Goal: Task Accomplishment & Management: Complete application form

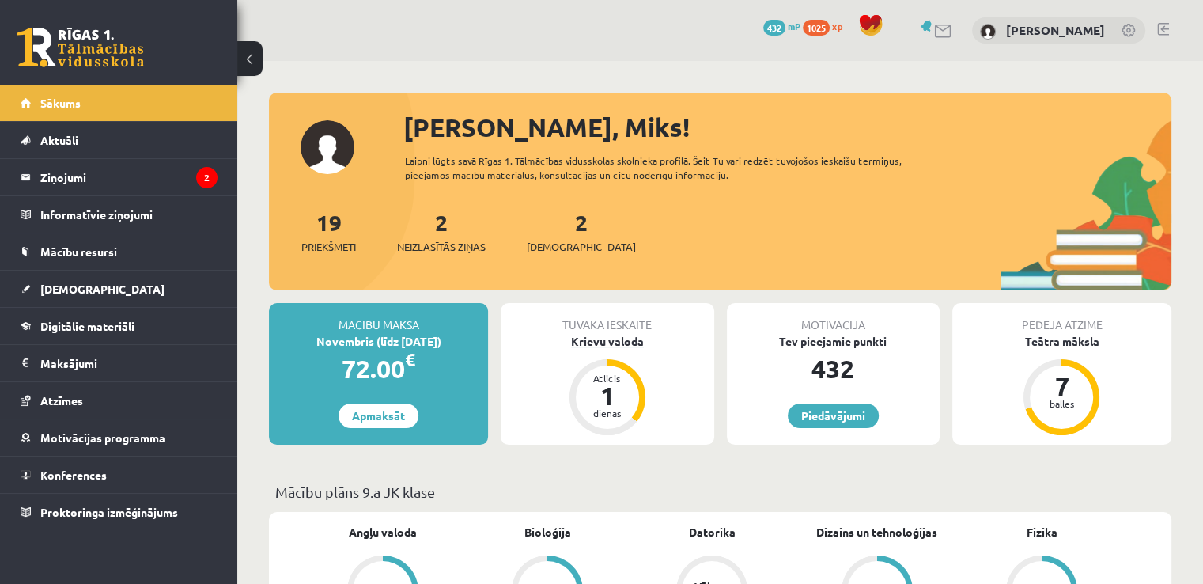
click at [640, 340] on div "Krievu valoda" at bounding box center [607, 341] width 213 height 17
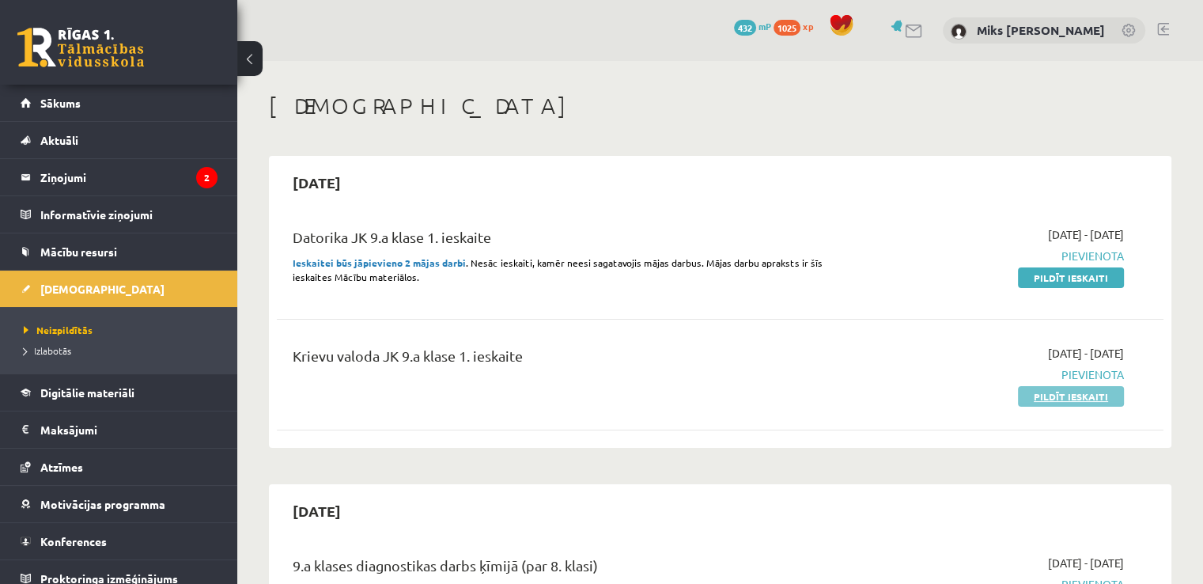
click at [1031, 398] on link "Pildīt ieskaiti" at bounding box center [1071, 396] width 106 height 21
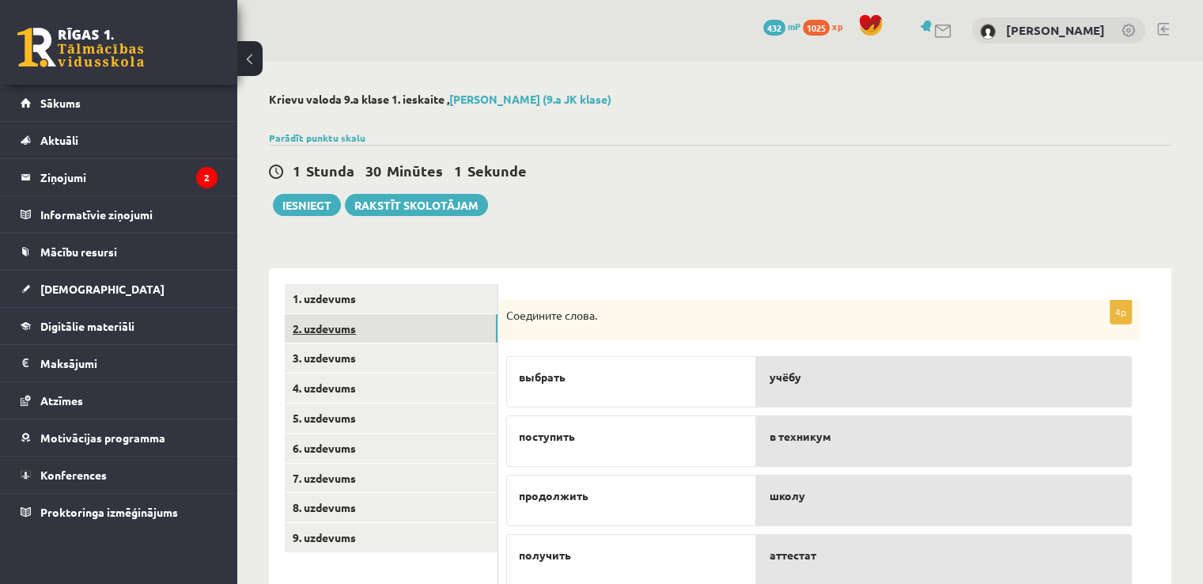
click at [421, 339] on link "2. uzdevums" at bounding box center [391, 328] width 213 height 29
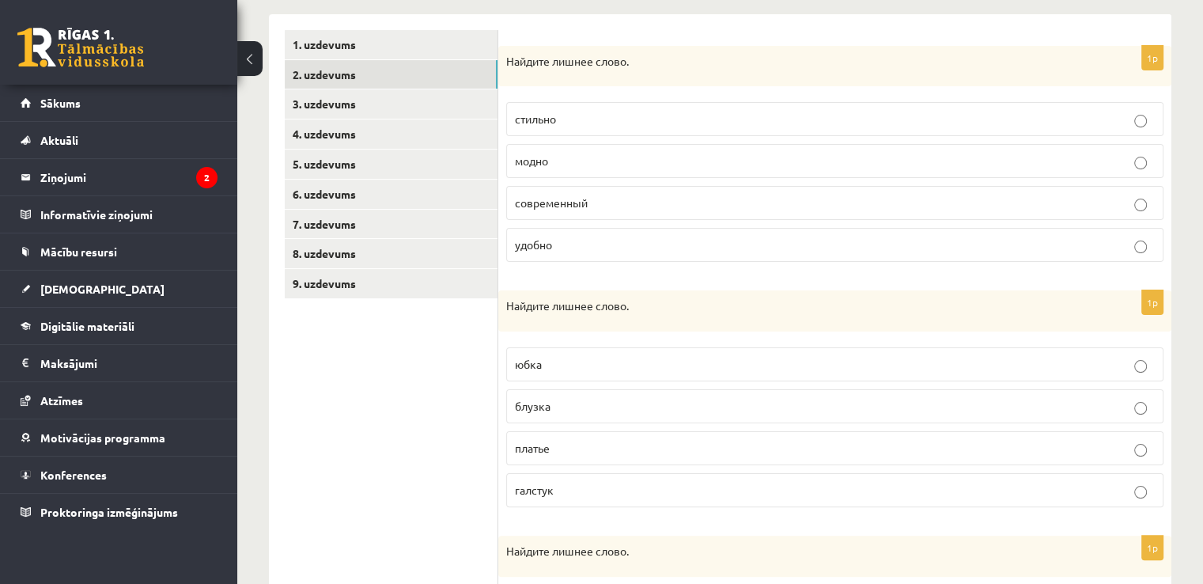
scroll to position [260, 0]
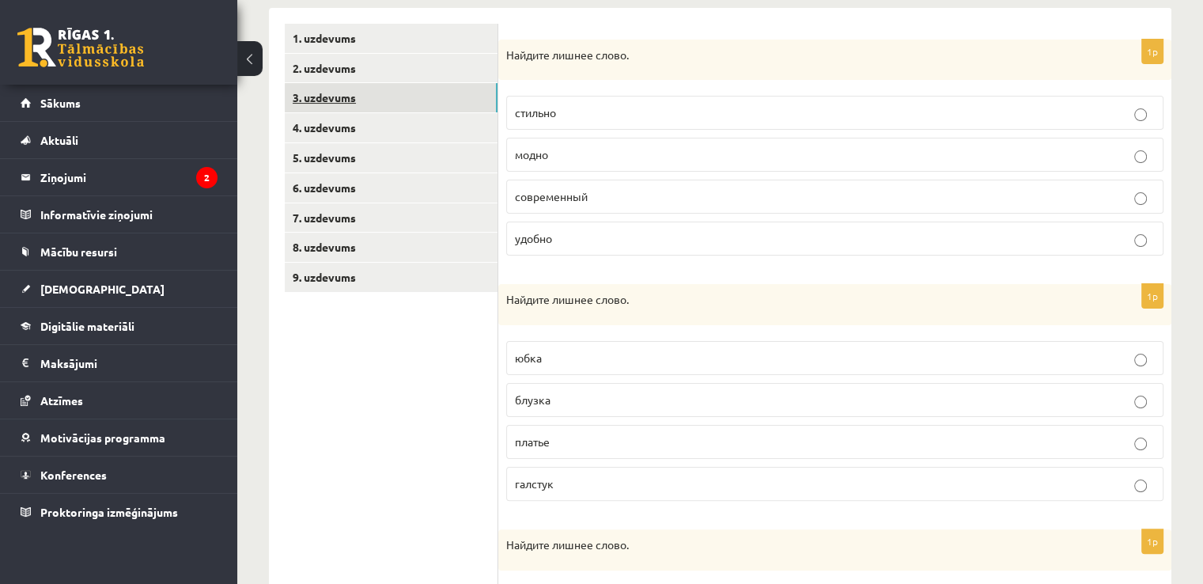
click at [324, 93] on link "3. uzdevums" at bounding box center [391, 97] width 213 height 29
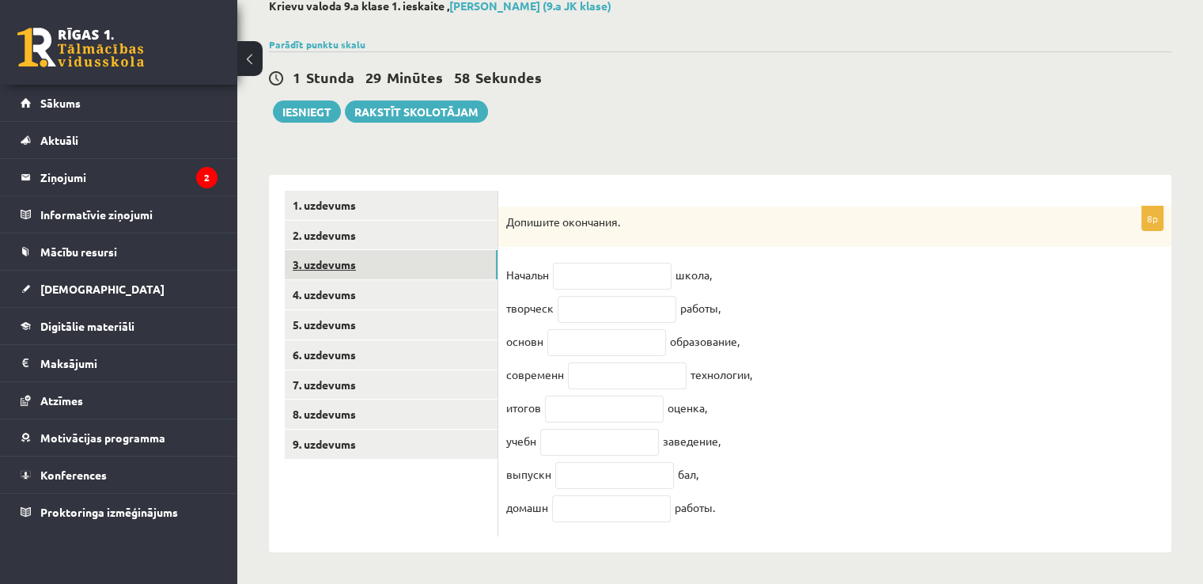
scroll to position [105, 0]
click at [316, 280] on link "4. uzdevums" at bounding box center [391, 294] width 213 height 29
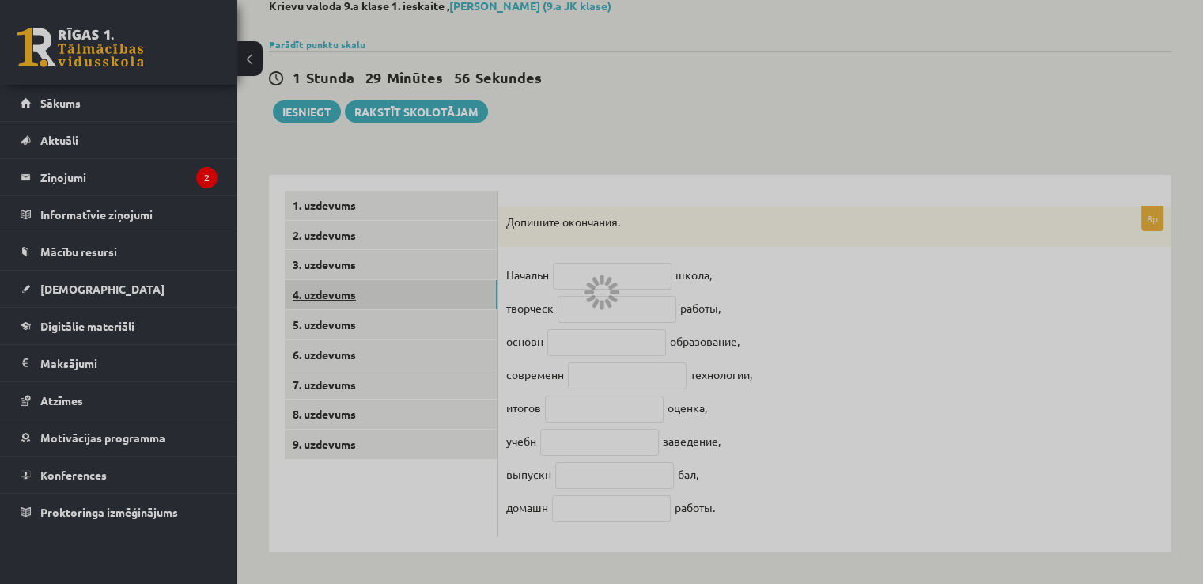
scroll to position [28, 0]
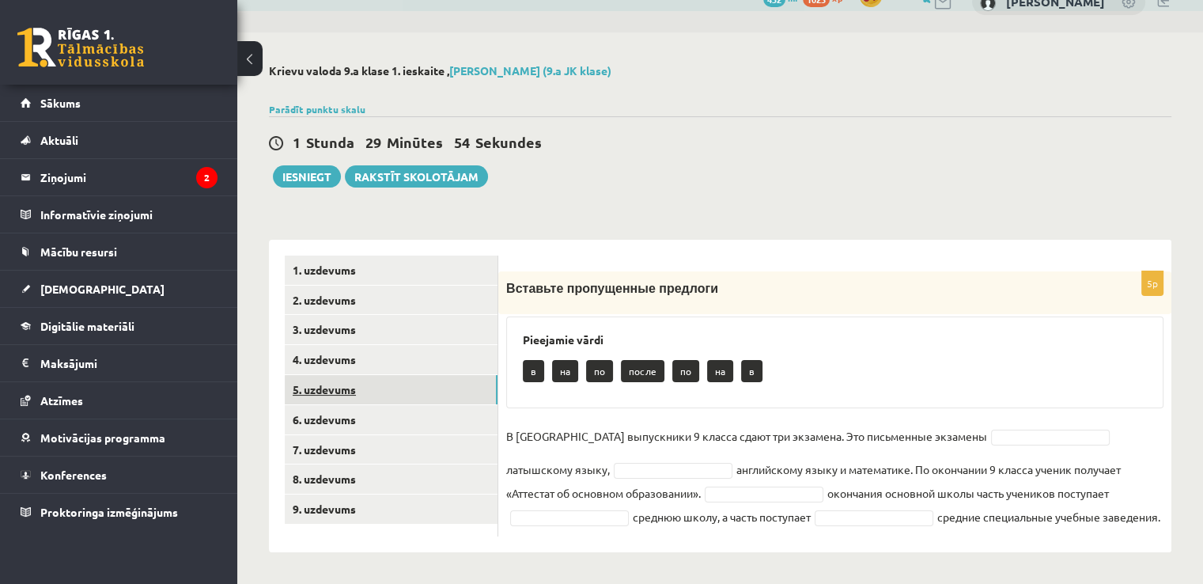
click at [369, 383] on link "5. uzdevums" at bounding box center [391, 389] width 213 height 29
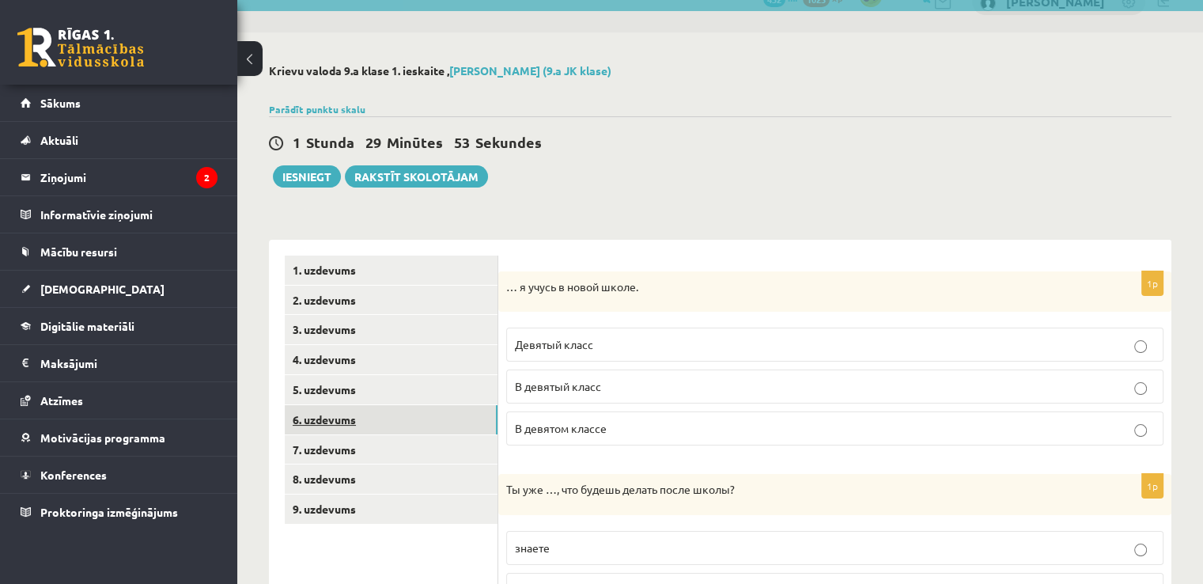
click at [370, 429] on link "6. uzdevums" at bounding box center [391, 419] width 213 height 29
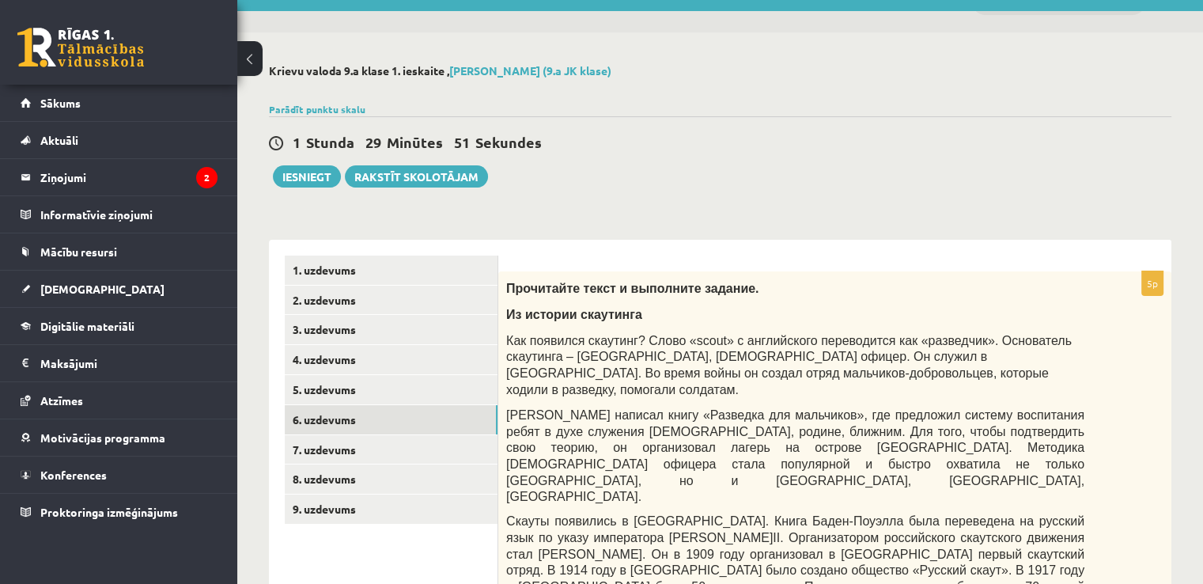
click at [1181, 301] on div "**********" at bounding box center [720, 523] width 966 height 983
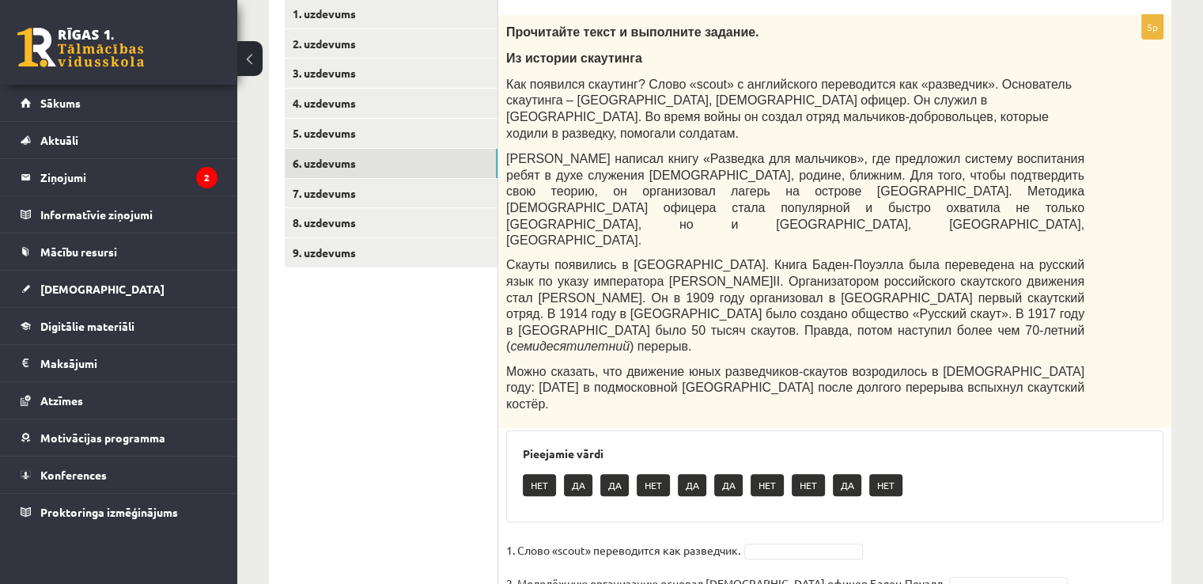
scroll to position [271, 0]
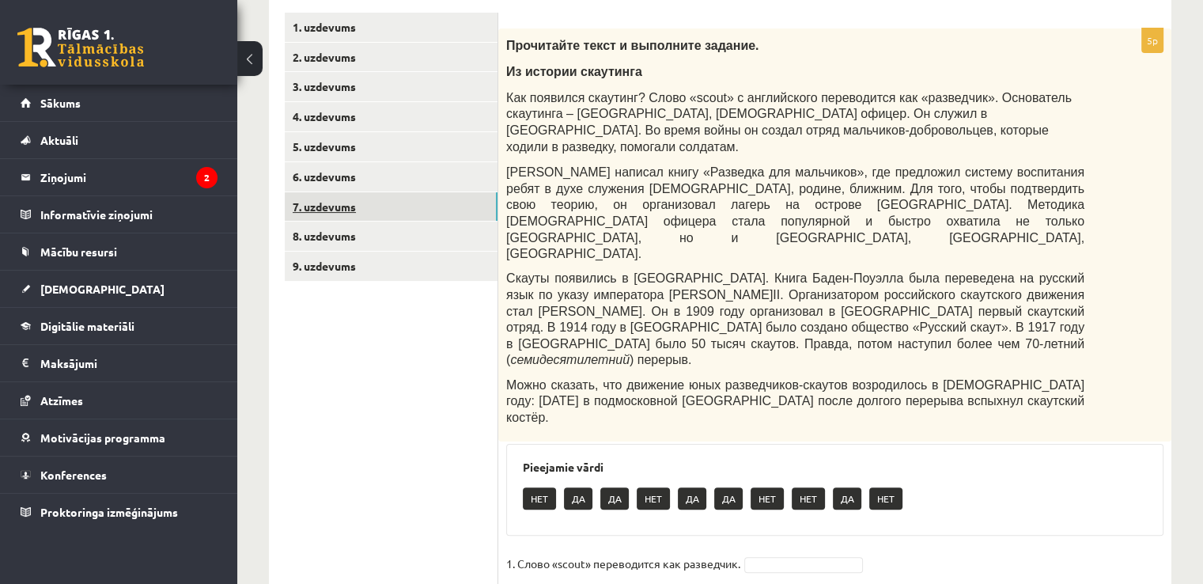
click at [389, 206] on link "7. uzdevums" at bounding box center [391, 206] width 213 height 29
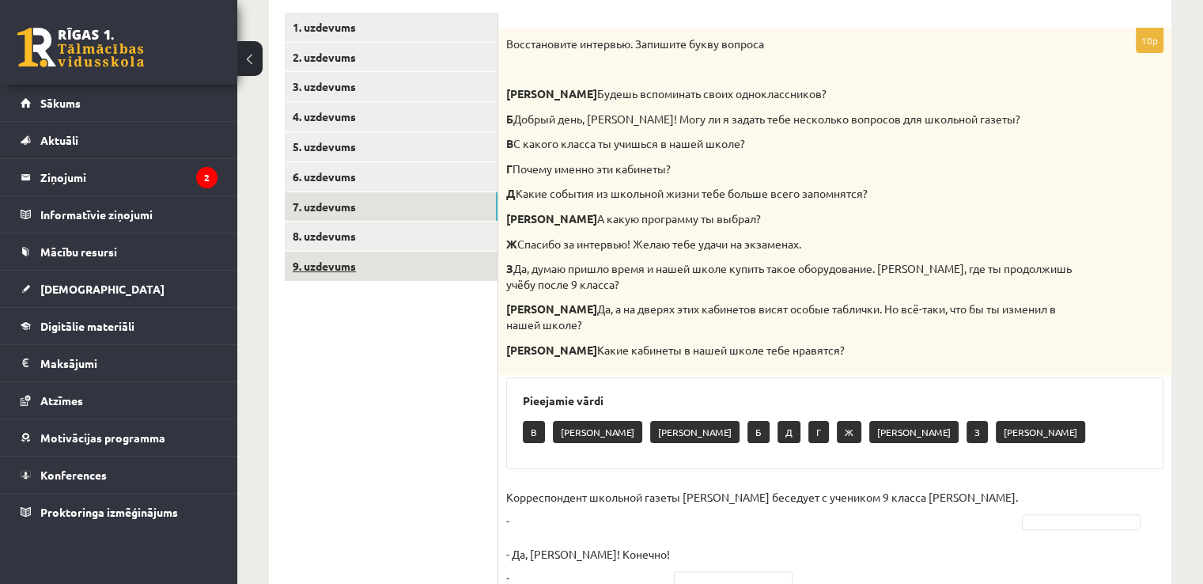
click at [329, 279] on link "9. uzdevums" at bounding box center [391, 266] width 213 height 29
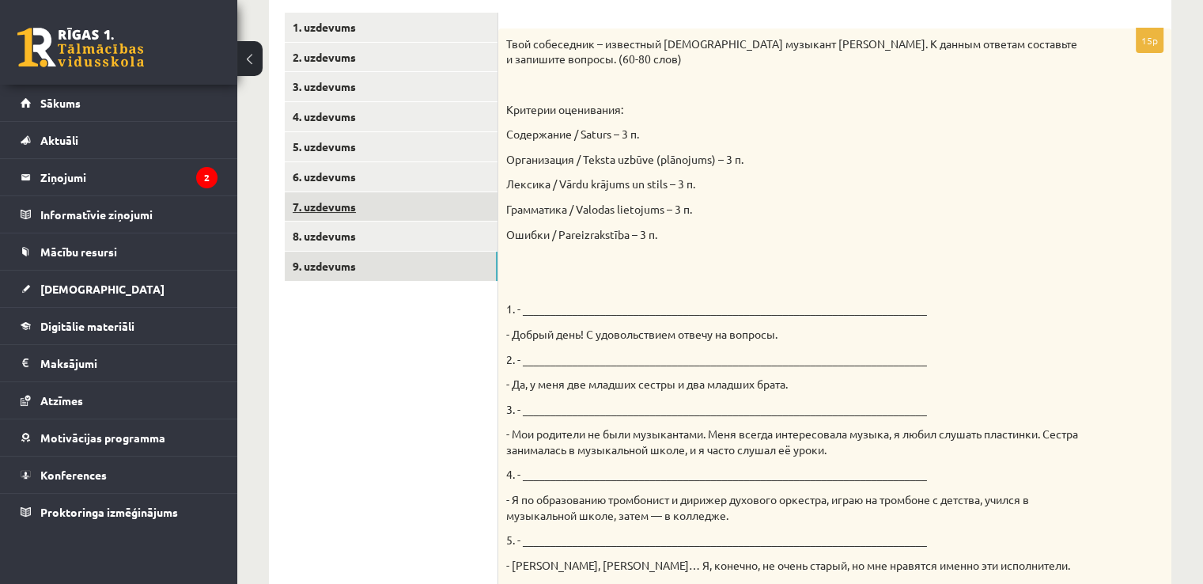
click at [358, 211] on link "7. uzdevums" at bounding box center [391, 206] width 213 height 29
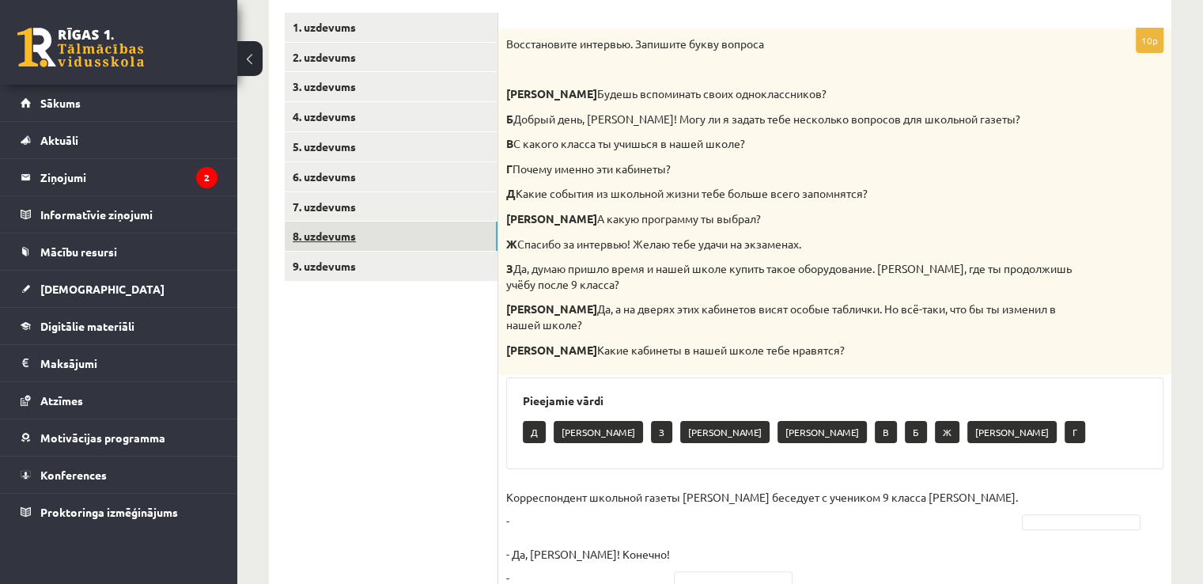
click at [358, 233] on link "8. uzdevums" at bounding box center [391, 235] width 213 height 29
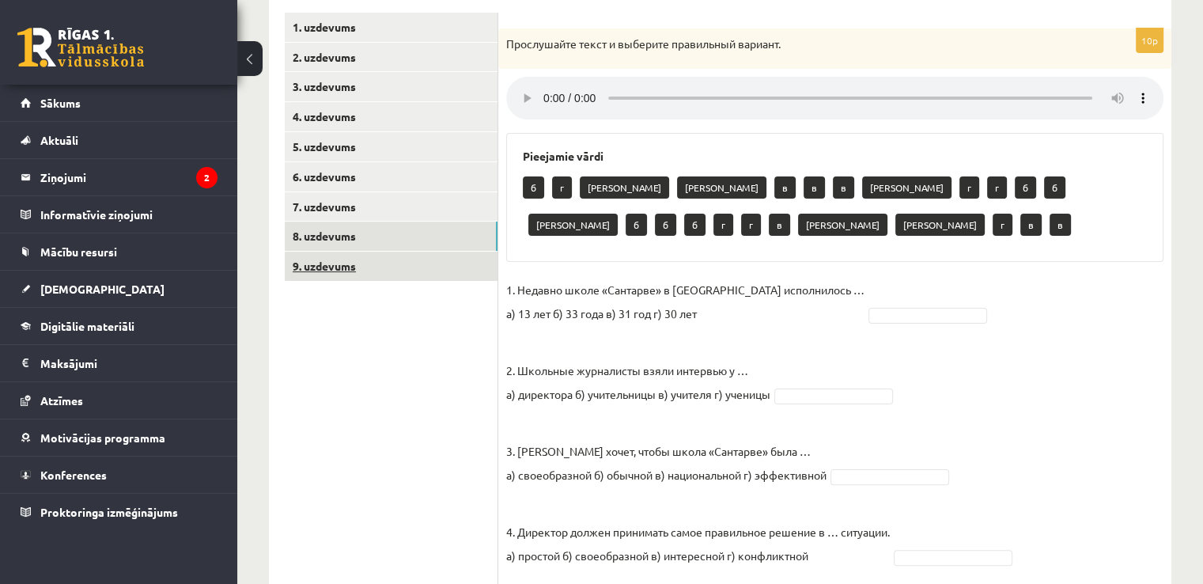
click at [365, 276] on link "9. uzdevums" at bounding box center [391, 266] width 213 height 29
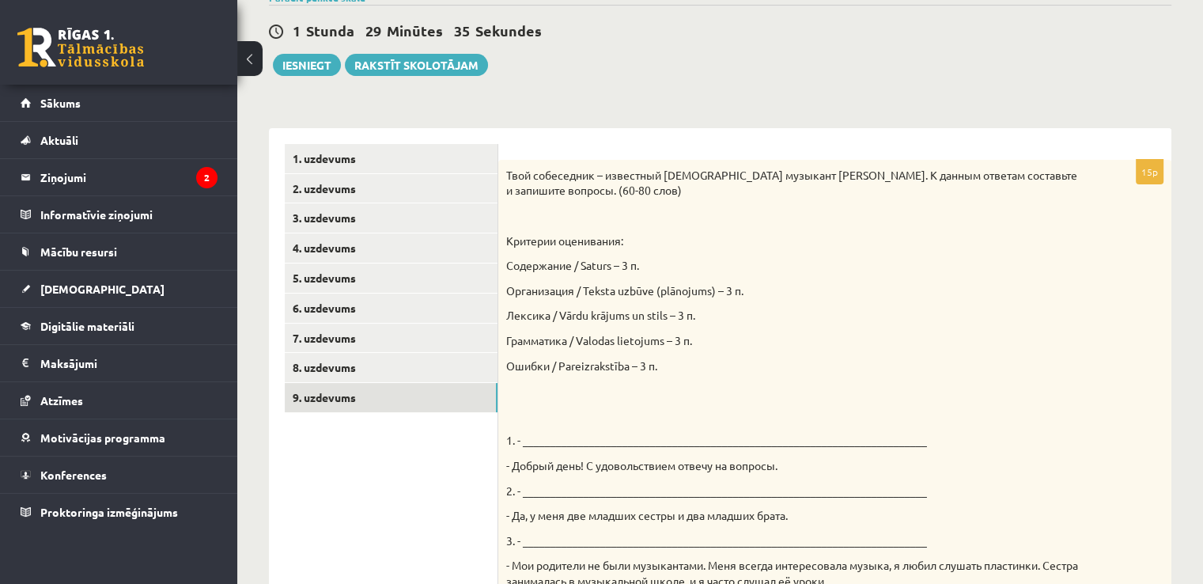
scroll to position [138, 0]
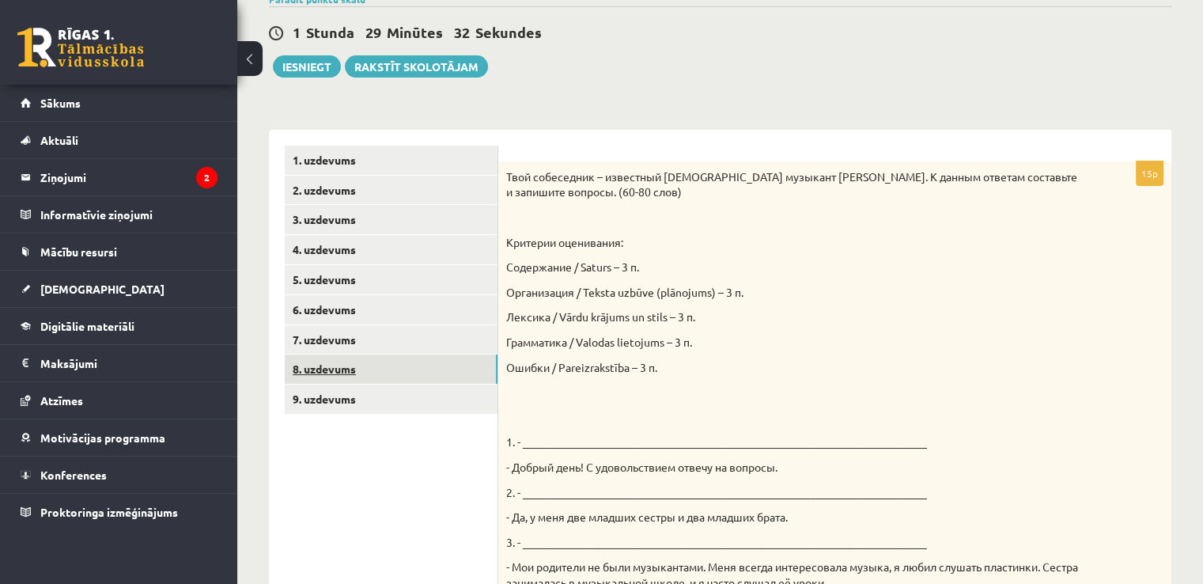
click at [370, 358] on link "8. uzdevums" at bounding box center [391, 368] width 213 height 29
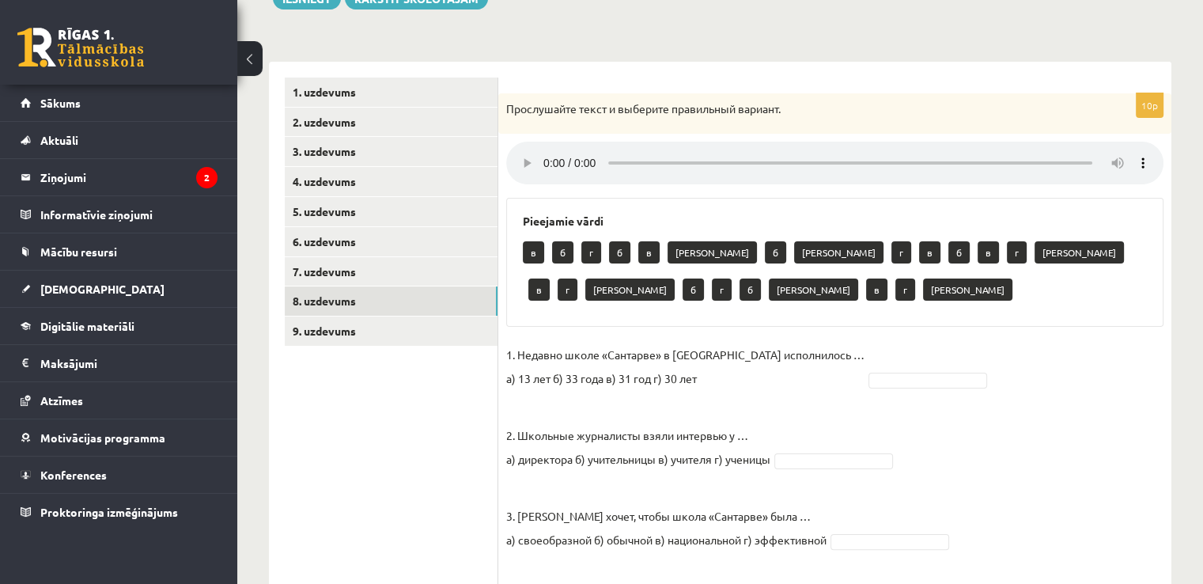
scroll to position [202, 0]
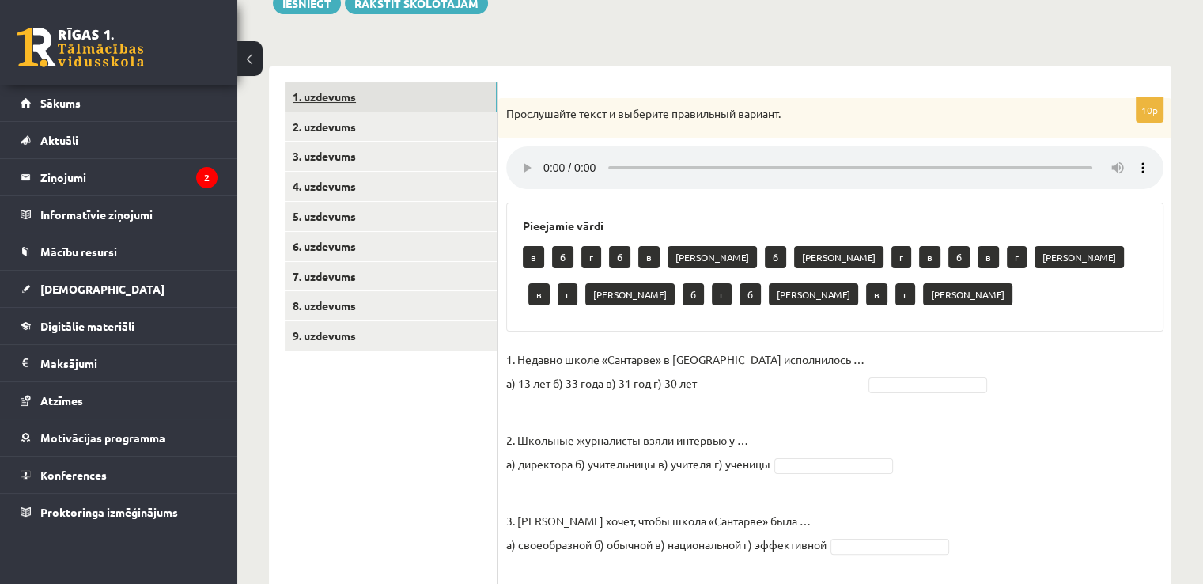
click at [412, 100] on link "1. uzdevums" at bounding box center [391, 96] width 213 height 29
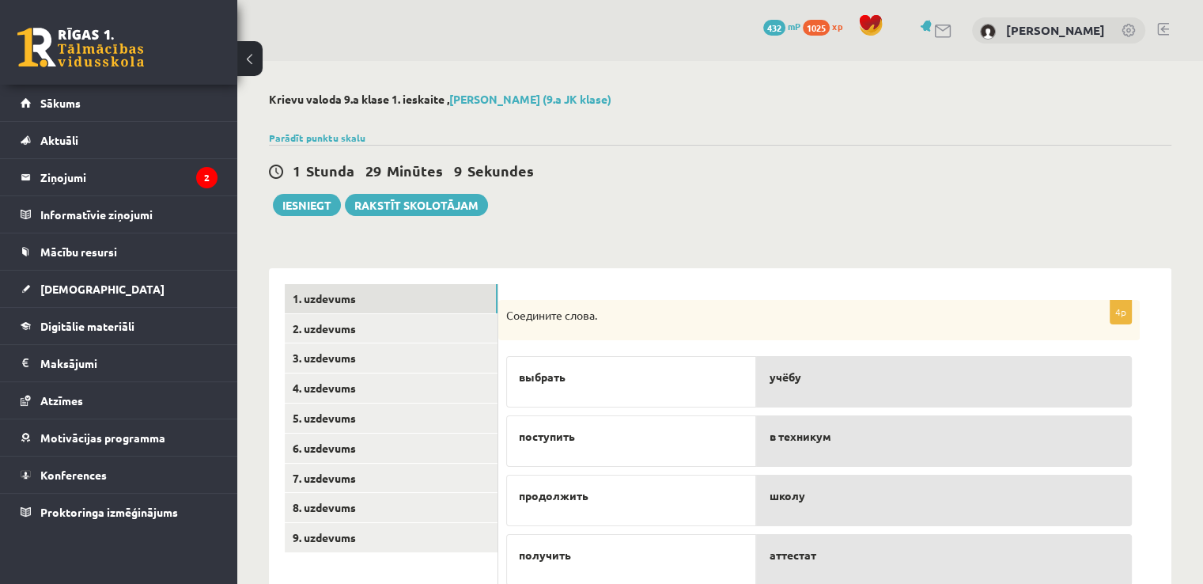
scroll to position [59, 0]
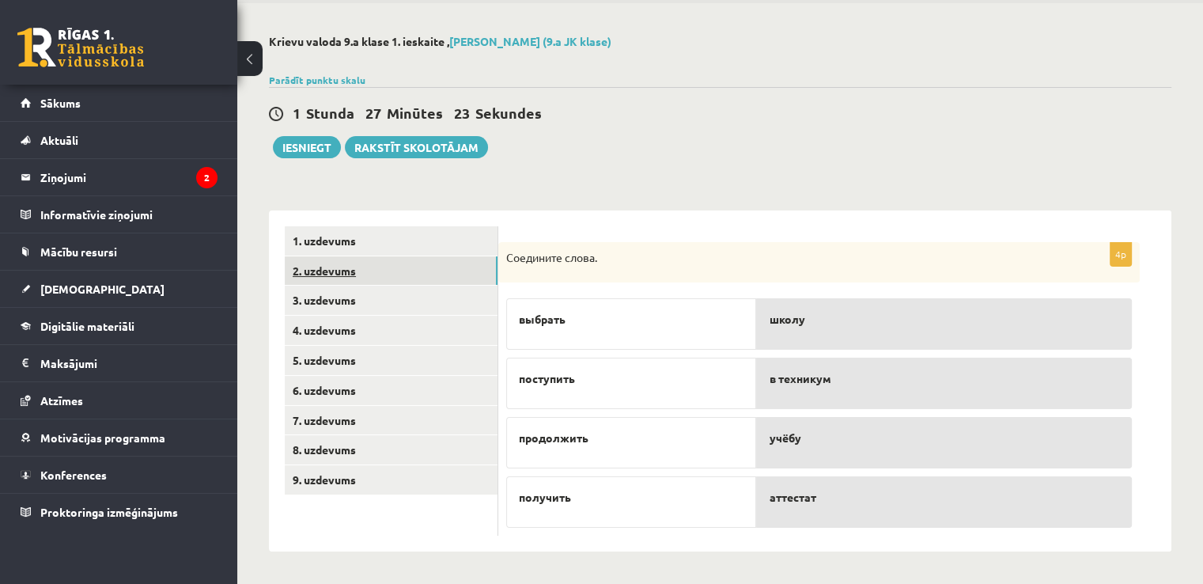
click at [407, 278] on link "2. uzdevums" at bounding box center [391, 270] width 213 height 29
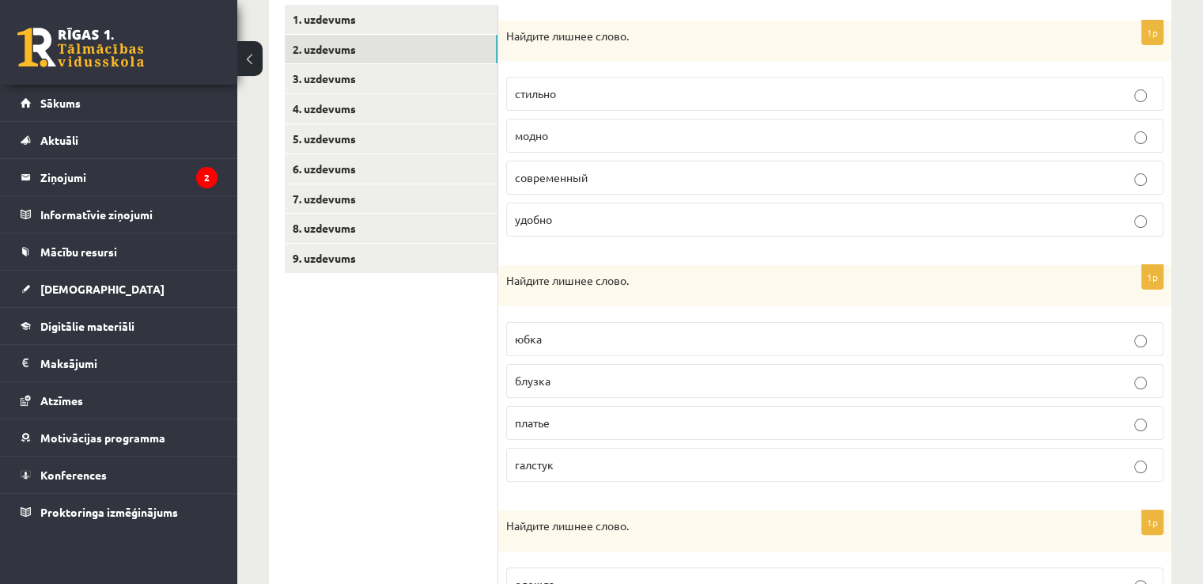
scroll to position [278, 0]
click at [636, 221] on p "удобно" at bounding box center [835, 220] width 640 height 17
click at [595, 460] on p "галстук" at bounding box center [835, 465] width 640 height 17
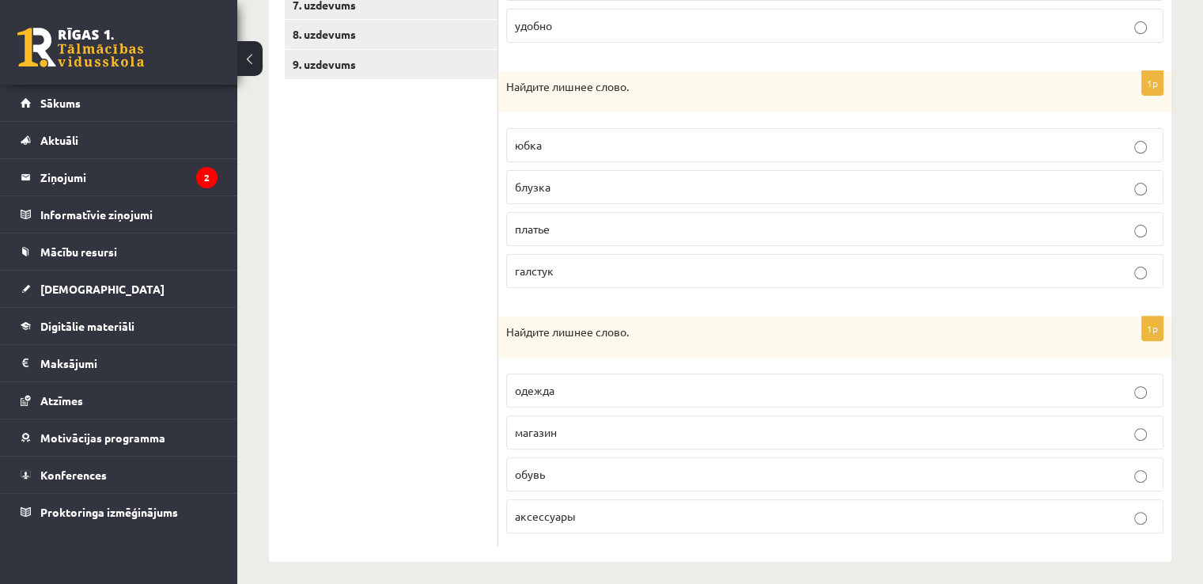
scroll to position [479, 0]
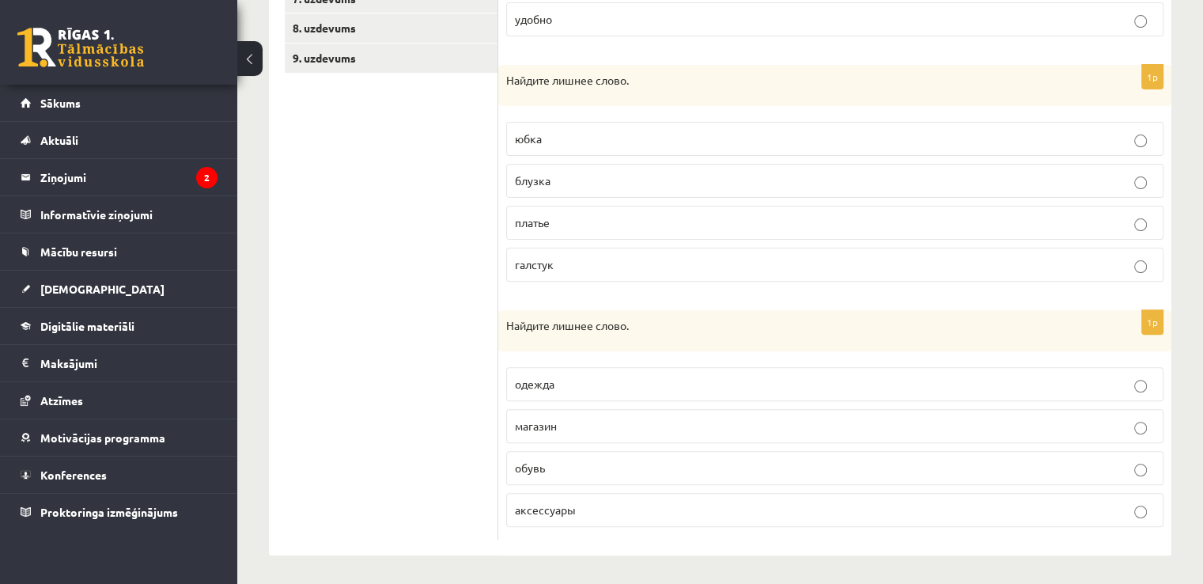
click at [670, 423] on p "магазин" at bounding box center [835, 426] width 640 height 17
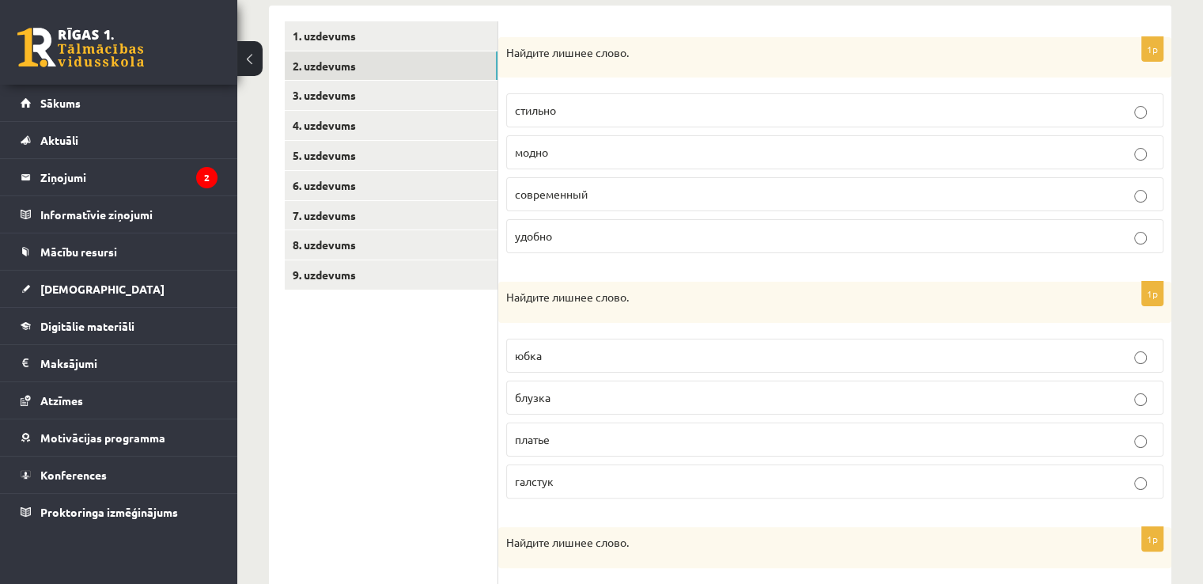
scroll to position [209, 0]
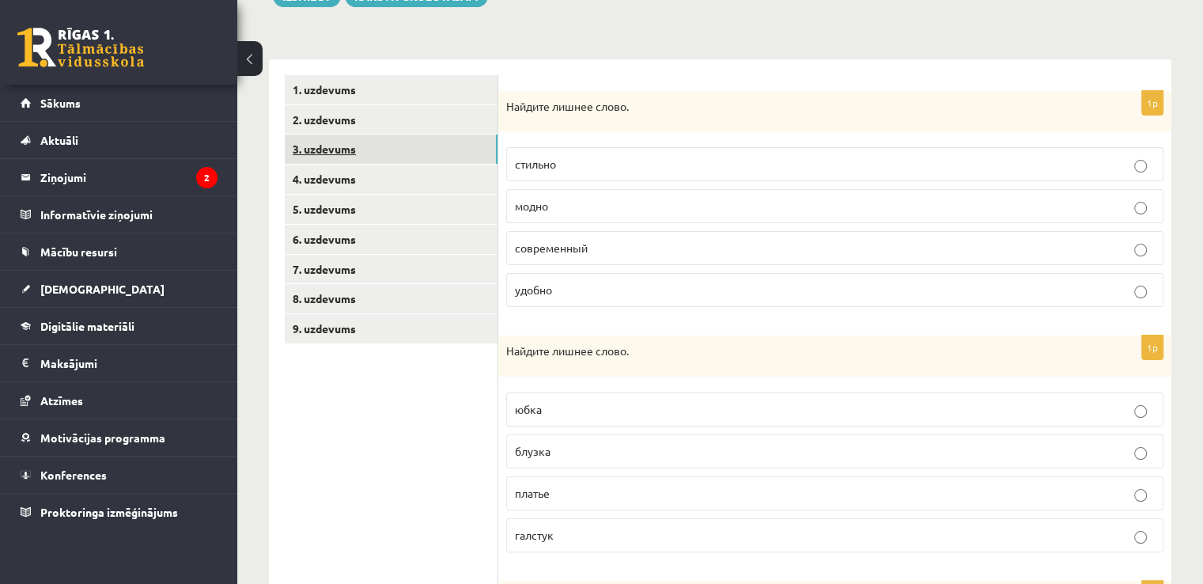
click at [411, 153] on link "3. uzdevums" at bounding box center [391, 148] width 213 height 29
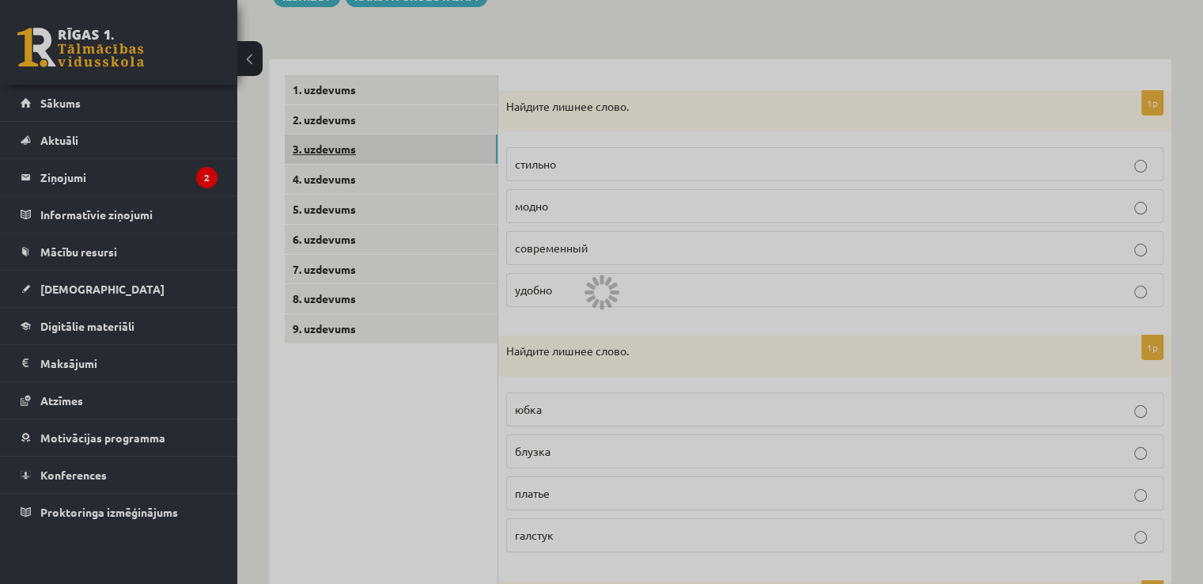
scroll to position [106, 0]
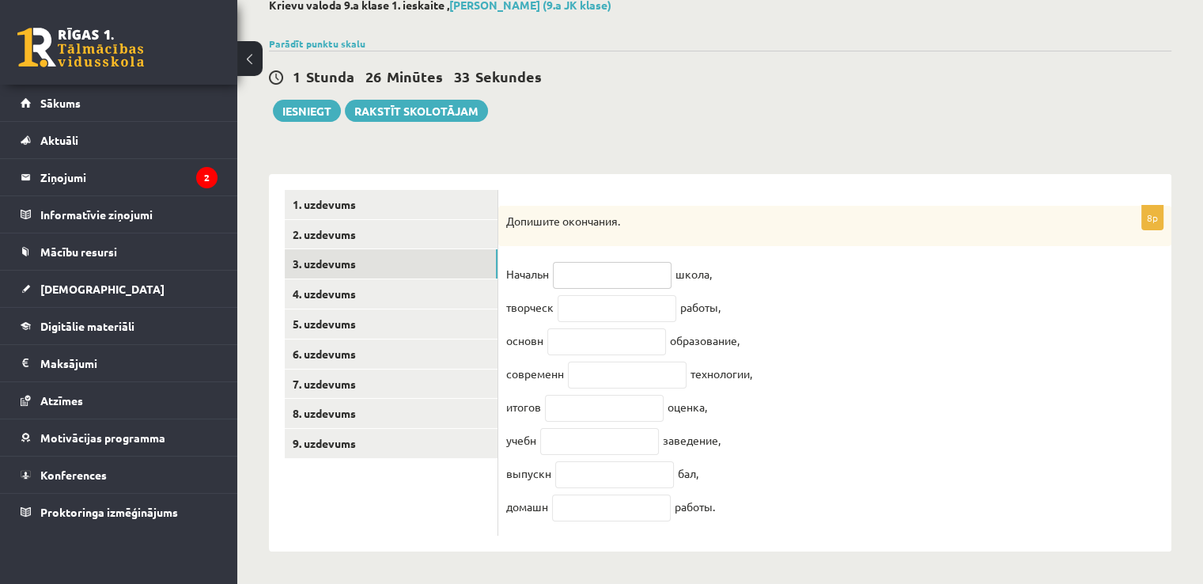
click at [636, 267] on input "text" at bounding box center [612, 275] width 119 height 27
type input "*"
click at [810, 268] on fieldset "Начальн школа, творческ работы, основн образование, современн технологии, итого…" at bounding box center [834, 395] width 657 height 266
click at [636, 67] on div "1 Stunda 26 Minūtes 15 Sekundes" at bounding box center [720, 77] width 903 height 21
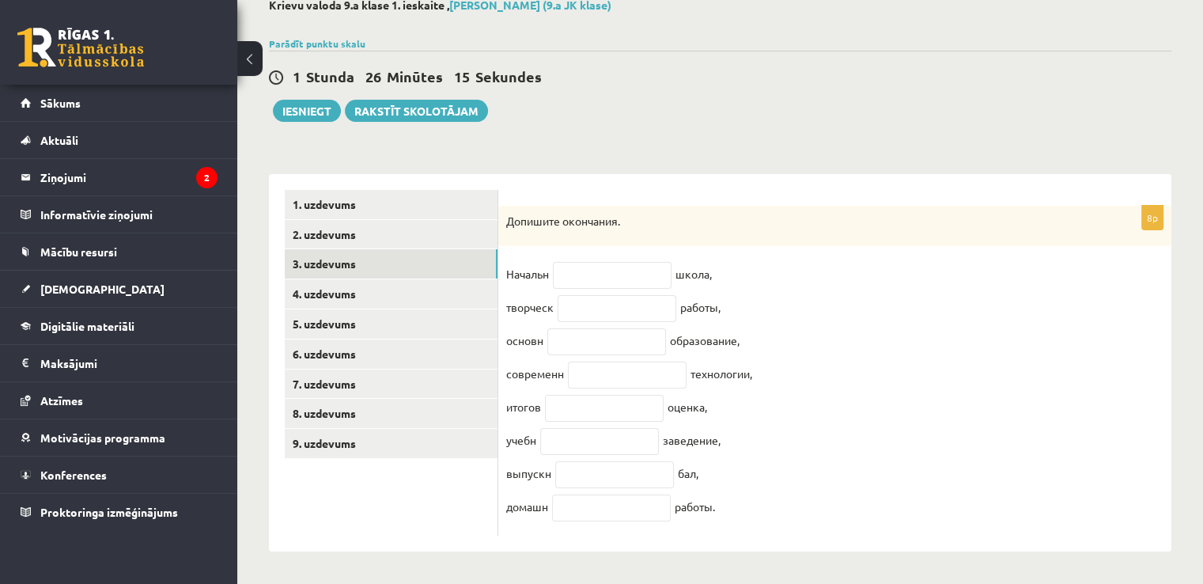
click at [636, 67] on div "1 Stunda 26 Minūtes 15 Sekundes" at bounding box center [720, 77] width 903 height 21
click at [636, 67] on div "1 Stunda 26 Minūtes 0 Sekundes" at bounding box center [720, 77] width 903 height 21
click at [608, 269] on input "text" at bounding box center [612, 275] width 119 height 27
paste input "*"
type input "*"
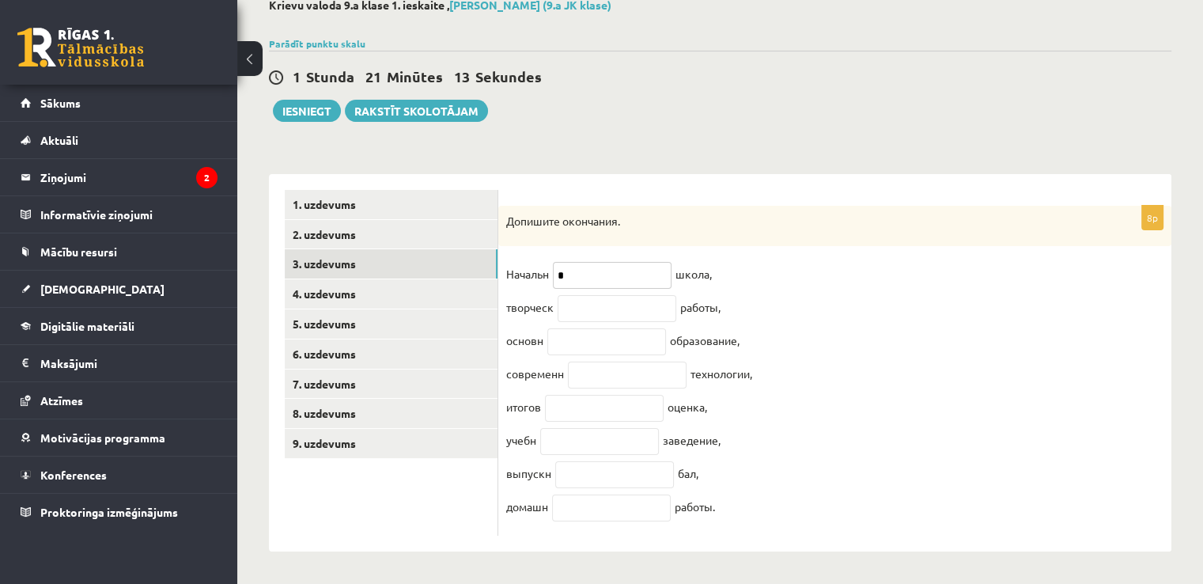
paste input "*"
type input "**"
click at [595, 296] on input "text" at bounding box center [617, 308] width 119 height 27
paste input "*"
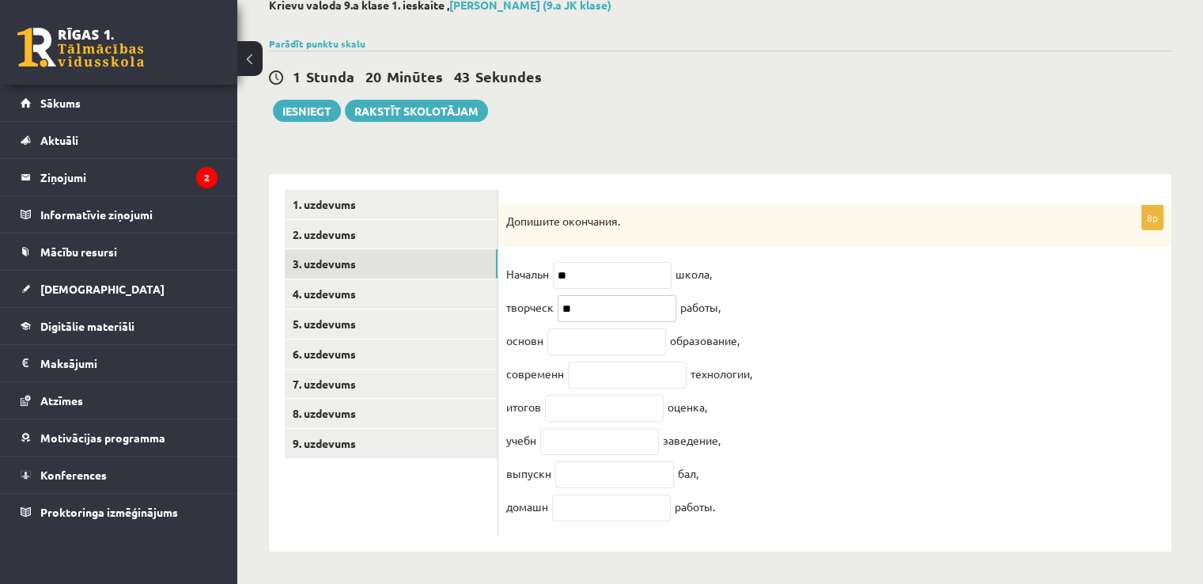
type input "**"
click at [598, 333] on input "text" at bounding box center [606, 341] width 119 height 27
paste input "*"
type input "**"
click at [602, 361] on input "text" at bounding box center [627, 374] width 119 height 27
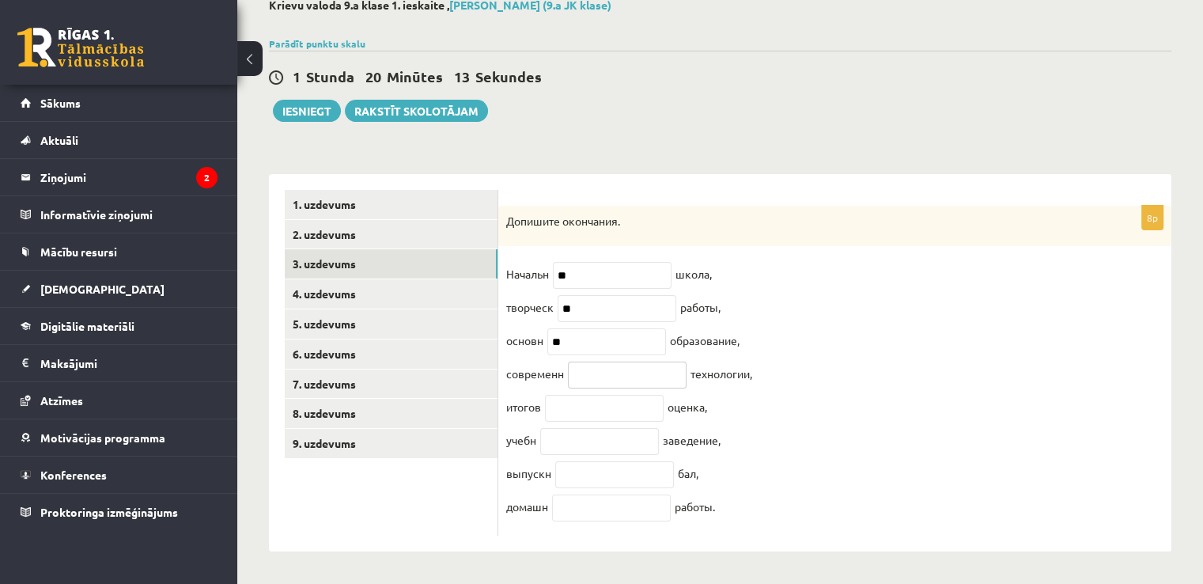
paste input "*"
type input "**"
click at [611, 397] on input "text" at bounding box center [604, 408] width 119 height 27
drag, startPoint x: 581, startPoint y: 270, endPoint x: 558, endPoint y: 270, distance: 22.9
click at [558, 270] on input "**" at bounding box center [612, 275] width 119 height 27
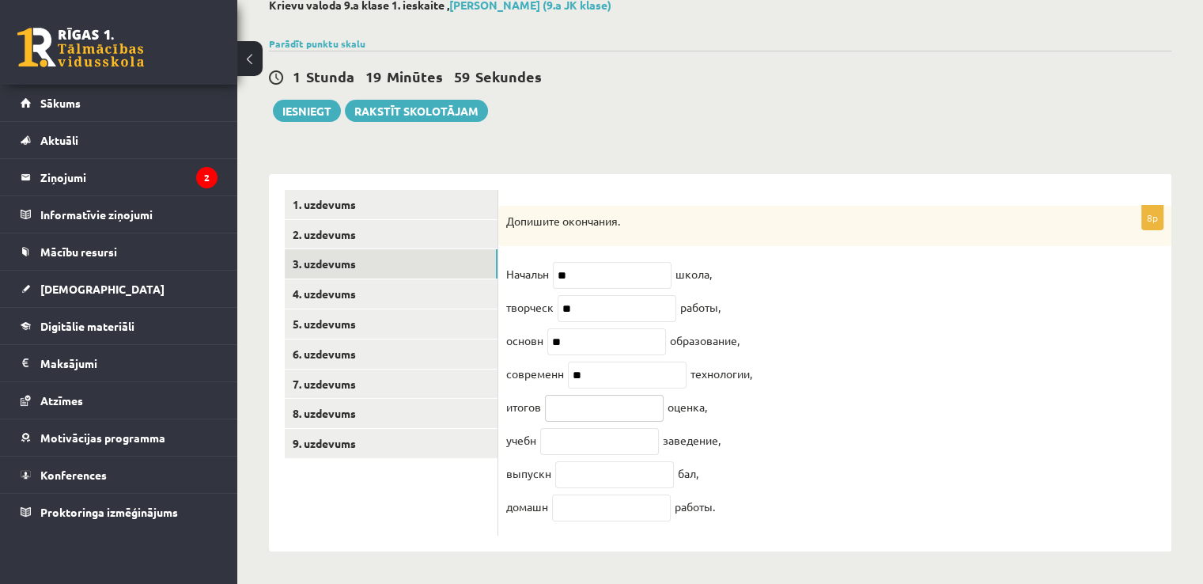
click at [579, 403] on input "text" at bounding box center [604, 408] width 119 height 27
paste input "**"
type input "**"
drag, startPoint x: 579, startPoint y: 331, endPoint x: 552, endPoint y: 332, distance: 26.9
click at [552, 332] on input "**" at bounding box center [606, 341] width 119 height 27
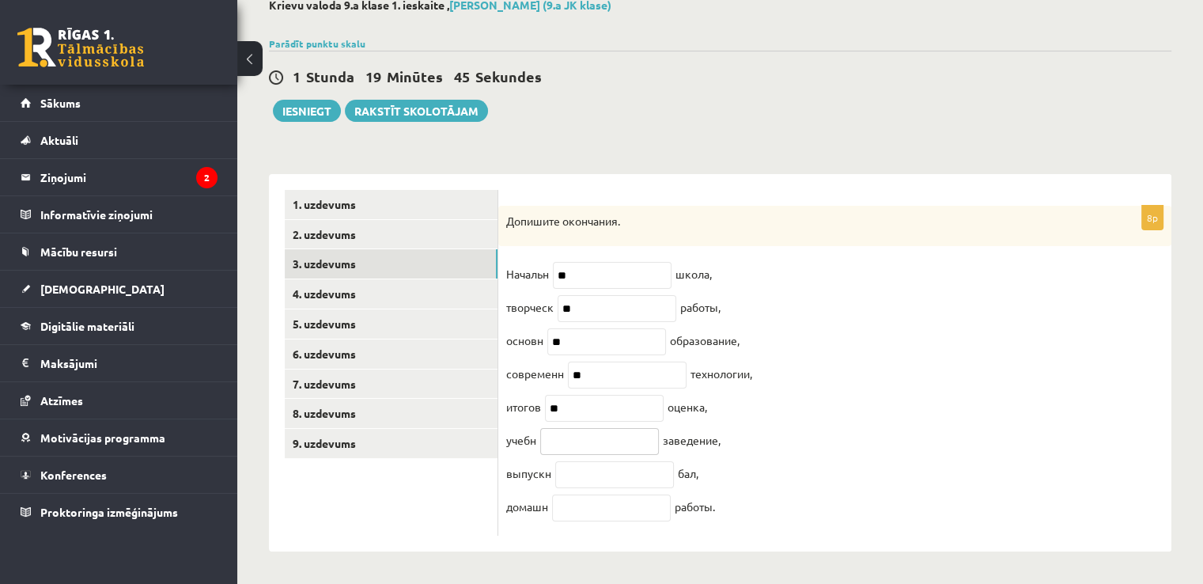
click at [587, 444] on input "text" at bounding box center [599, 441] width 119 height 27
paste input "**"
type input "**"
click at [611, 461] on input "text" at bounding box center [614, 474] width 119 height 27
paste input "*"
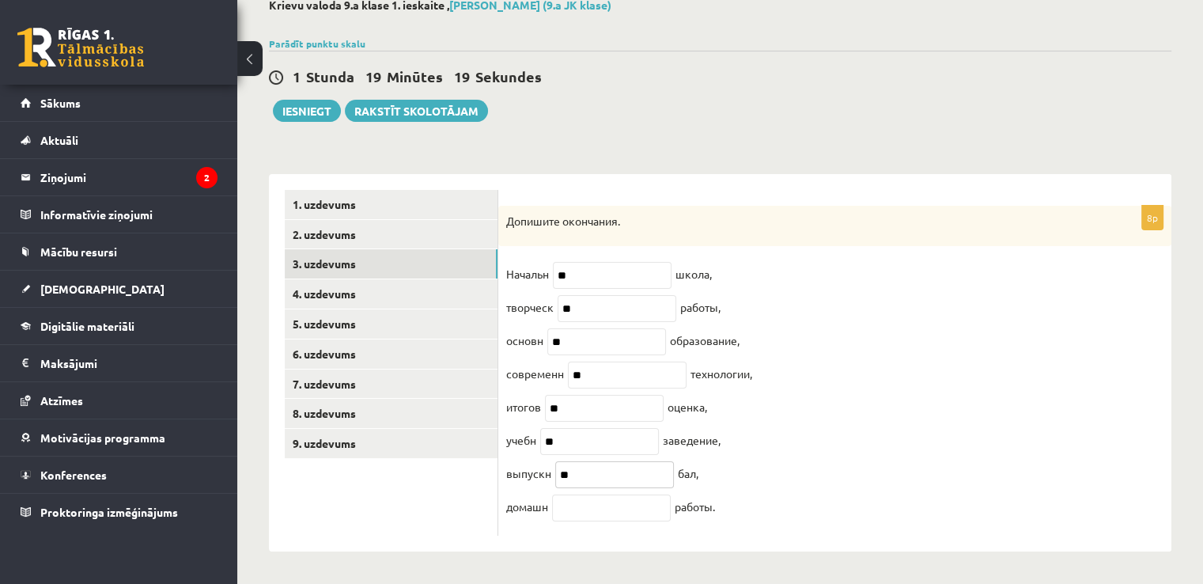
type input "**"
click at [579, 510] on input "text" at bounding box center [611, 507] width 119 height 27
drag, startPoint x: 579, startPoint y: 300, endPoint x: 561, endPoint y: 301, distance: 18.3
click at [561, 301] on input "**" at bounding box center [617, 308] width 119 height 27
click at [604, 498] on input "text" at bounding box center [611, 507] width 119 height 27
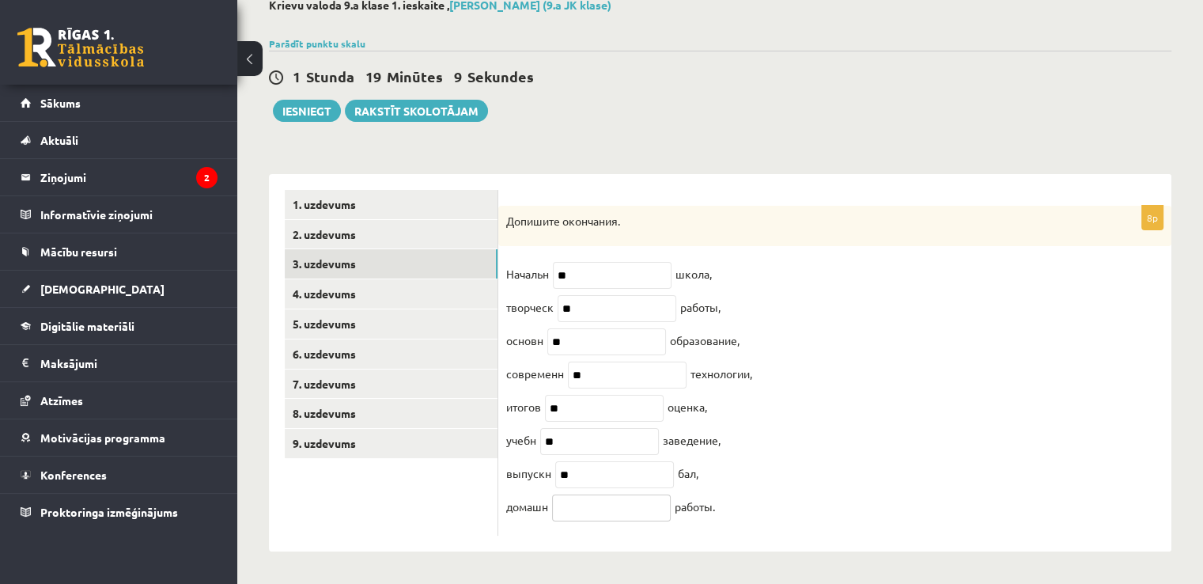
paste input "**"
type input "**"
click at [386, 285] on link "4. uzdevums" at bounding box center [391, 293] width 213 height 29
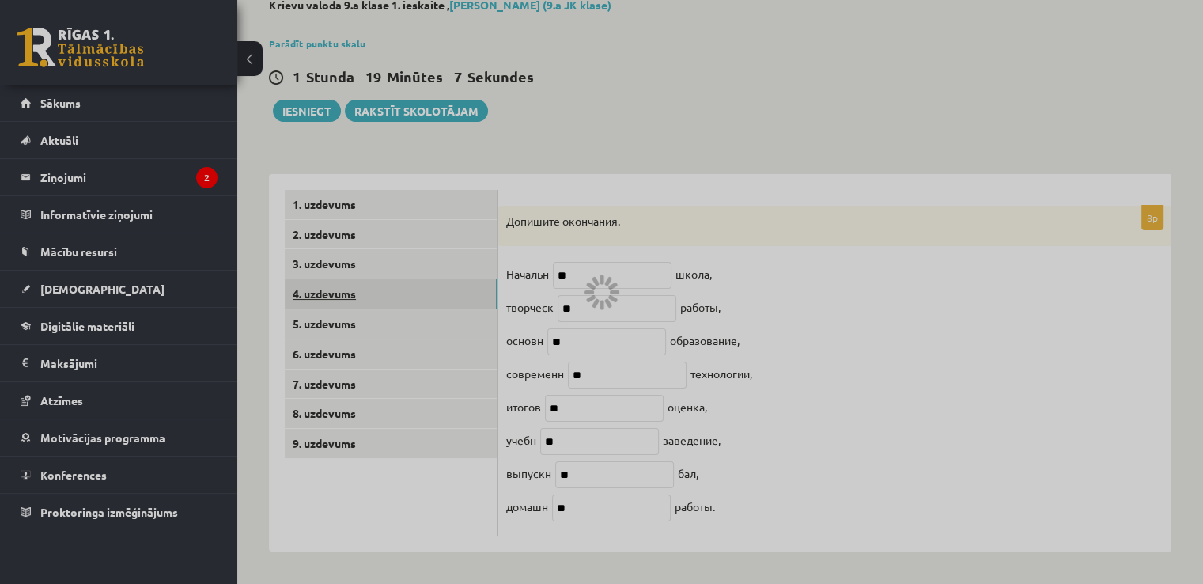
scroll to position [29, 0]
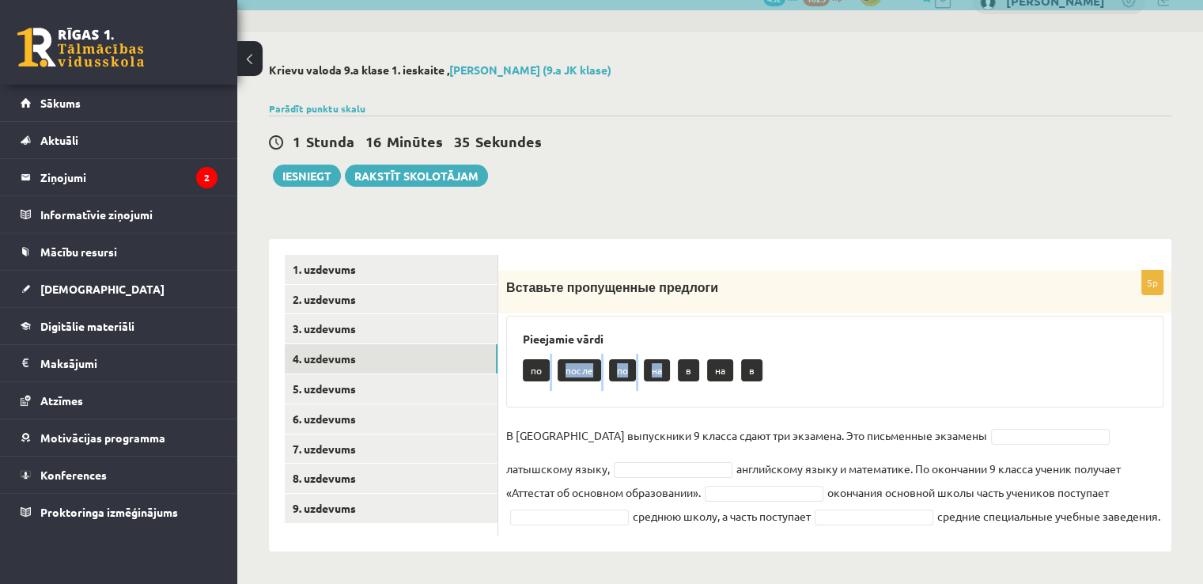
drag, startPoint x: 548, startPoint y: 373, endPoint x: 660, endPoint y: 390, distance: 113.7
click at [660, 390] on div "Pieejamie vārdi по после по на в на в" at bounding box center [834, 362] width 657 height 92
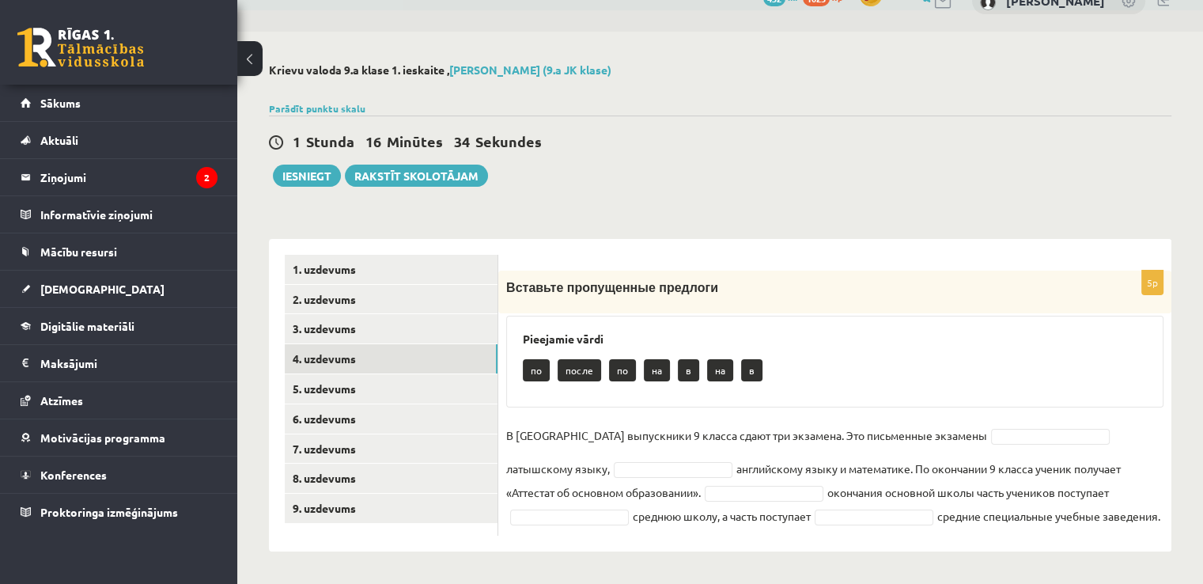
click at [537, 373] on p "по" at bounding box center [536, 370] width 27 height 22
click at [964, 441] on fieldset "В Латвии выпускники 9 класса сдают три экзамена. Это письменные экзамены латышс…" at bounding box center [834, 475] width 657 height 104
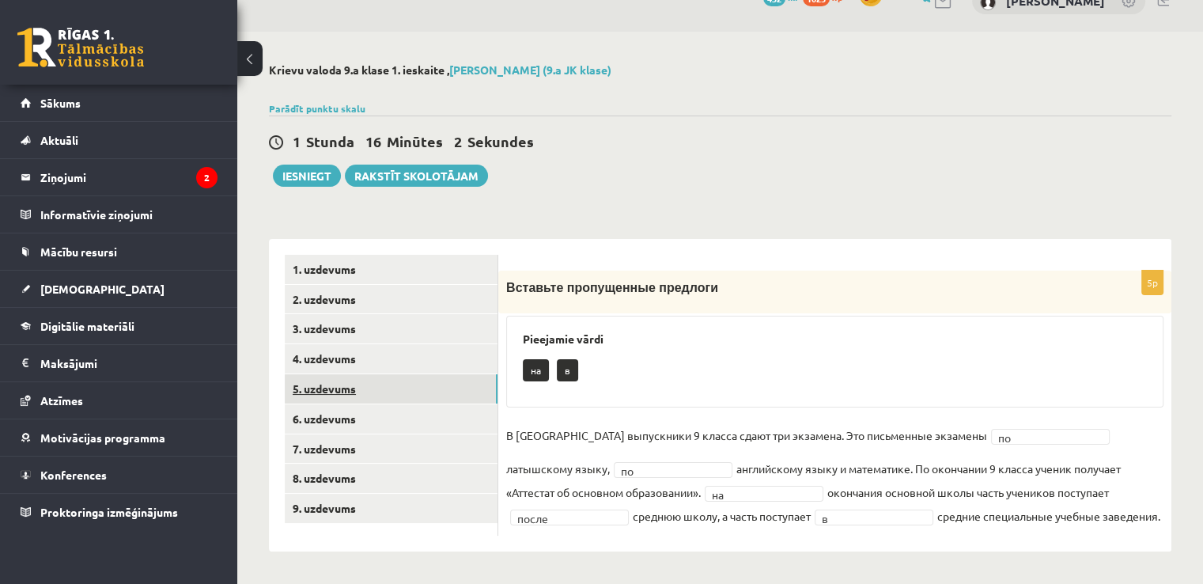
click at [407, 381] on link "5. uzdevums" at bounding box center [391, 388] width 213 height 29
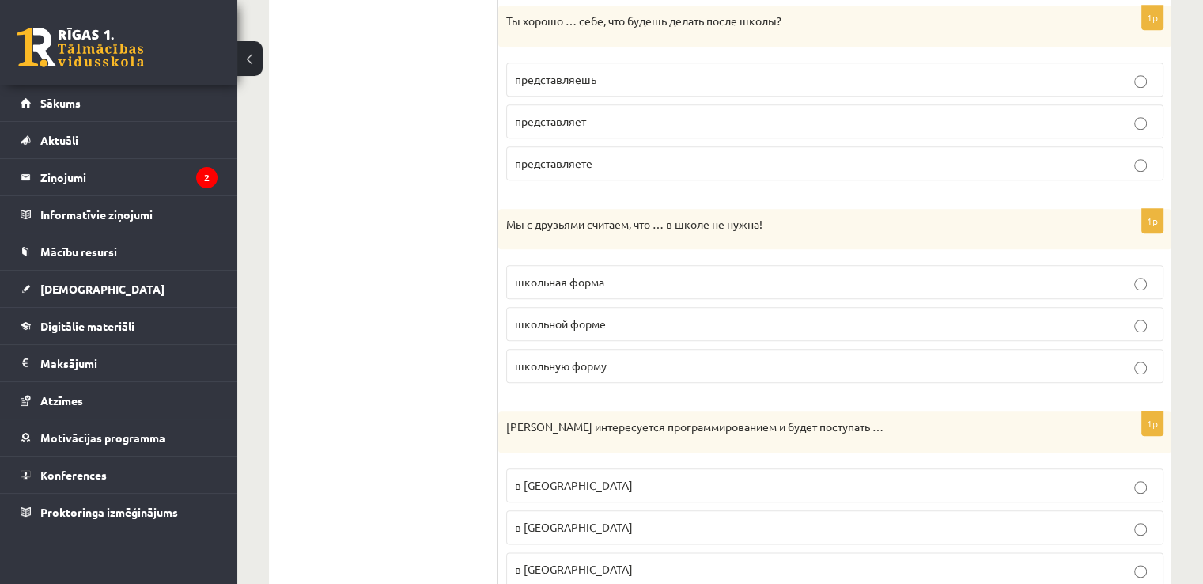
scroll to position [1712, 0]
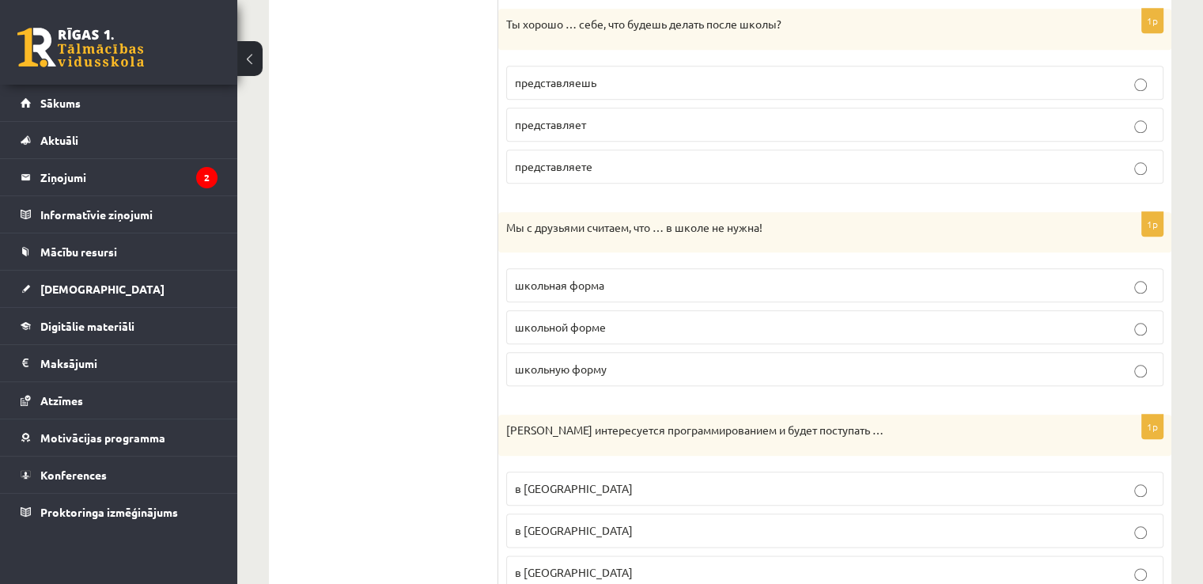
click at [617, 82] on p "представляешь" at bounding box center [835, 82] width 640 height 17
click at [600, 352] on label "школьную форму" at bounding box center [834, 369] width 657 height 34
click at [701, 513] on label "в Рижский Технический университет" at bounding box center [834, 530] width 657 height 34
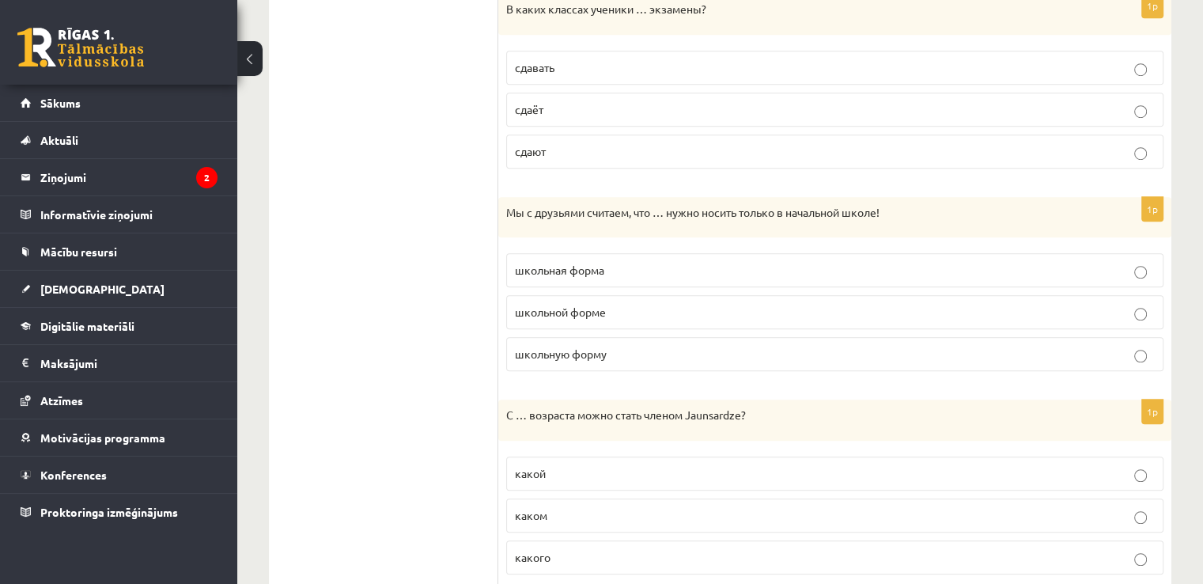
scroll to position [1113, 0]
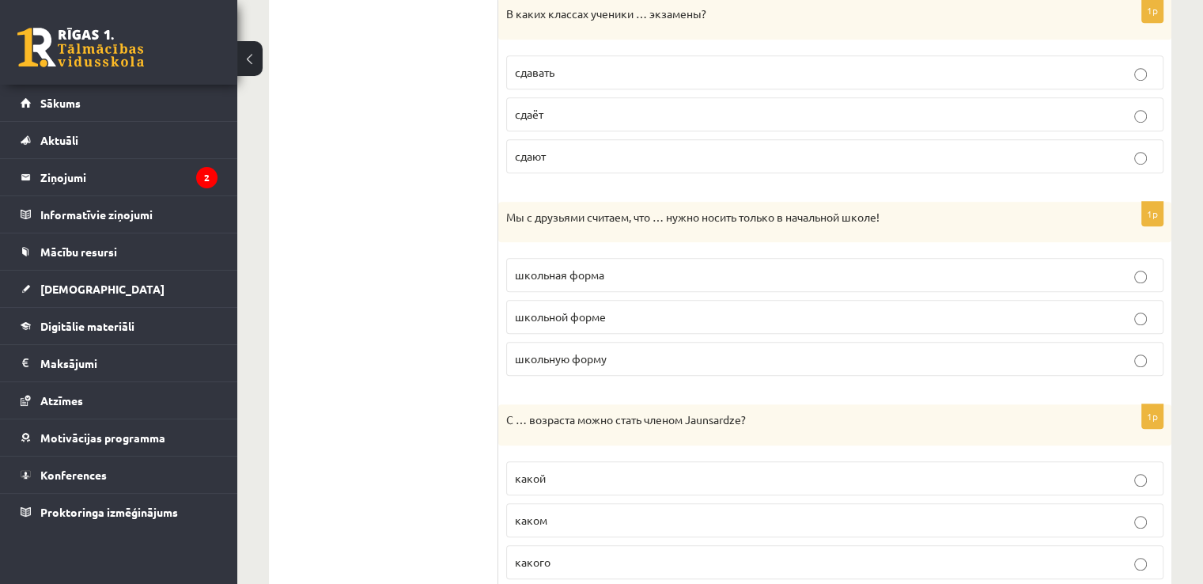
click at [708, 153] on p "сдают" at bounding box center [835, 156] width 640 height 17
click at [656, 282] on label "школьная форма" at bounding box center [834, 275] width 657 height 34
click at [652, 561] on p "какого" at bounding box center [835, 562] width 640 height 17
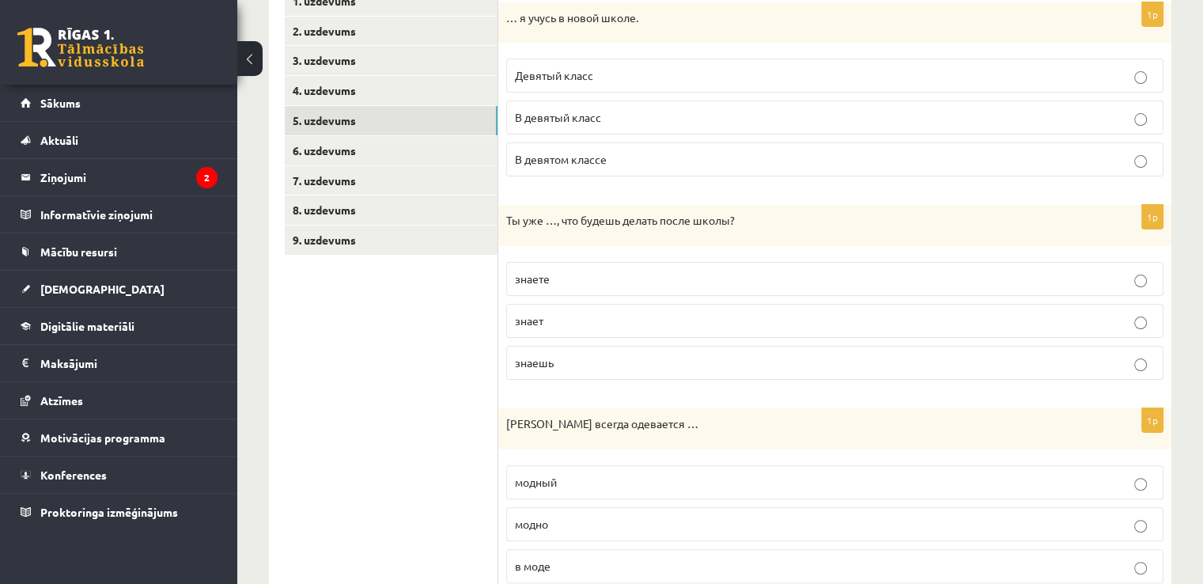
scroll to position [301, 0]
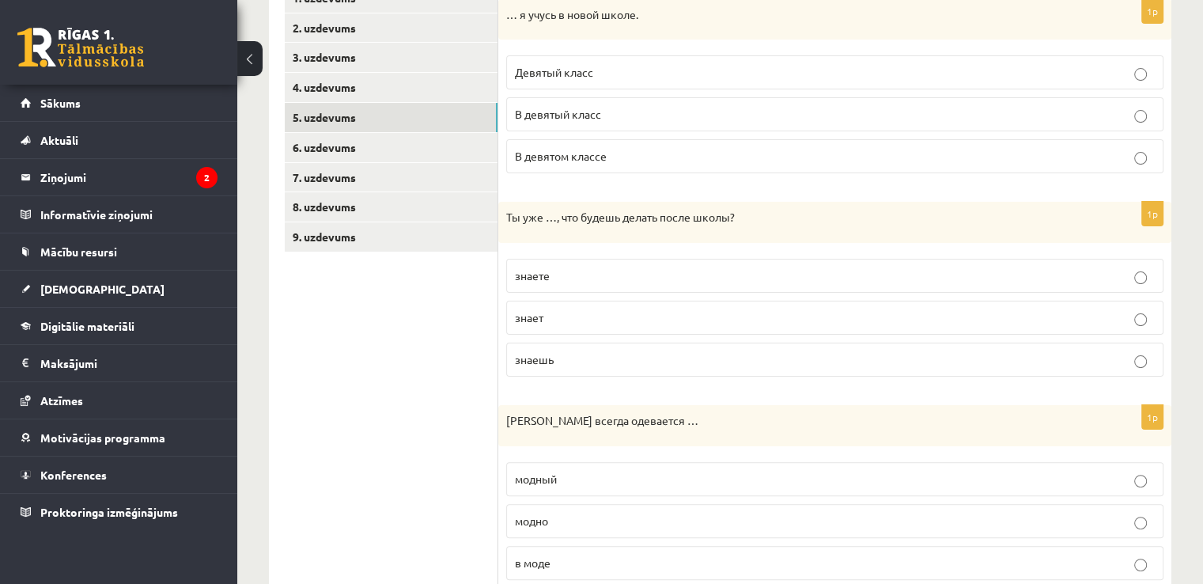
click at [821, 159] on p "В девятом классе" at bounding box center [835, 156] width 640 height 17
click at [733, 355] on p "знаешь" at bounding box center [835, 359] width 640 height 17
click at [565, 506] on label "модно" at bounding box center [834, 521] width 657 height 34
click at [407, 158] on link "6. uzdevums" at bounding box center [391, 147] width 213 height 29
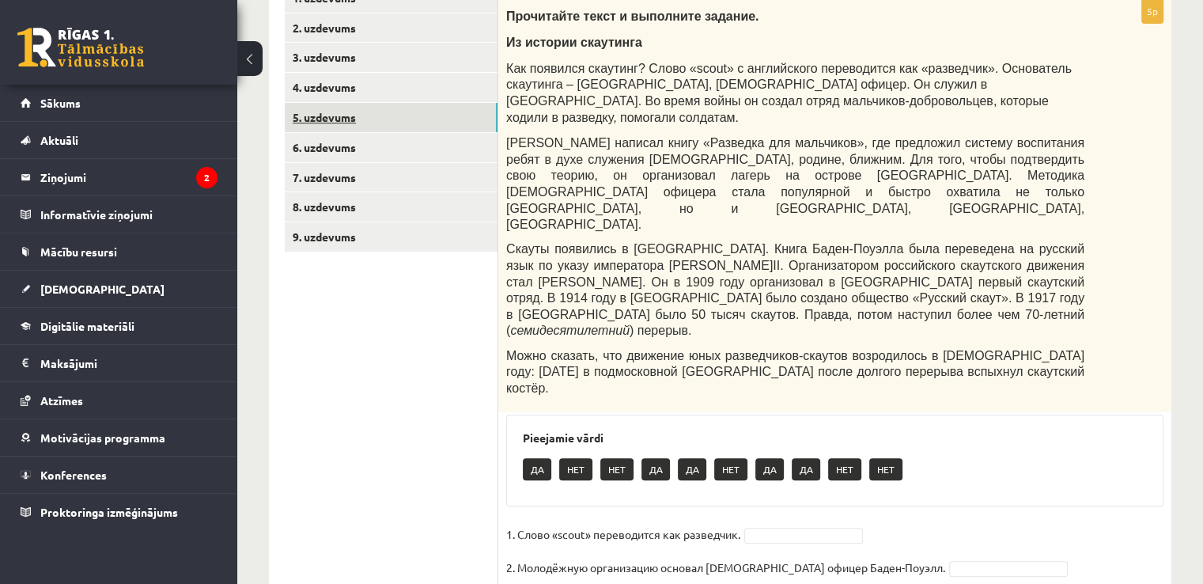
click at [490, 127] on link "5. uzdevums" at bounding box center [391, 117] width 213 height 29
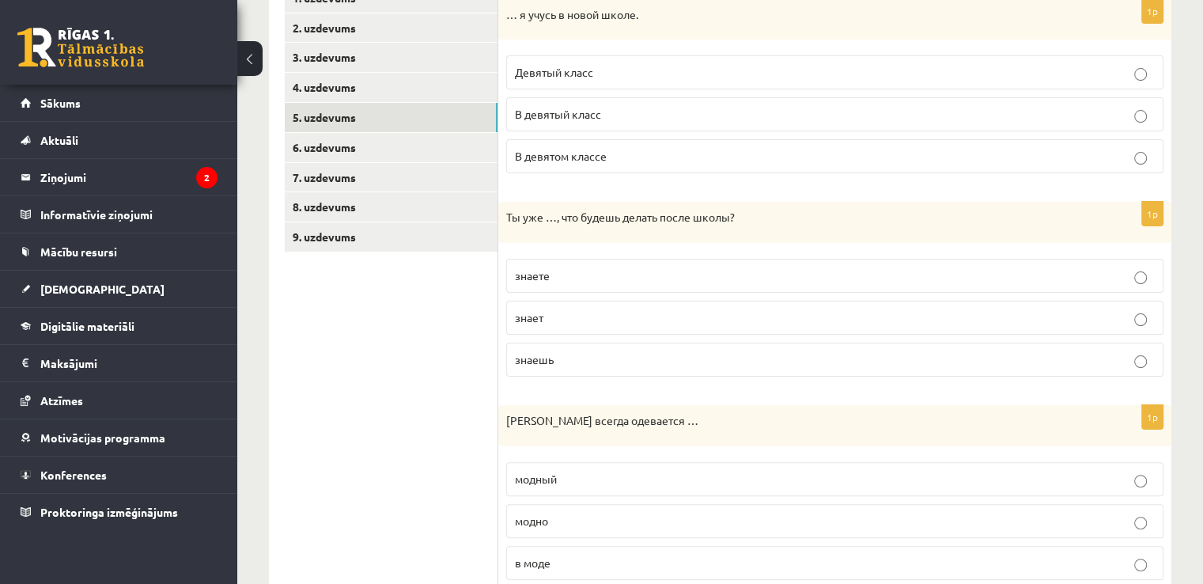
click at [595, 281] on p "знаете" at bounding box center [835, 275] width 640 height 17
click at [599, 315] on p "знает" at bounding box center [835, 317] width 640 height 17
click at [595, 274] on p "знаете" at bounding box center [835, 275] width 640 height 17
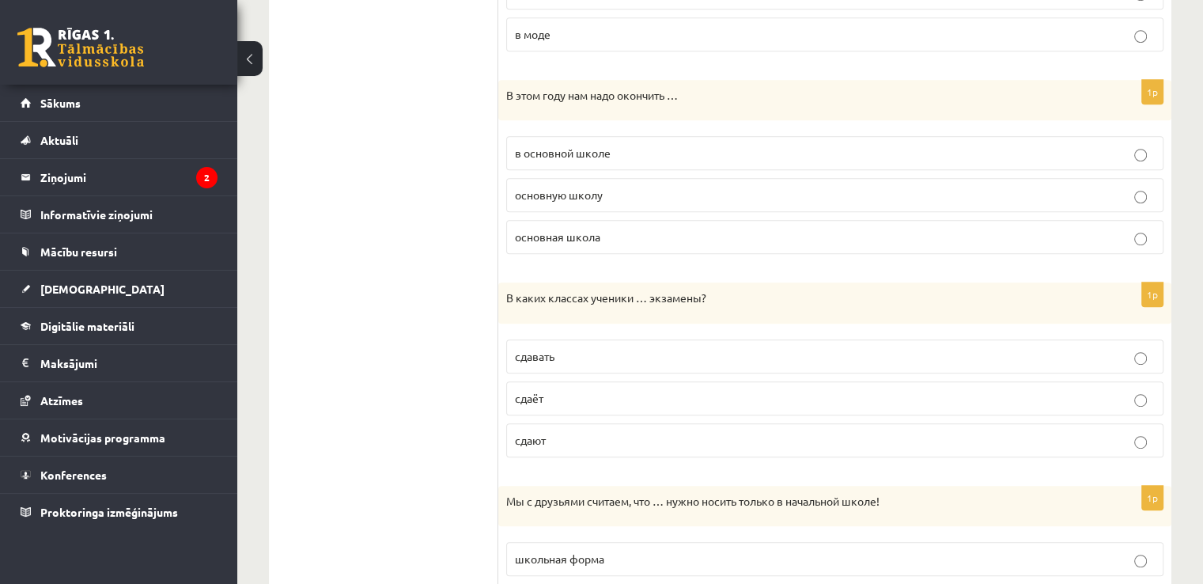
scroll to position [832, 0]
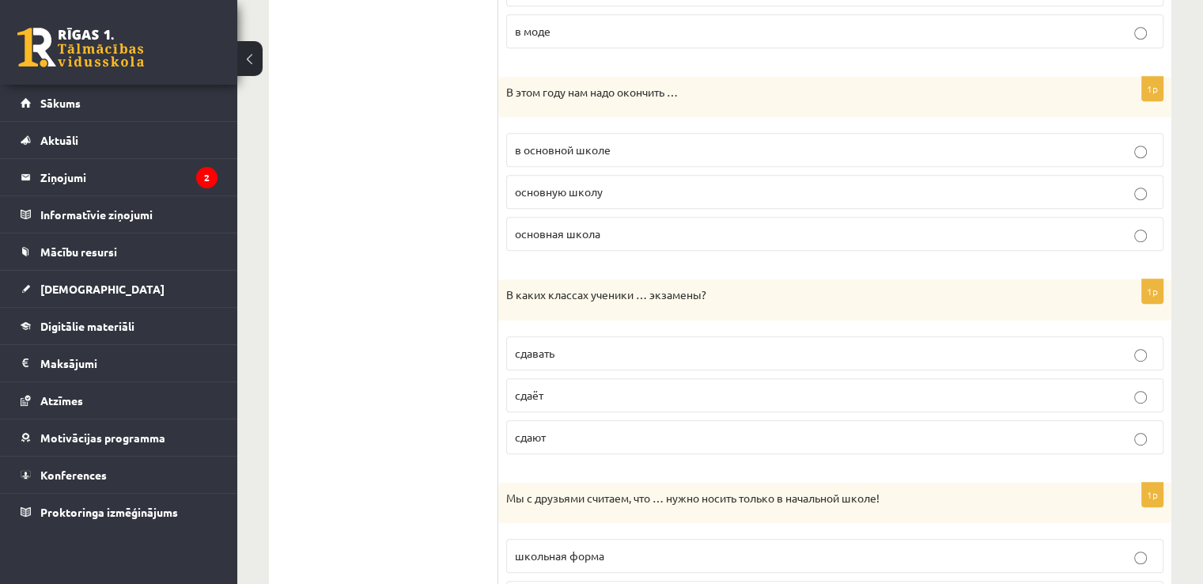
click at [694, 390] on p "сдаёт" at bounding box center [835, 395] width 640 height 17
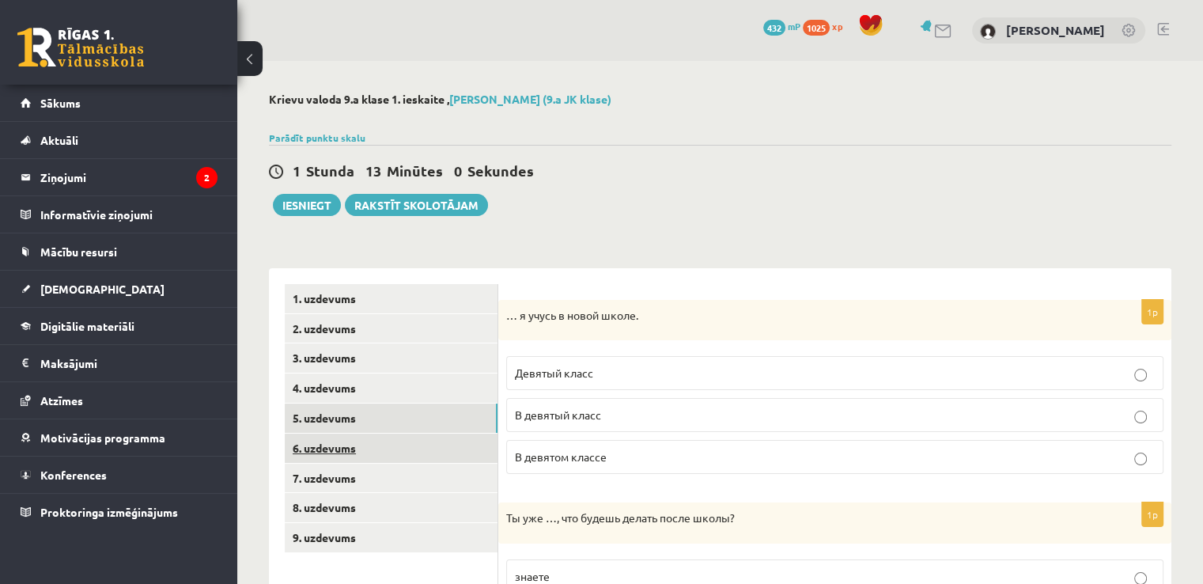
click at [304, 438] on link "6. uzdevums" at bounding box center [391, 447] width 213 height 29
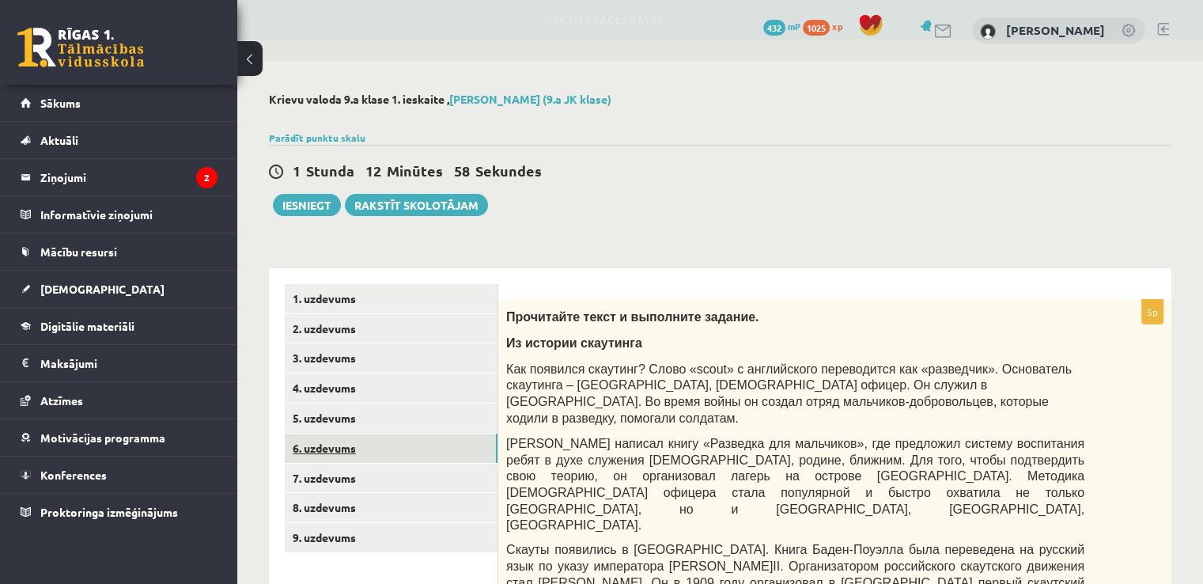
click at [304, 438] on link "6. uzdevums" at bounding box center [391, 447] width 213 height 29
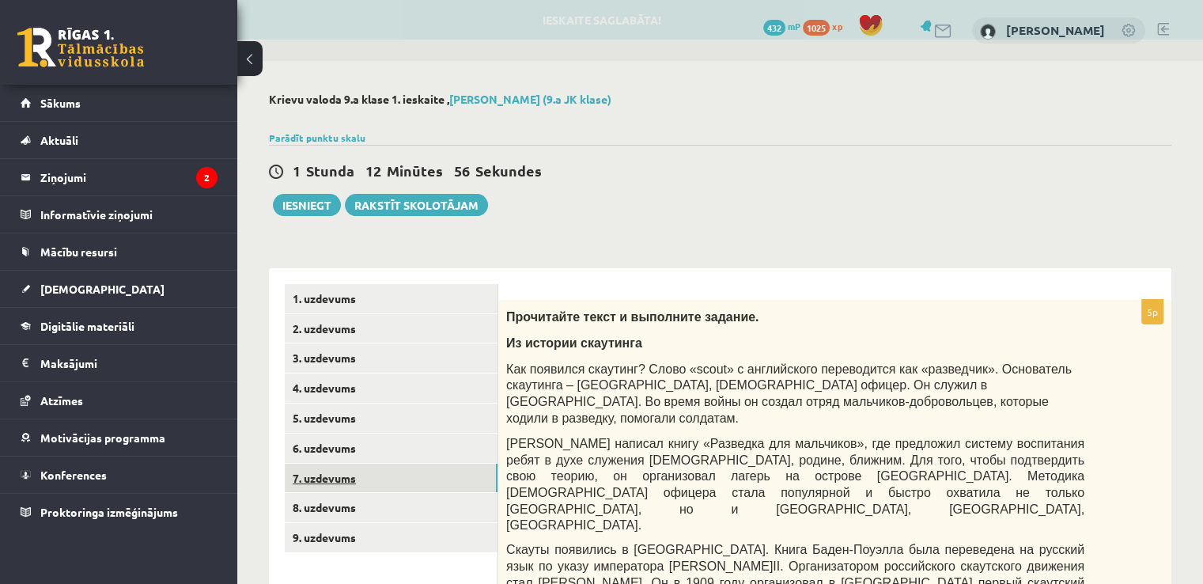
click at [342, 469] on link "7. uzdevums" at bounding box center [391, 478] width 213 height 29
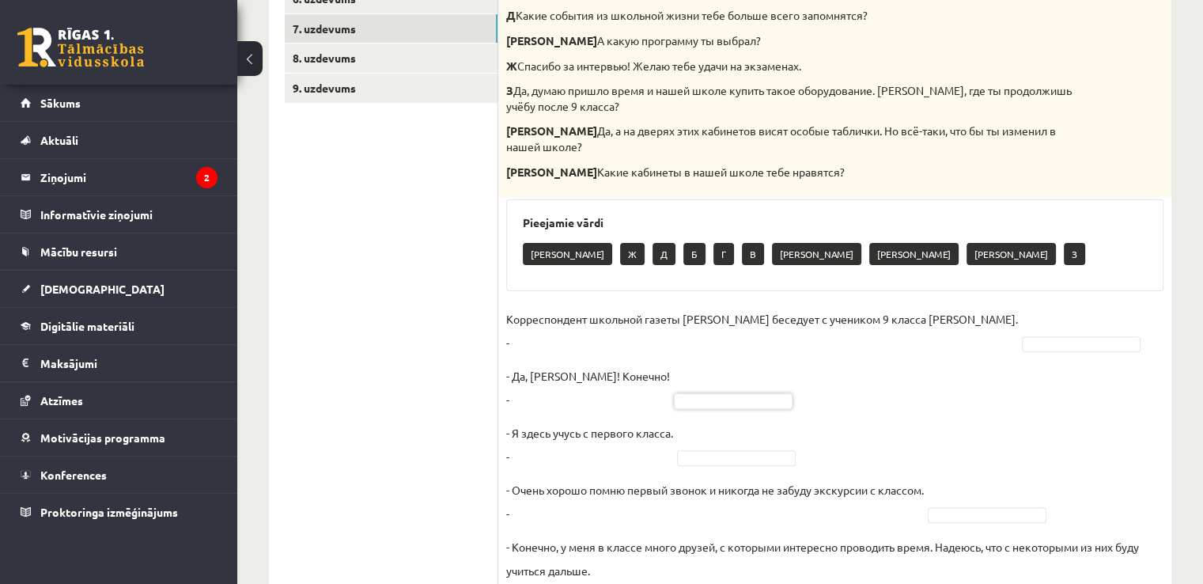
scroll to position [237, 0]
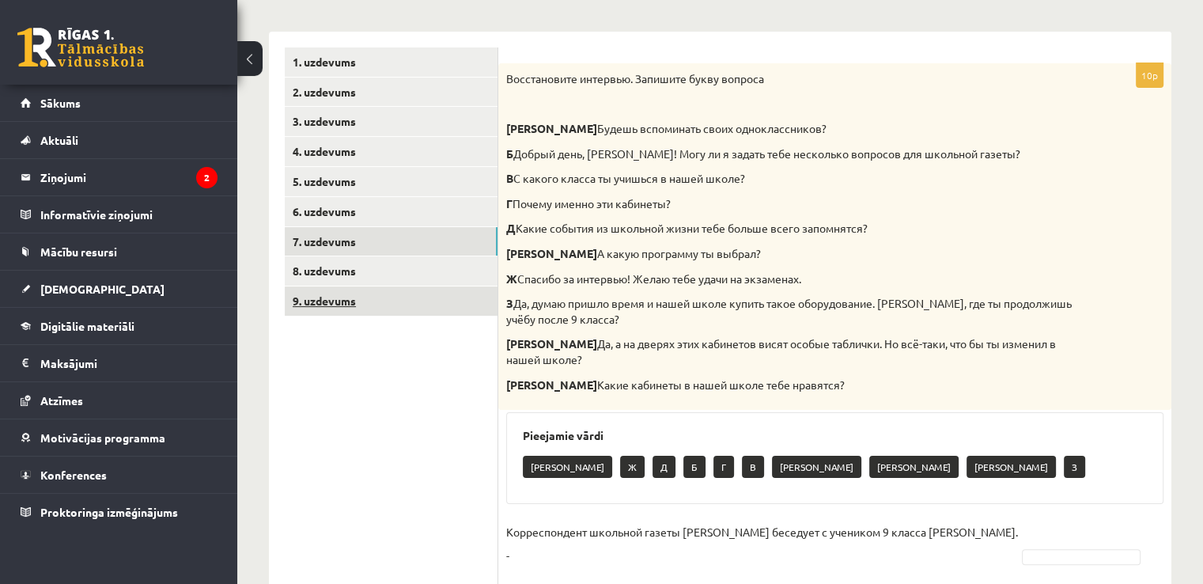
click at [338, 312] on link "9. uzdevums" at bounding box center [391, 300] width 213 height 29
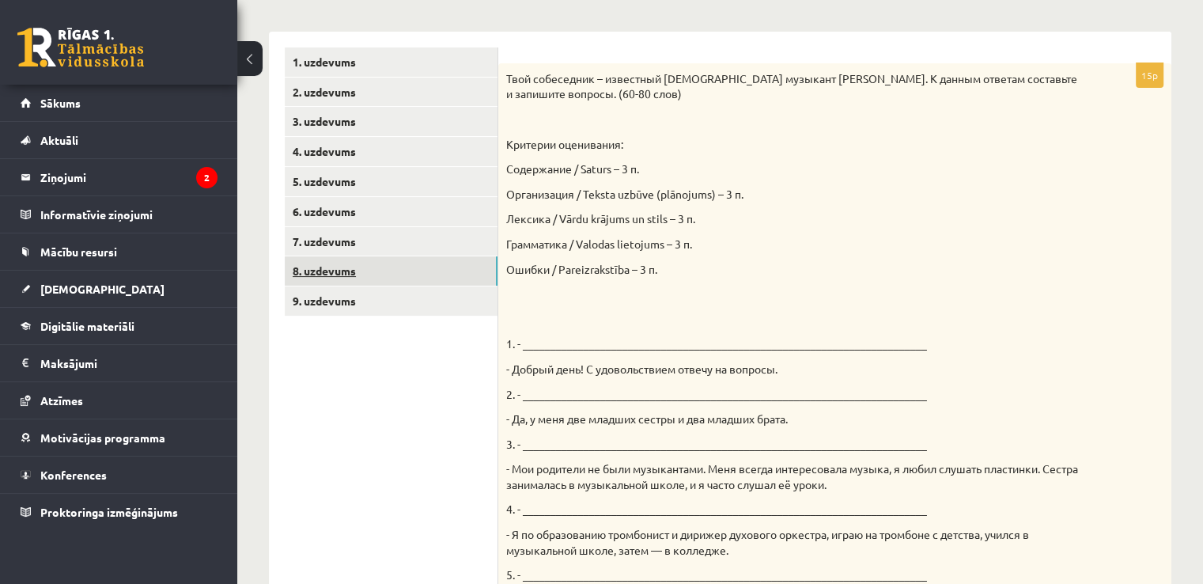
click at [335, 275] on link "8. uzdevums" at bounding box center [391, 270] width 213 height 29
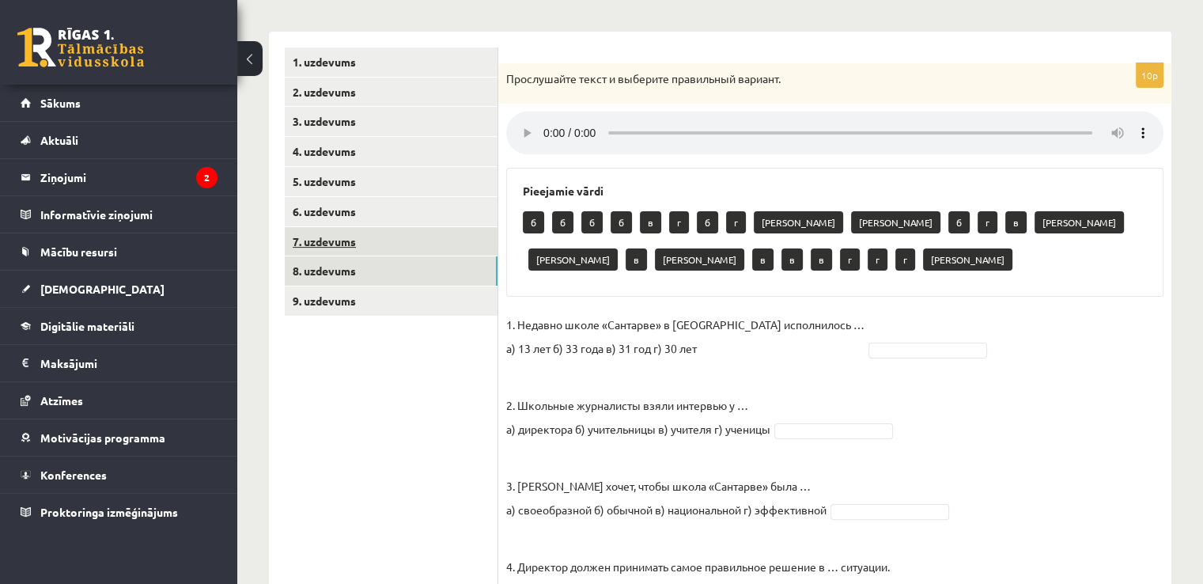
click at [388, 246] on link "7. uzdevums" at bounding box center [391, 241] width 213 height 29
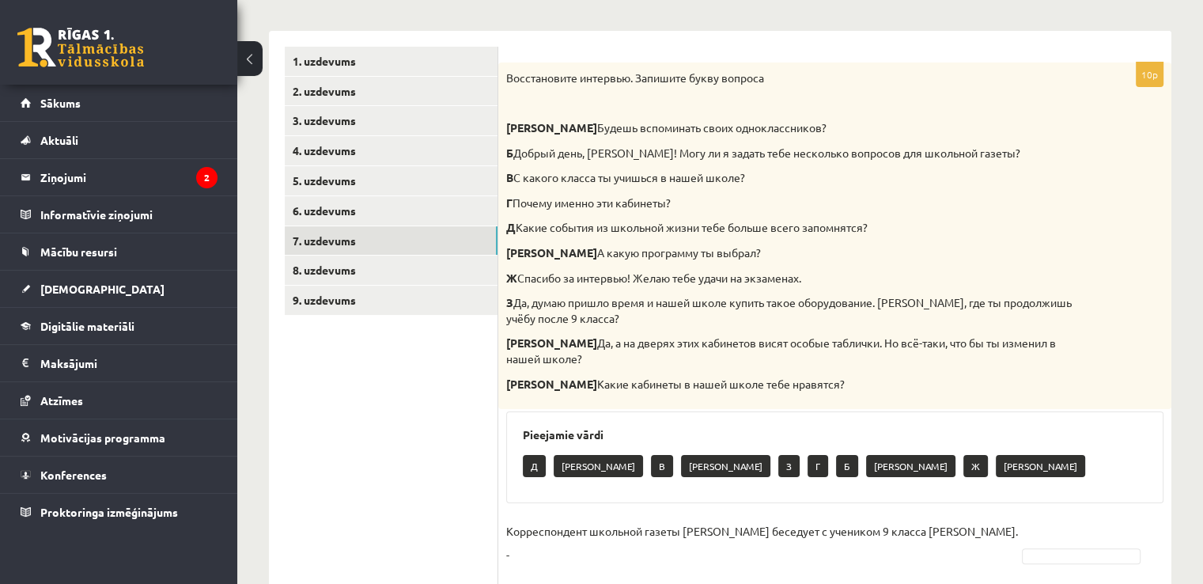
scroll to position [231, 0]
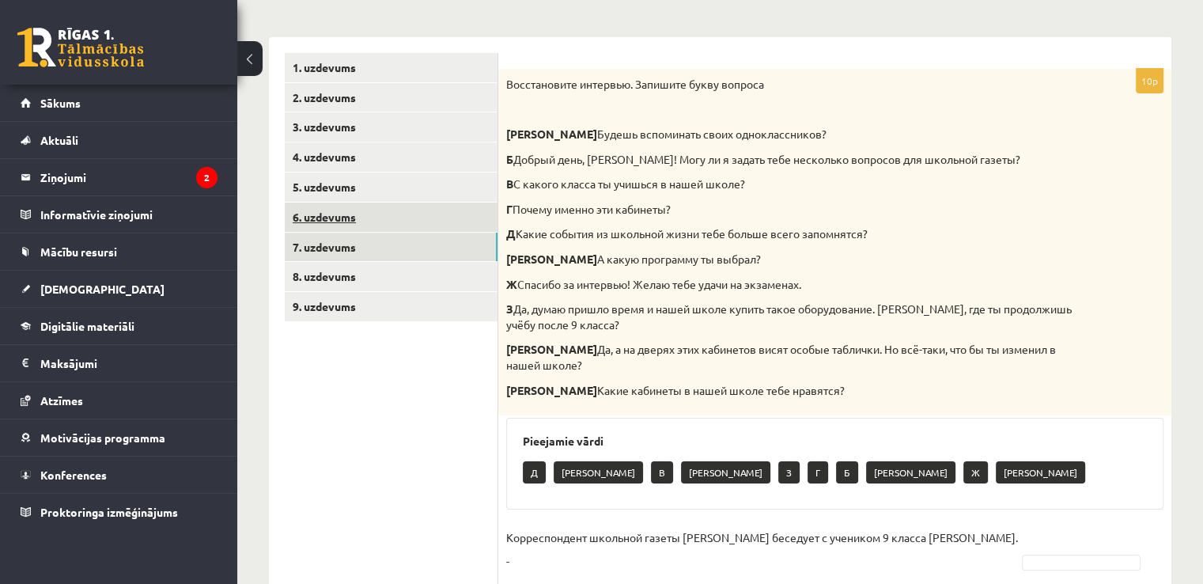
click at [375, 223] on link "6. uzdevums" at bounding box center [391, 216] width 213 height 29
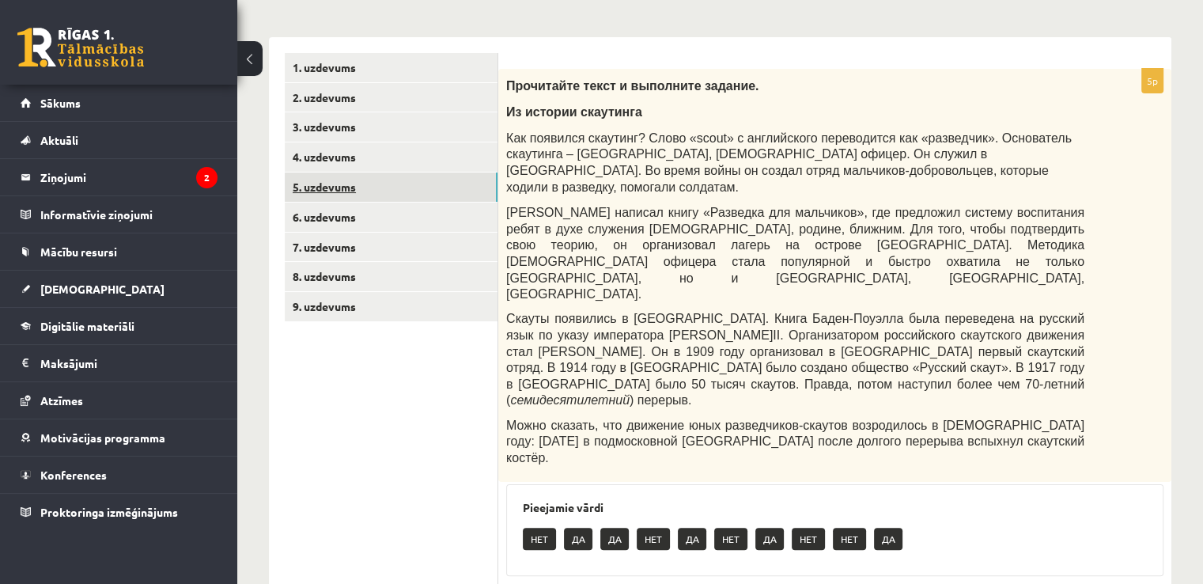
click at [400, 196] on link "5. uzdevums" at bounding box center [391, 186] width 213 height 29
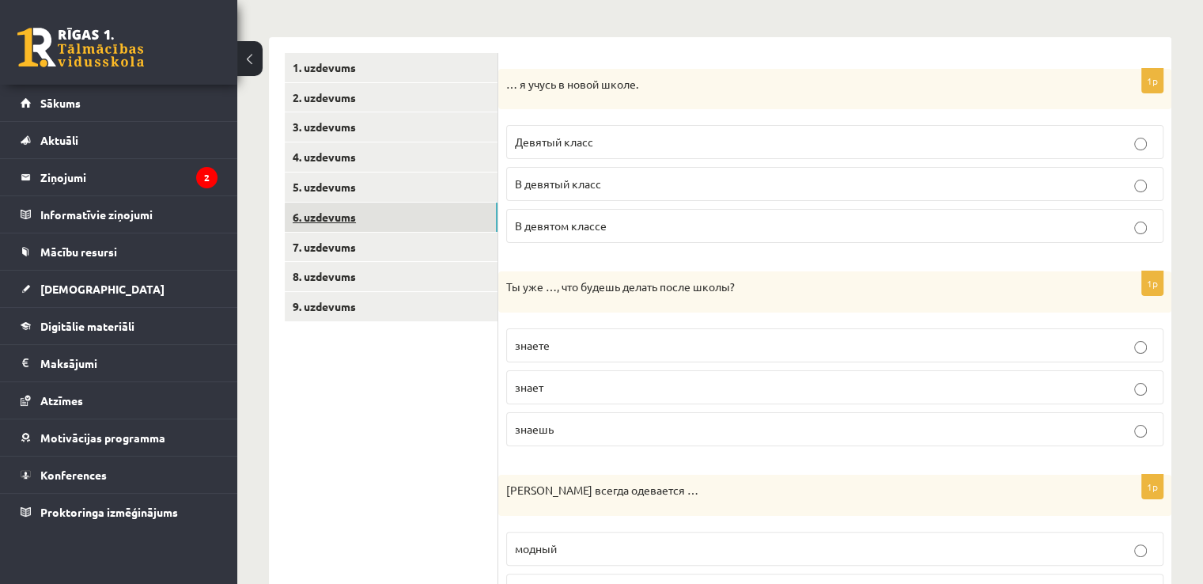
click at [391, 213] on link "6. uzdevums" at bounding box center [391, 216] width 213 height 29
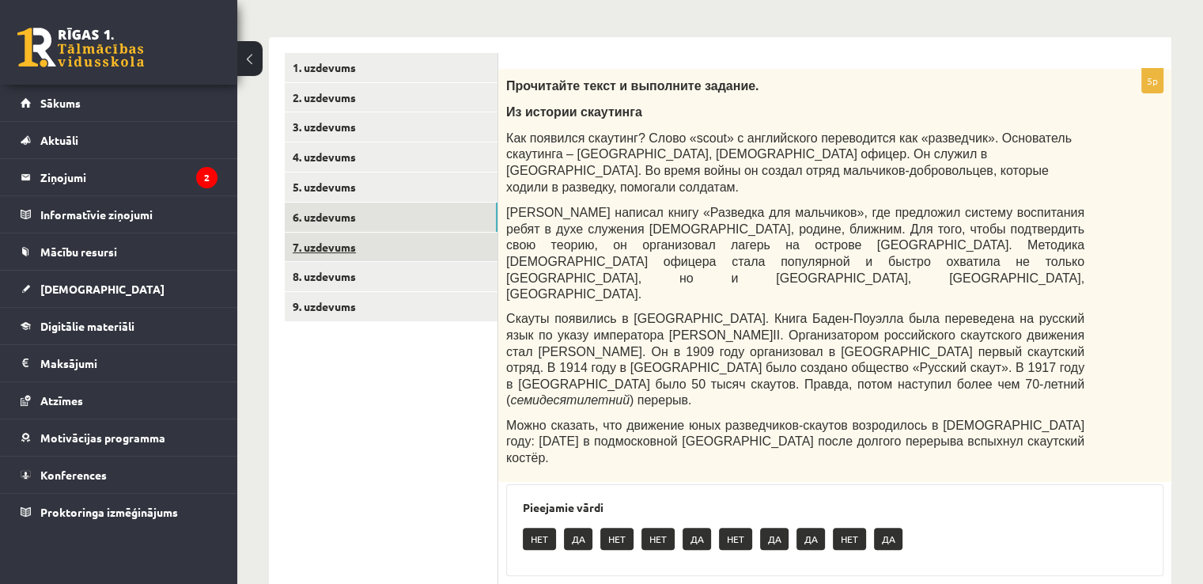
click at [374, 238] on link "7. uzdevums" at bounding box center [391, 247] width 213 height 29
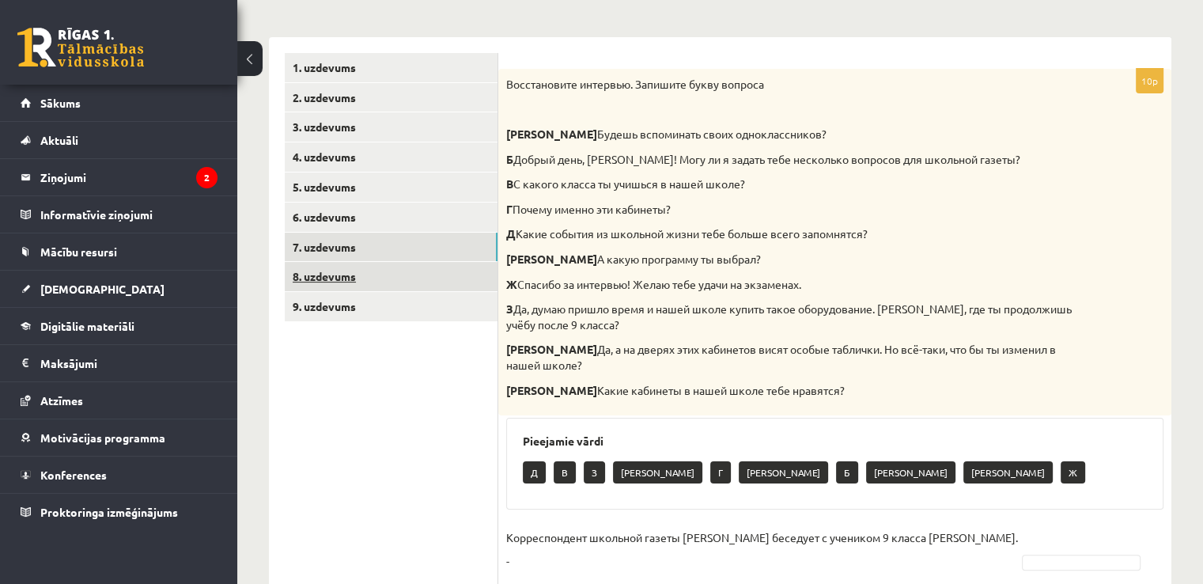
click at [358, 274] on link "8. uzdevums" at bounding box center [391, 276] width 213 height 29
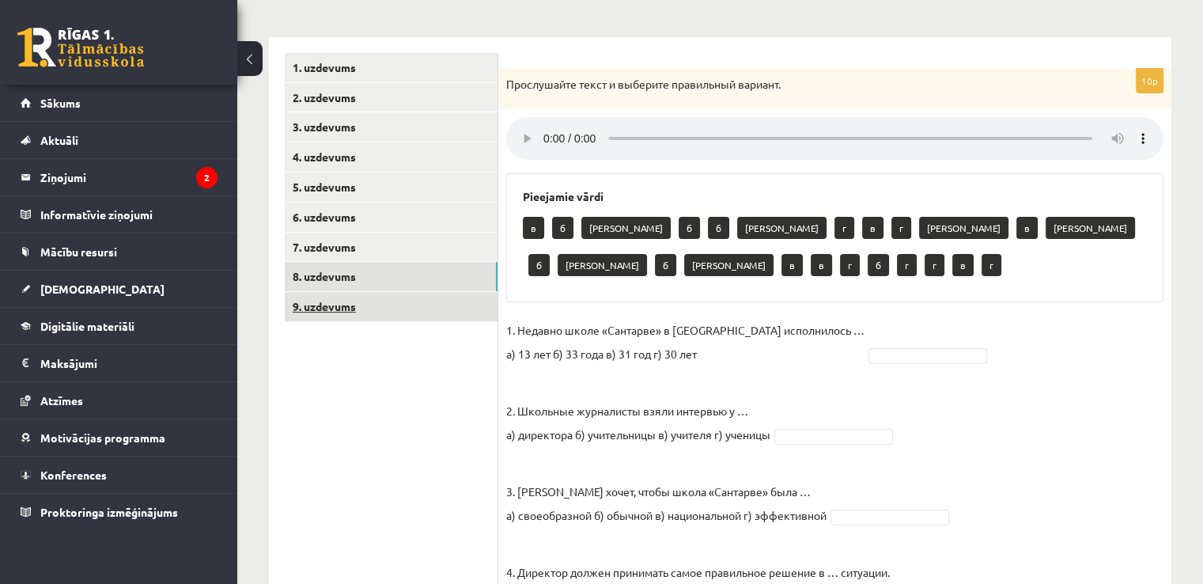
click at [348, 308] on link "9. uzdevums" at bounding box center [391, 306] width 213 height 29
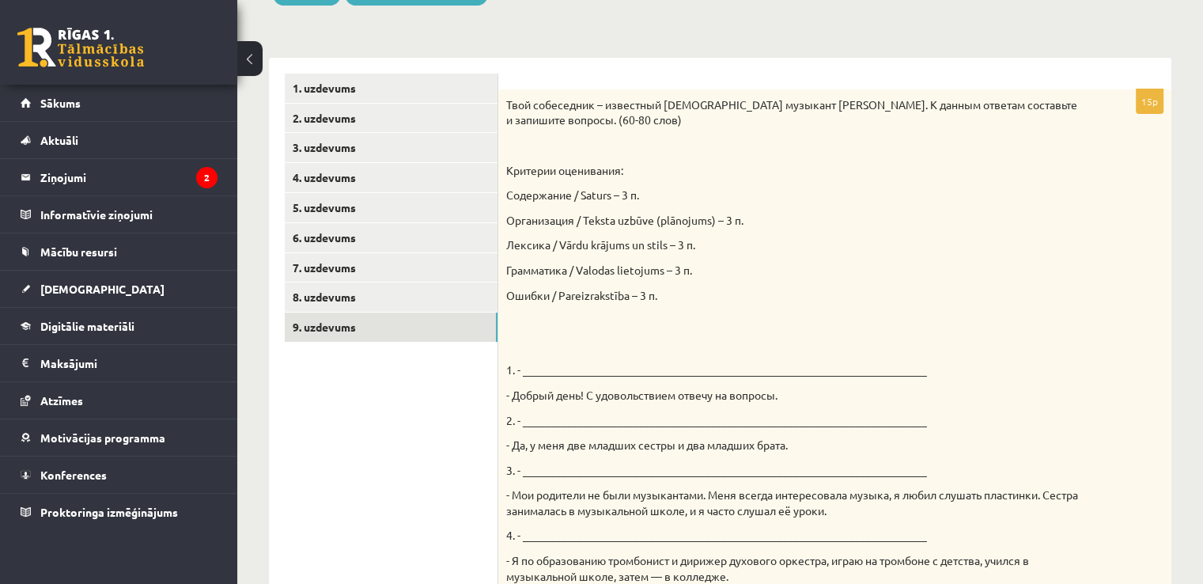
scroll to position [202, 0]
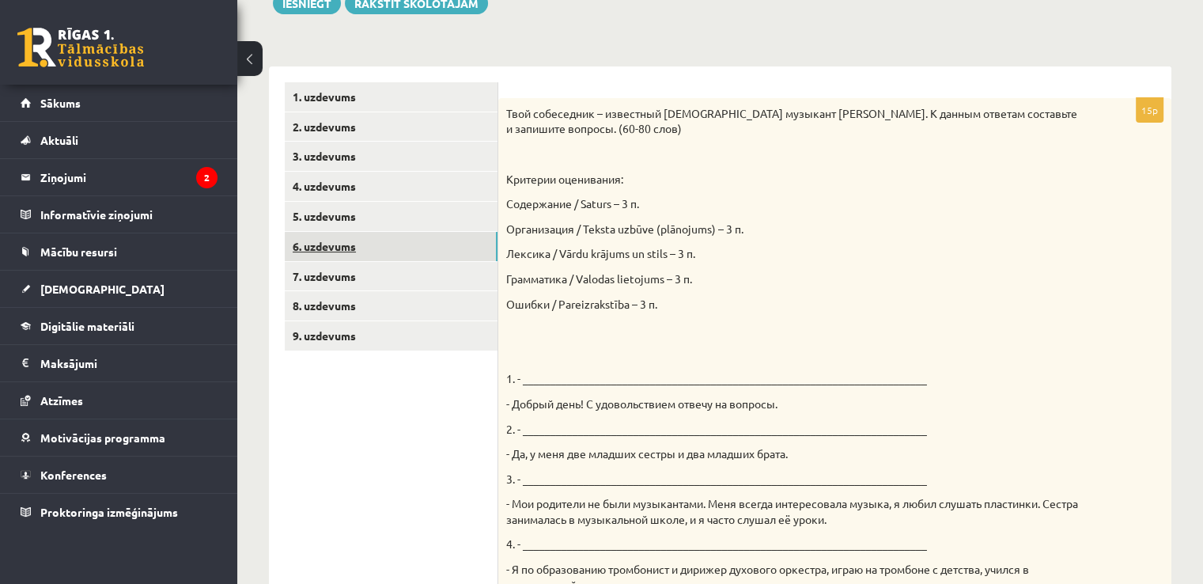
click at [359, 256] on link "6. uzdevums" at bounding box center [391, 246] width 213 height 29
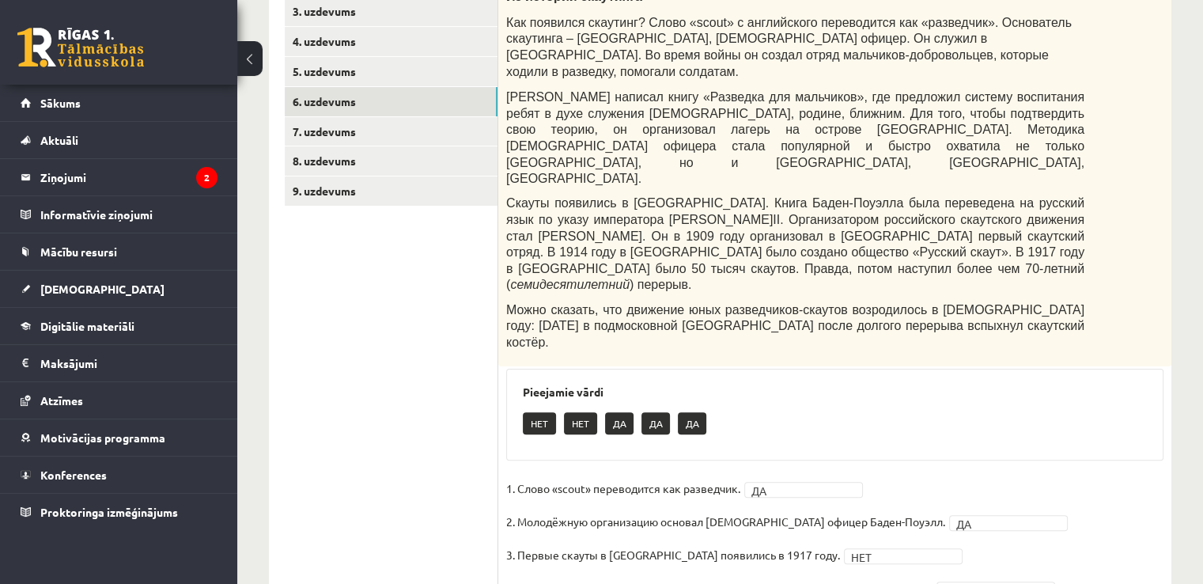
scroll to position [379, 0]
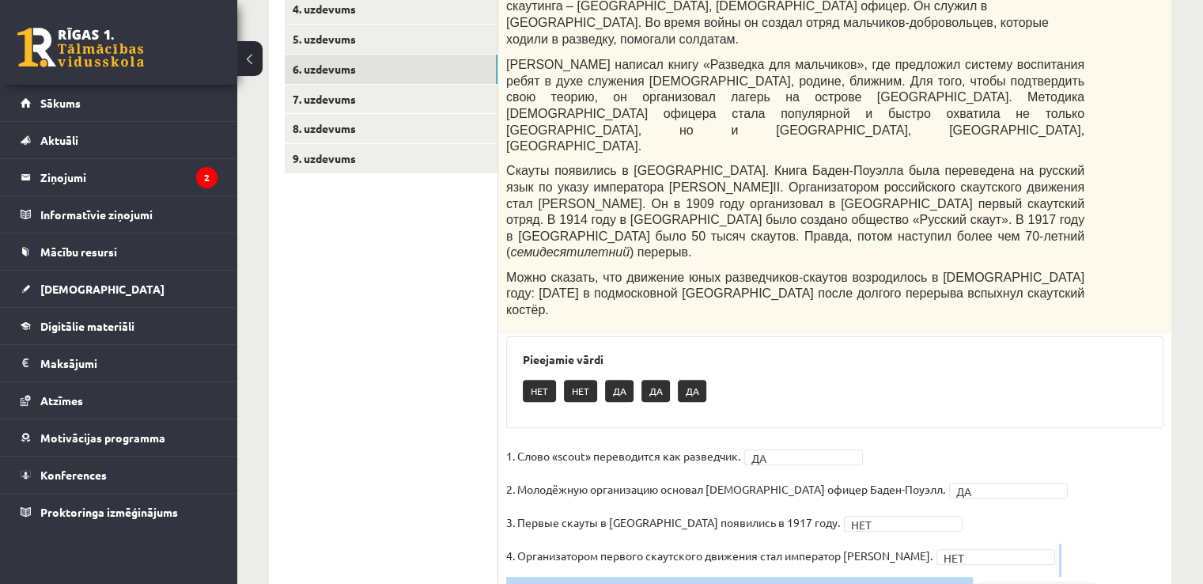
drag, startPoint x: 1190, startPoint y: 504, endPoint x: 1207, endPoint y: 485, distance: 25.2
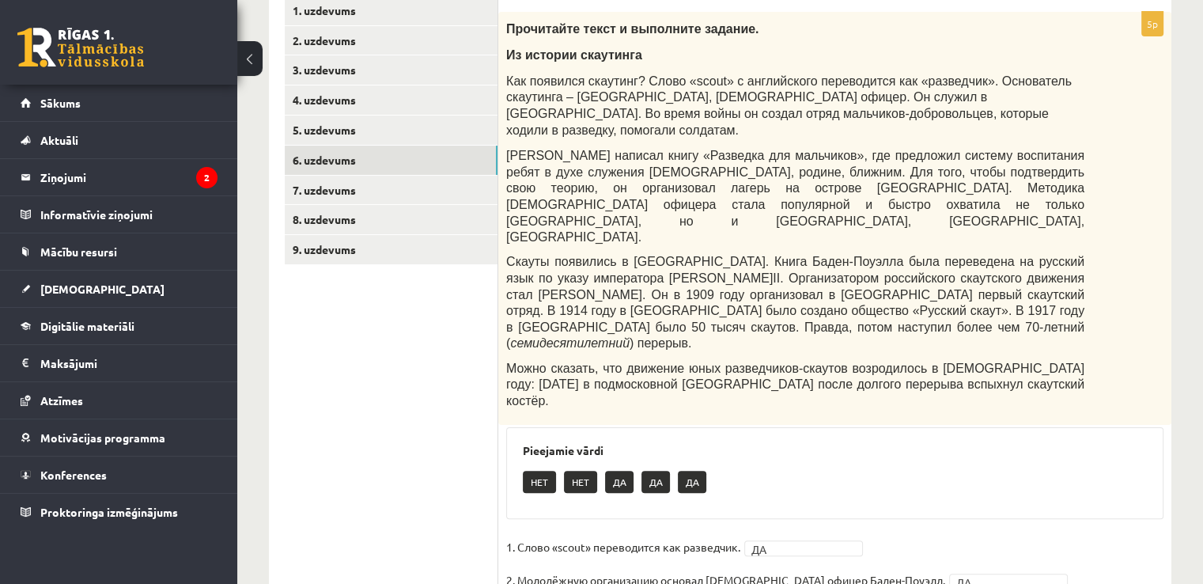
scroll to position [286, 0]
click at [1118, 451] on div "5p Прочитайте текст и выполните задание. Из истории скаутинга Как появился скау…" at bounding box center [834, 361] width 673 height 697
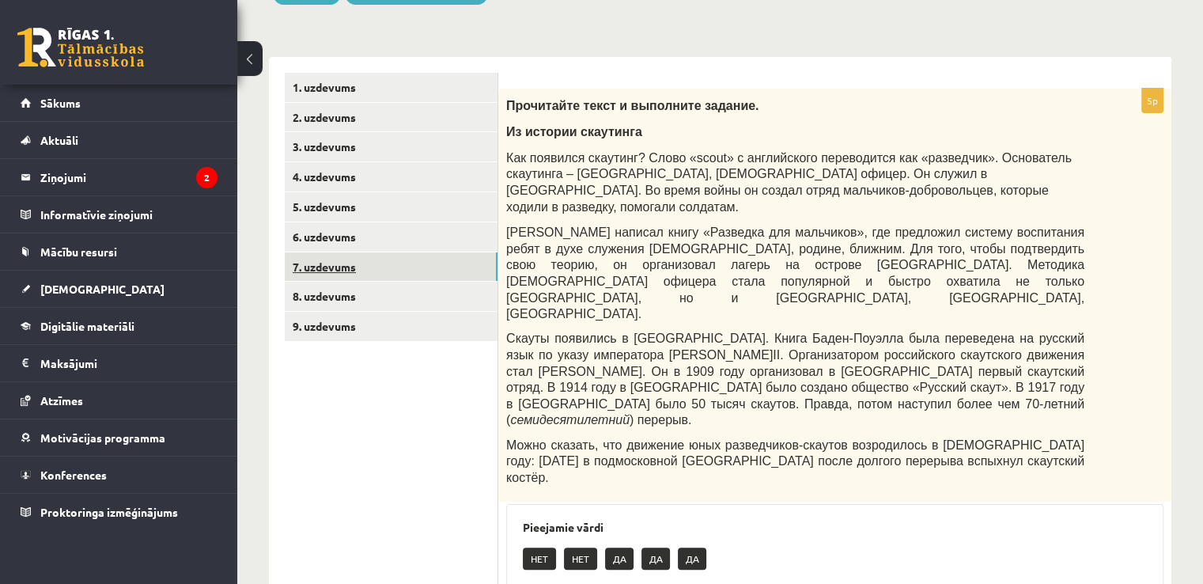
click at [392, 272] on link "7. uzdevums" at bounding box center [391, 266] width 213 height 29
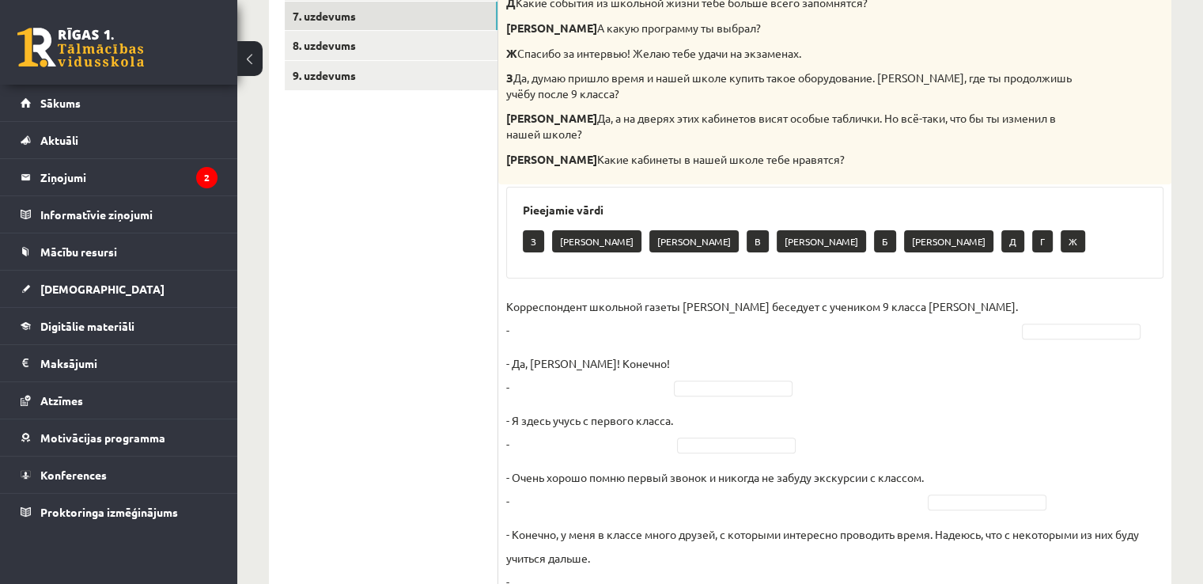
scroll to position [451, 0]
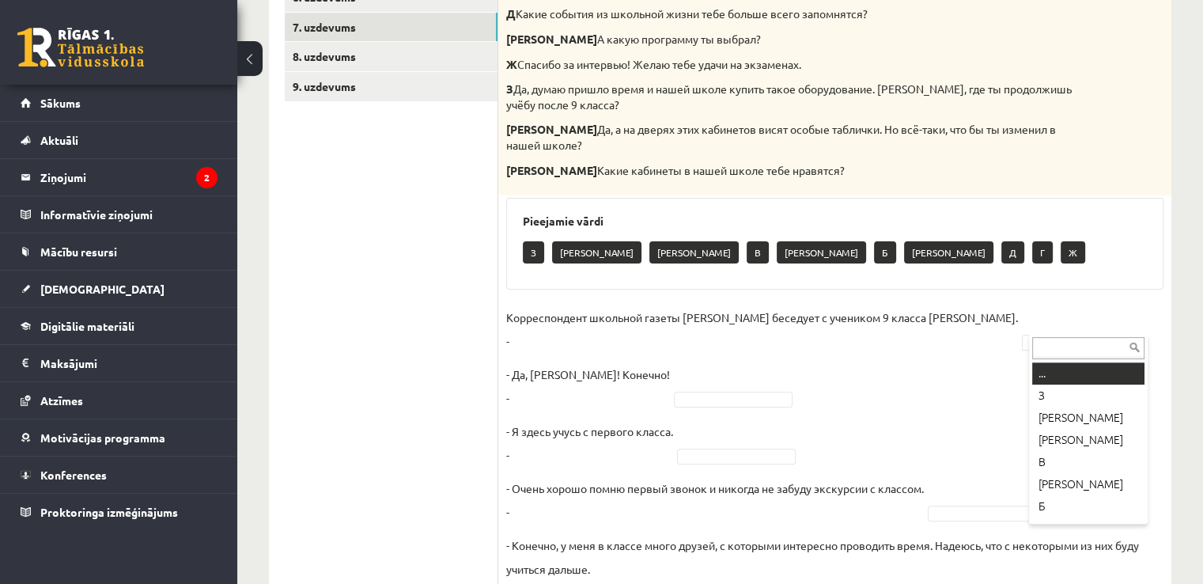
type input "*"
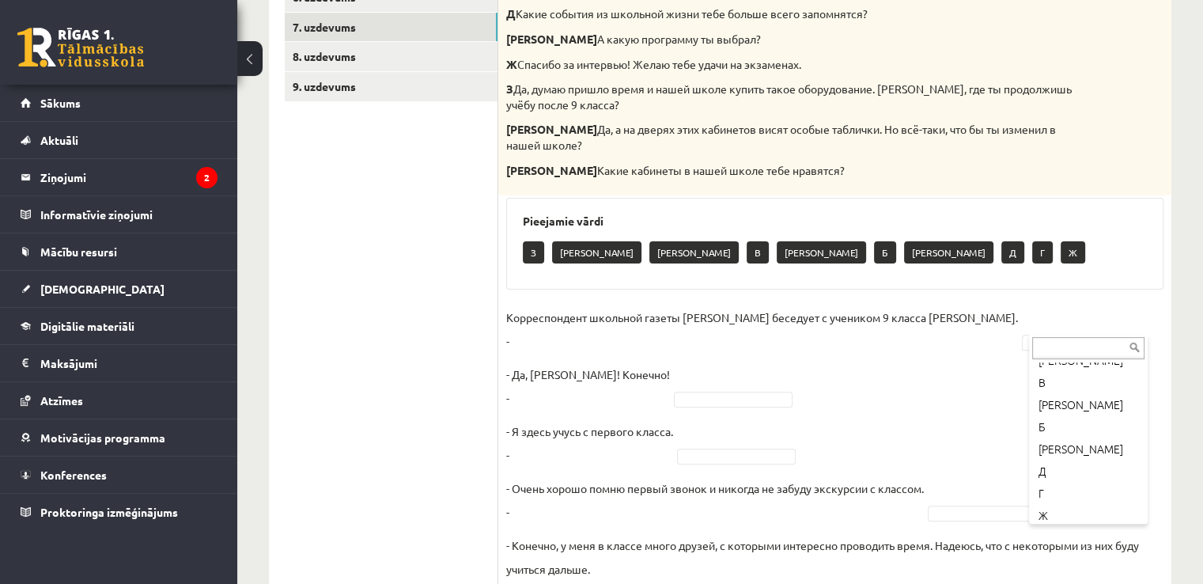
scroll to position [61, 0]
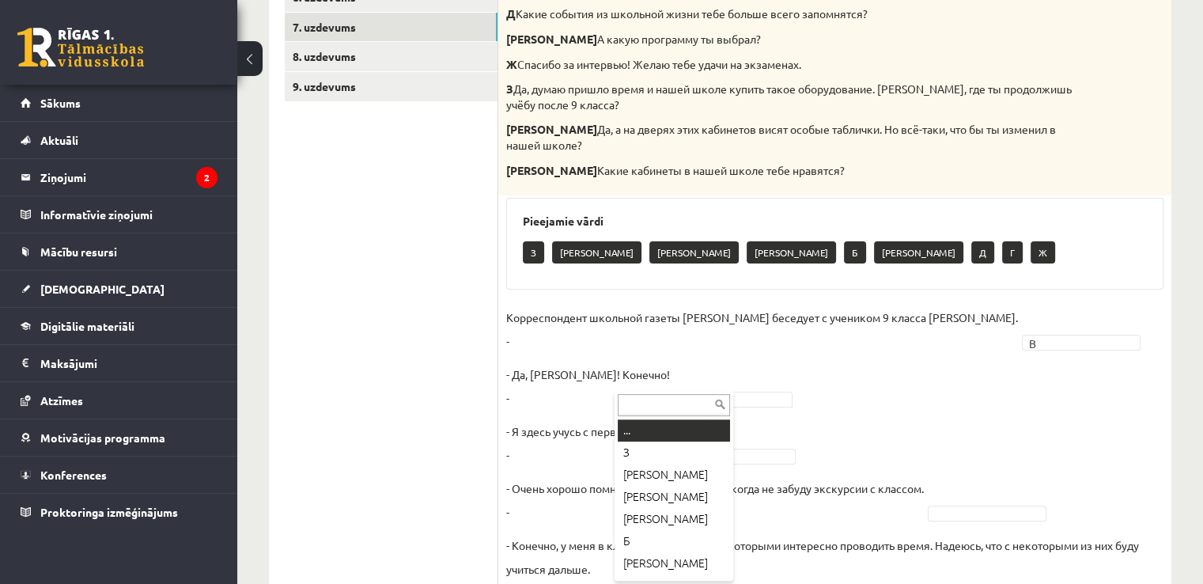
type input "*"
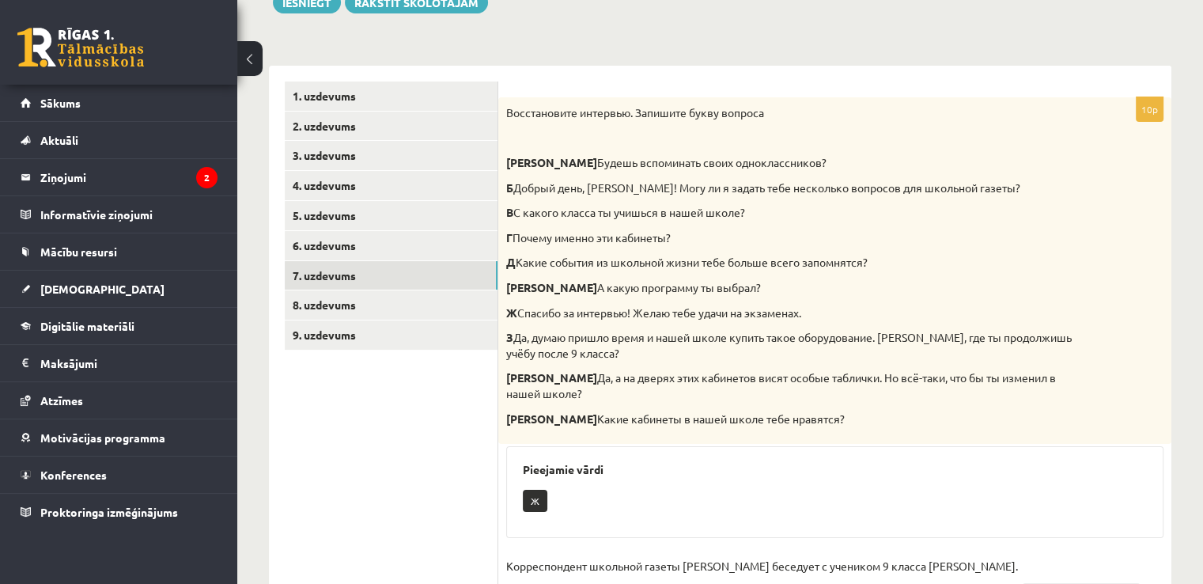
scroll to position [206, 0]
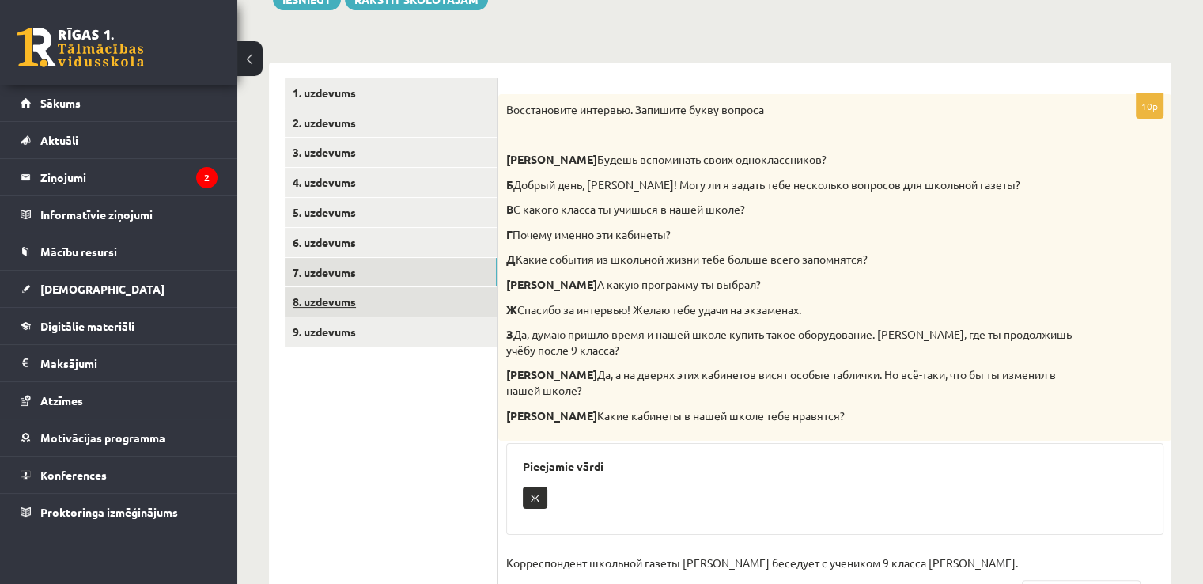
click at [308, 298] on link "8. uzdevums" at bounding box center [391, 301] width 213 height 29
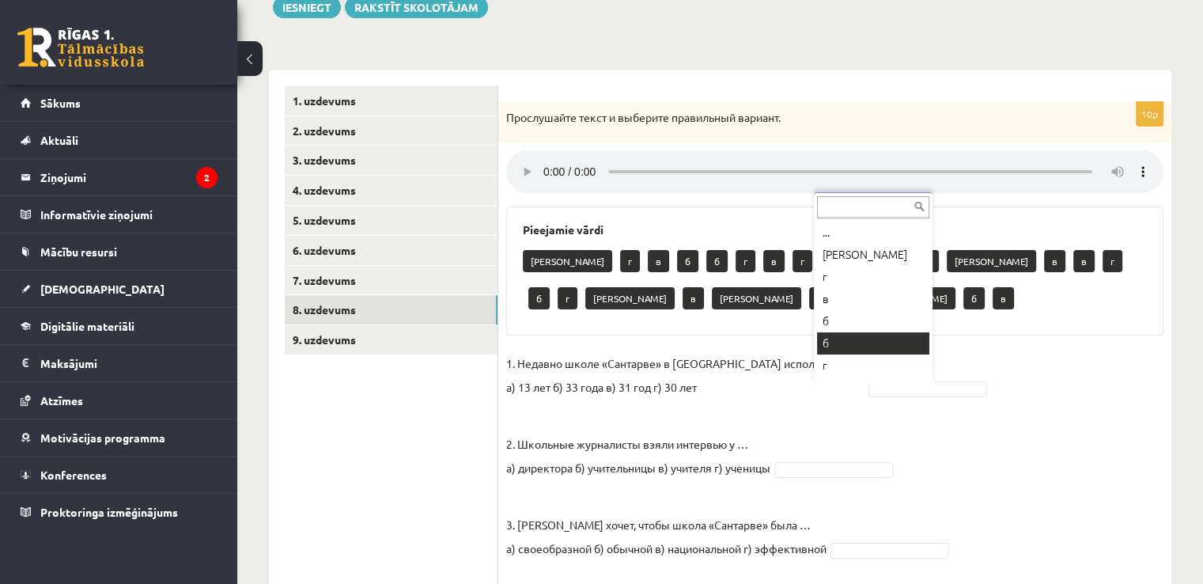
scroll to position [19, 0]
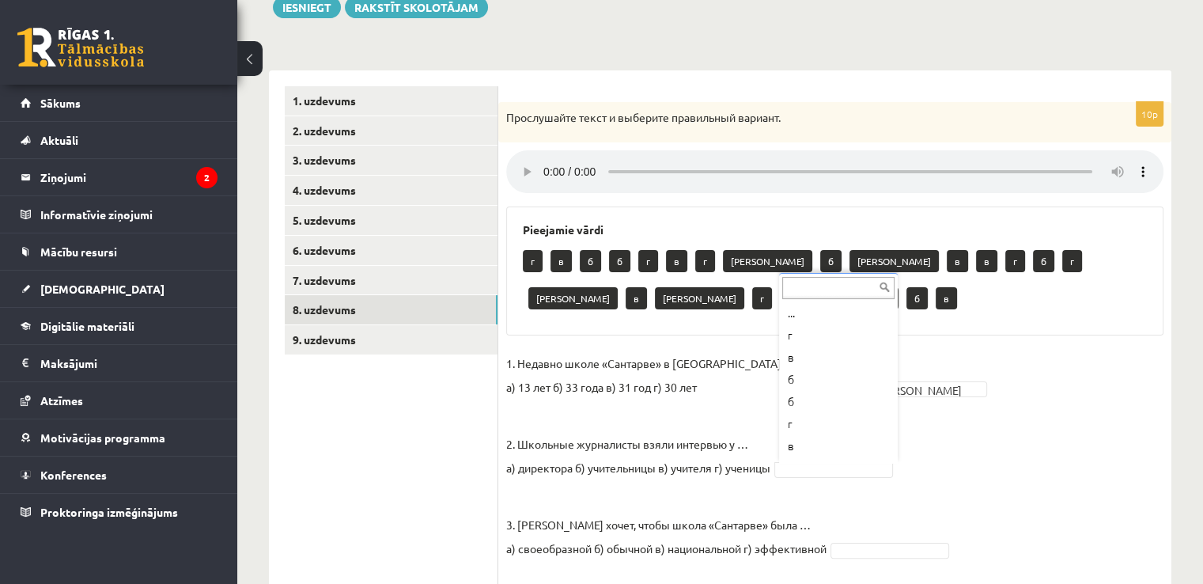
type input "*"
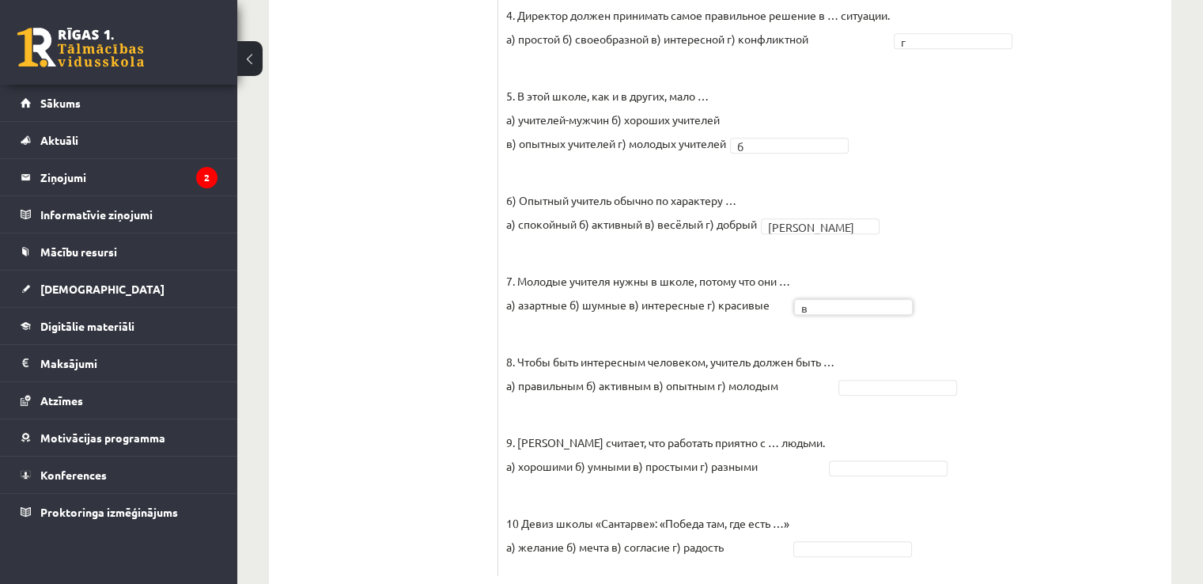
scroll to position [792, 0]
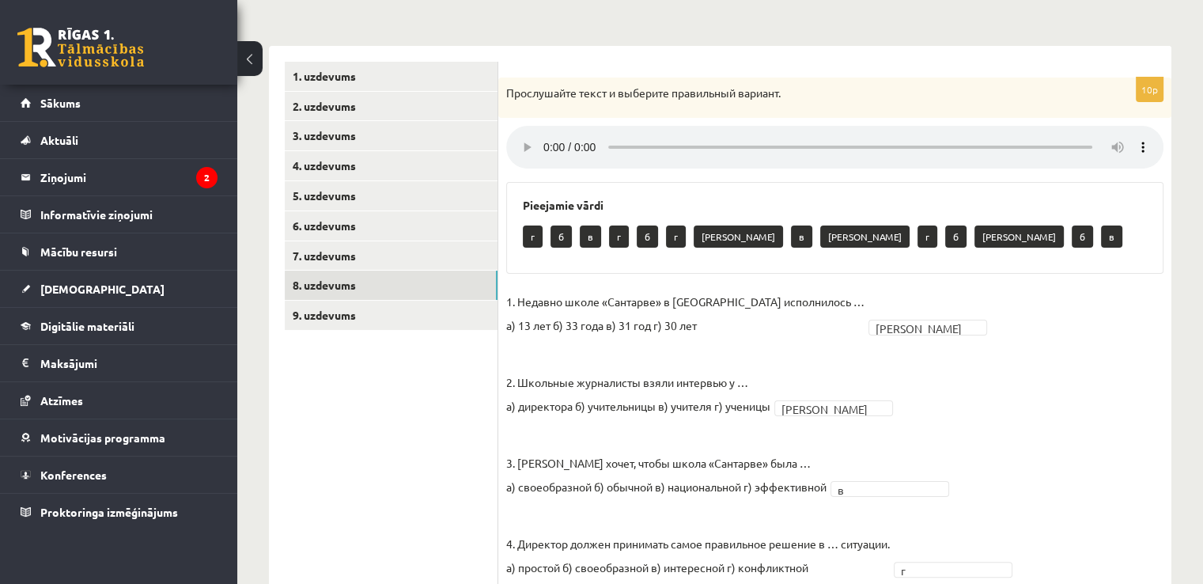
scroll to position [216, 0]
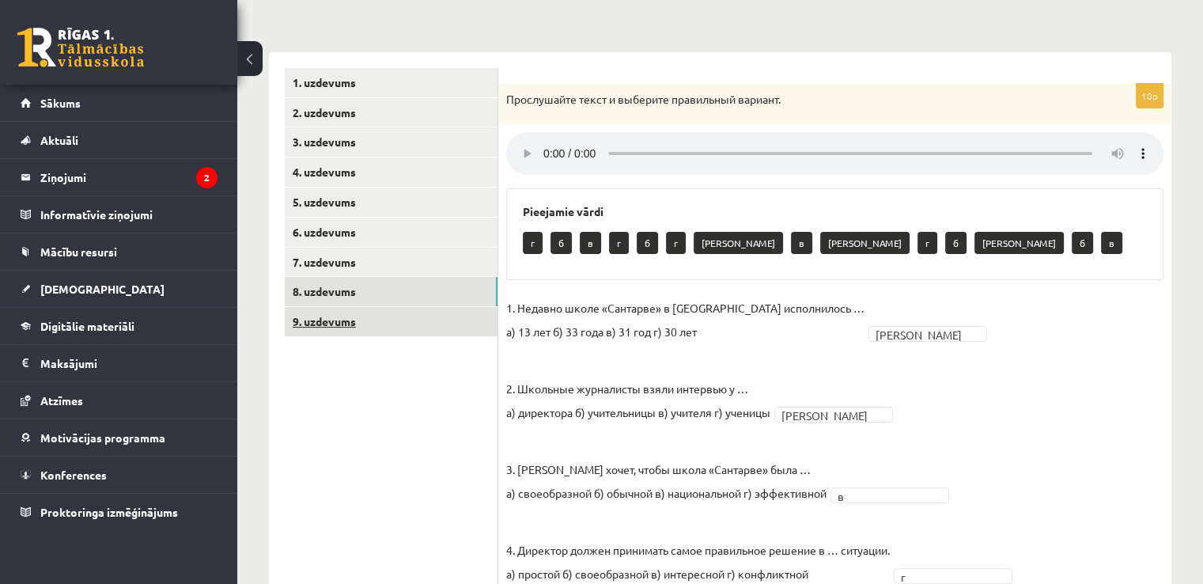
click at [407, 323] on link "9. uzdevums" at bounding box center [391, 321] width 213 height 29
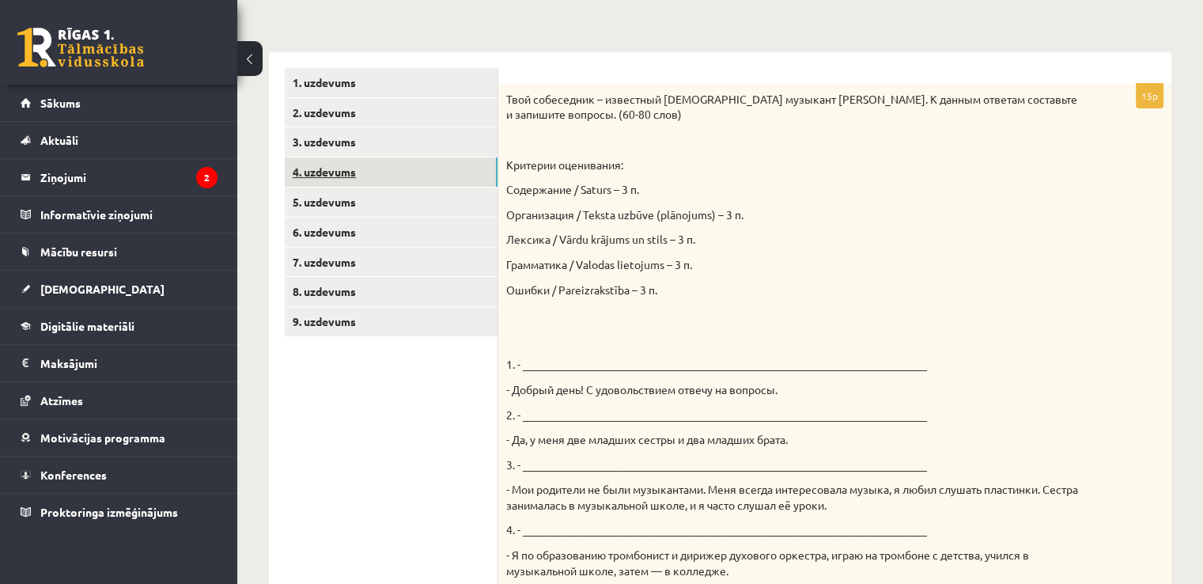
click at [341, 184] on link "4. uzdevums" at bounding box center [391, 171] width 213 height 29
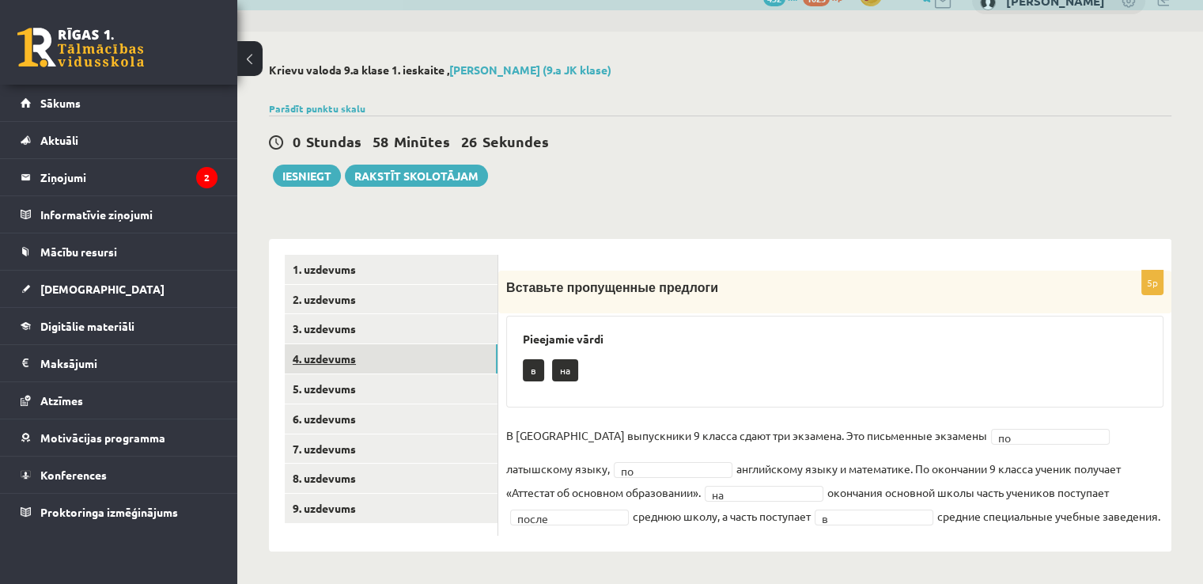
scroll to position [29, 0]
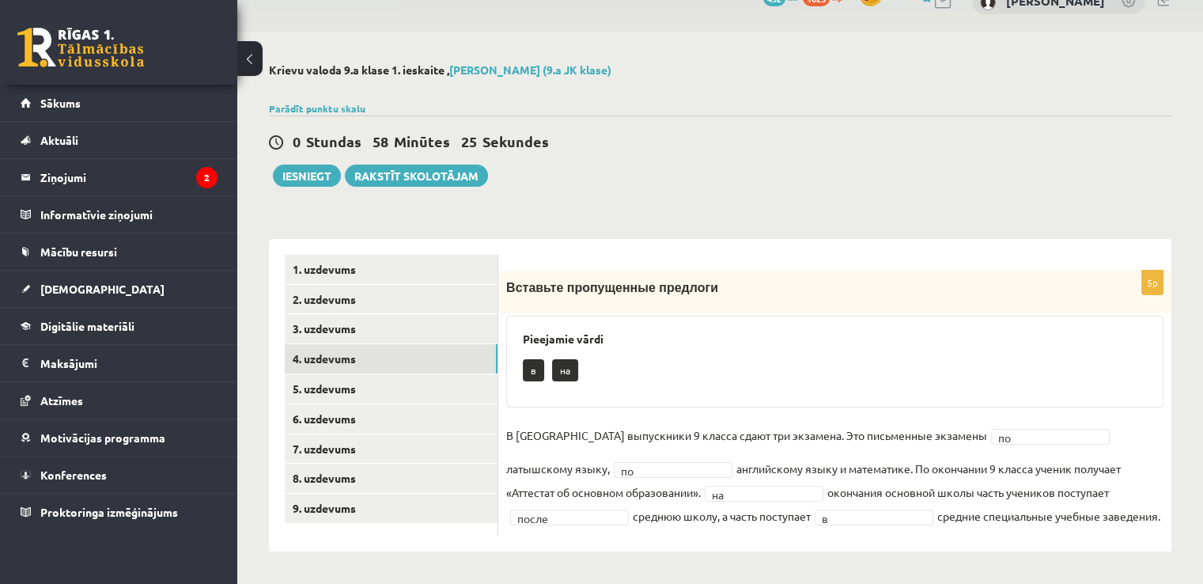
click at [342, 197] on div "**********" at bounding box center [720, 307] width 966 height 551
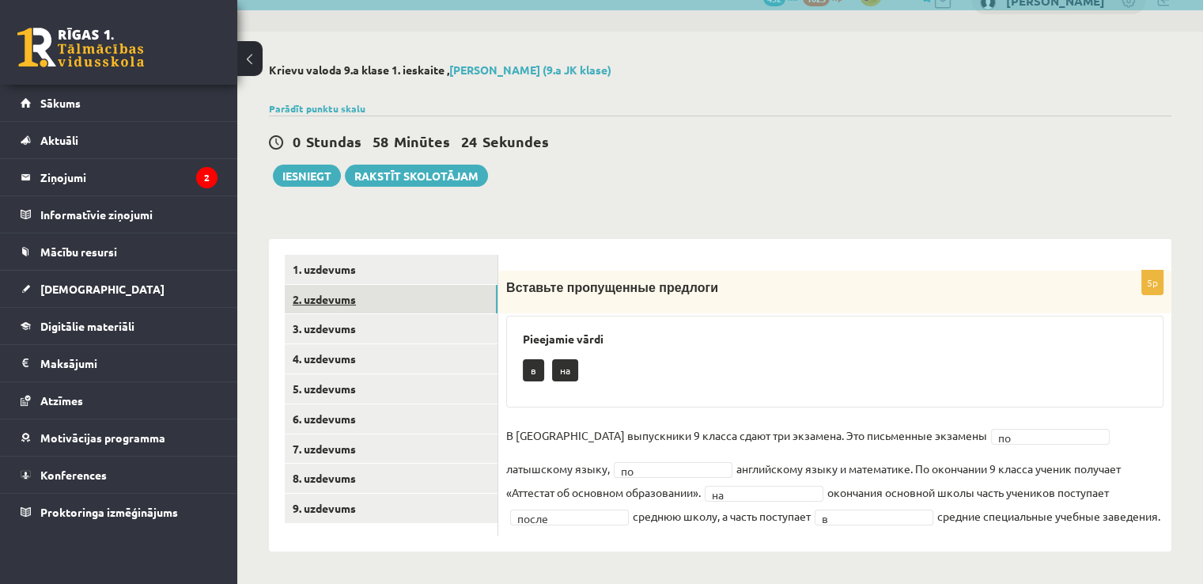
click at [339, 305] on link "2. uzdevums" at bounding box center [391, 299] width 213 height 29
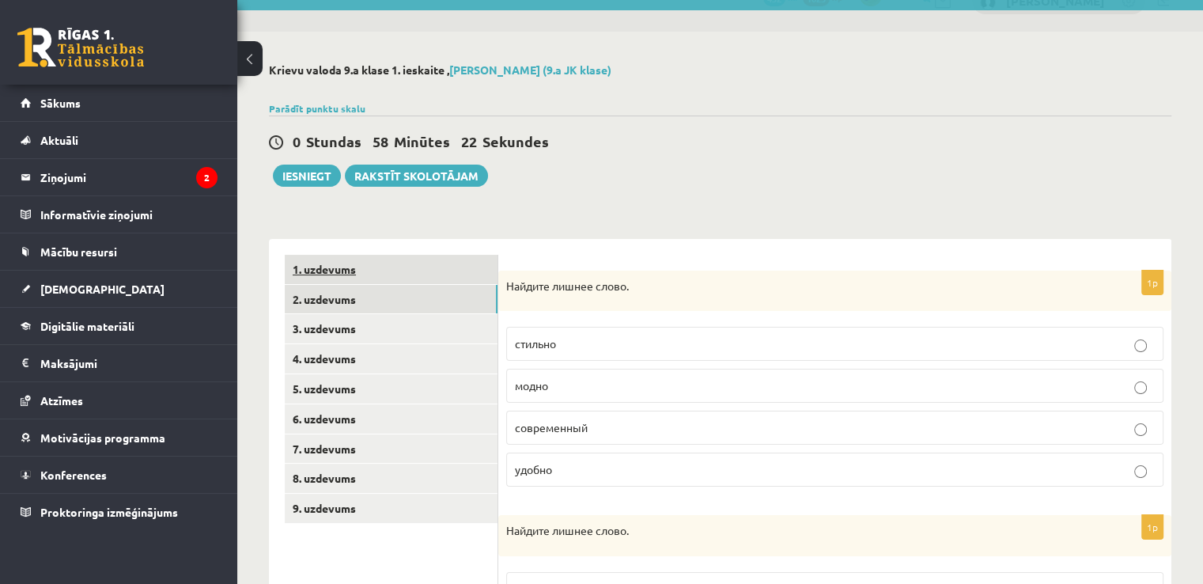
click at [345, 268] on link "1. uzdevums" at bounding box center [391, 269] width 213 height 29
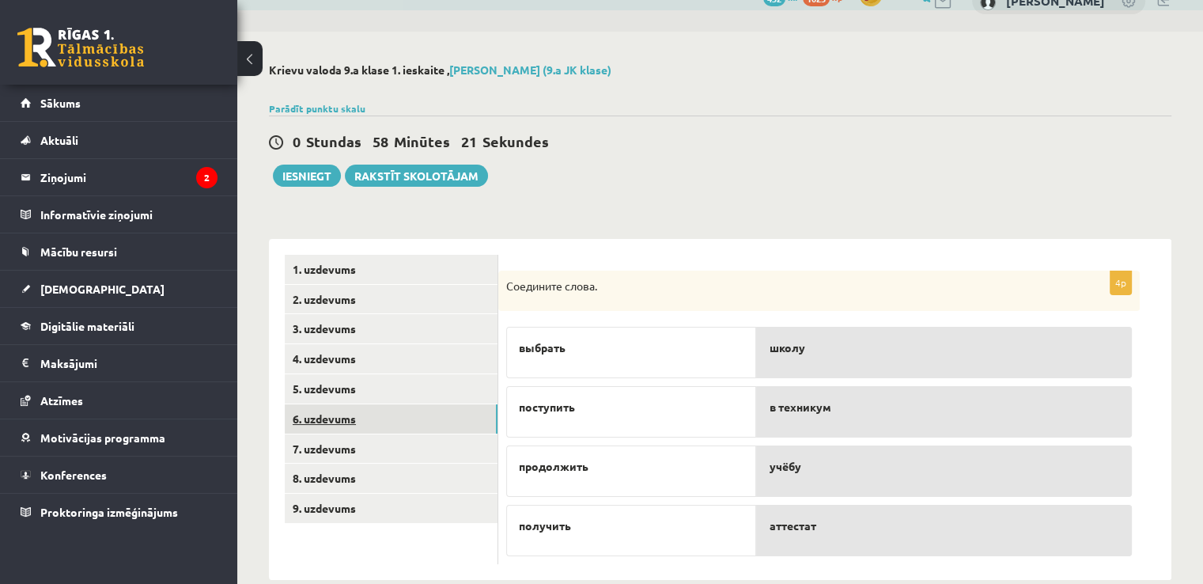
click at [351, 421] on link "6. uzdevums" at bounding box center [391, 418] width 213 height 29
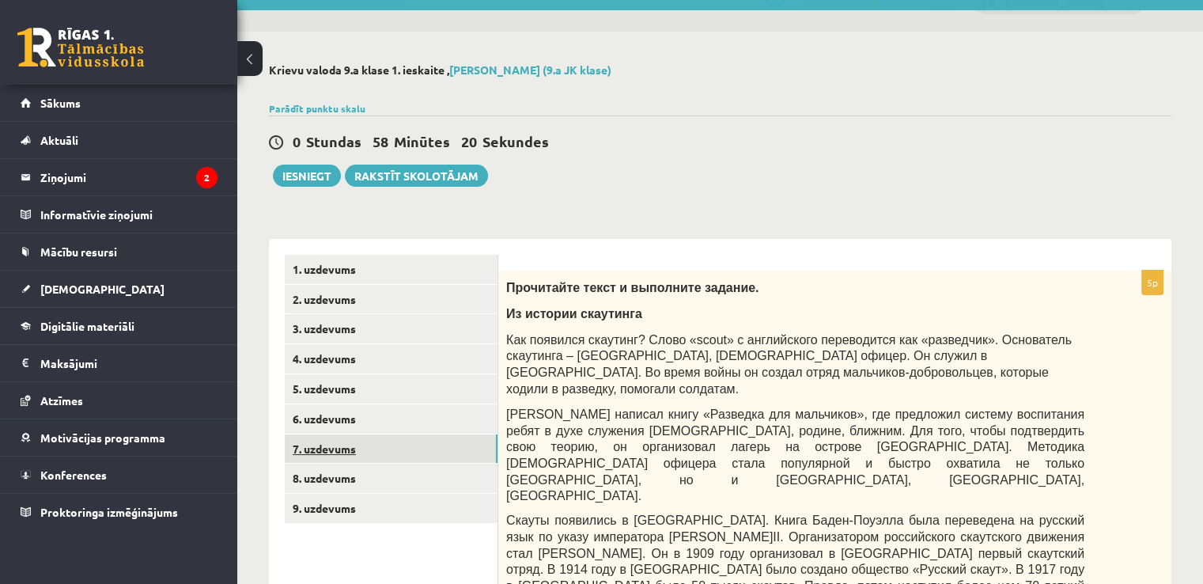
click at [349, 450] on link "7. uzdevums" at bounding box center [391, 448] width 213 height 29
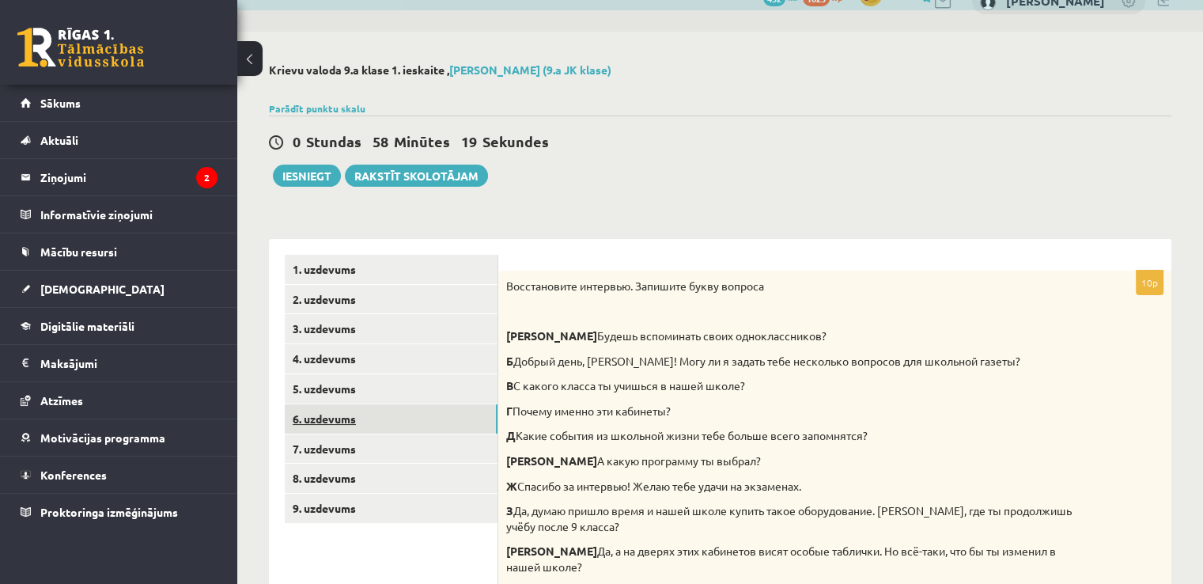
click at [354, 427] on link "6. uzdevums" at bounding box center [391, 418] width 213 height 29
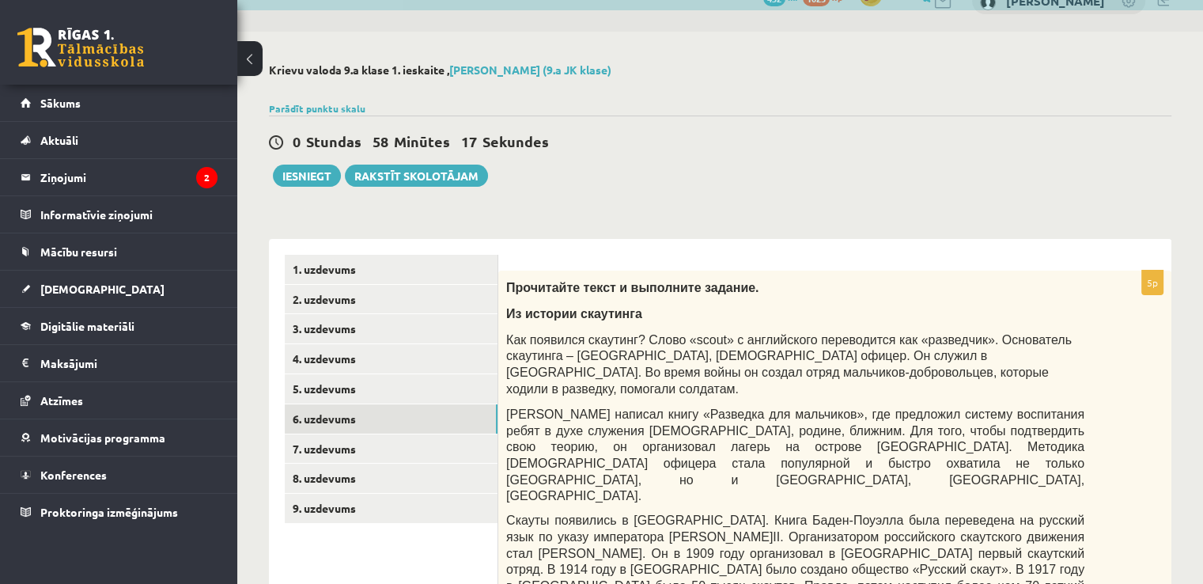
drag, startPoint x: 1214, startPoint y: 4, endPoint x: 891, endPoint y: 169, distance: 362.6
click at [891, 169] on div "0 Stundas 58 Minūtes 17 Sekundes Ieskaite saglabāta! Iesniegt Rakstīt skolotājam" at bounding box center [720, 150] width 903 height 71
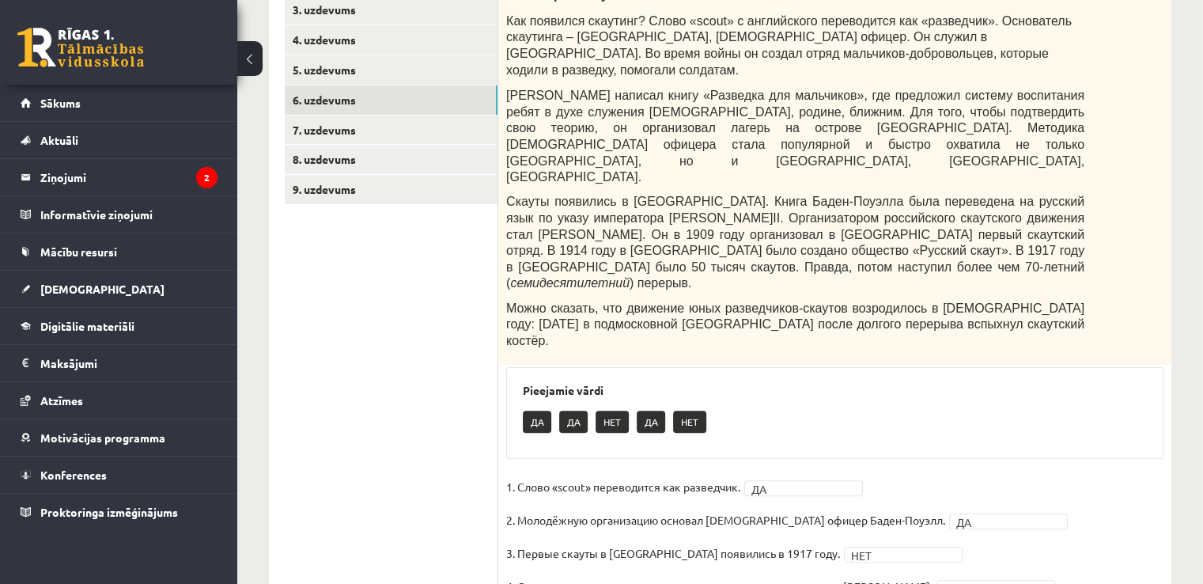
scroll to position [358, 0]
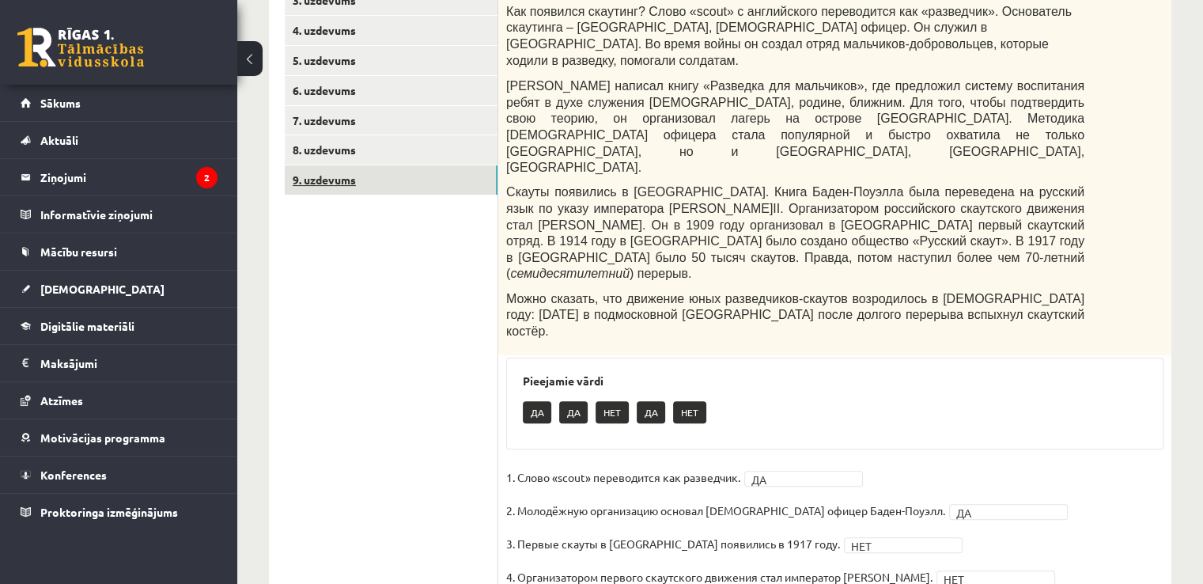
click at [402, 183] on link "9. uzdevums" at bounding box center [391, 179] width 213 height 29
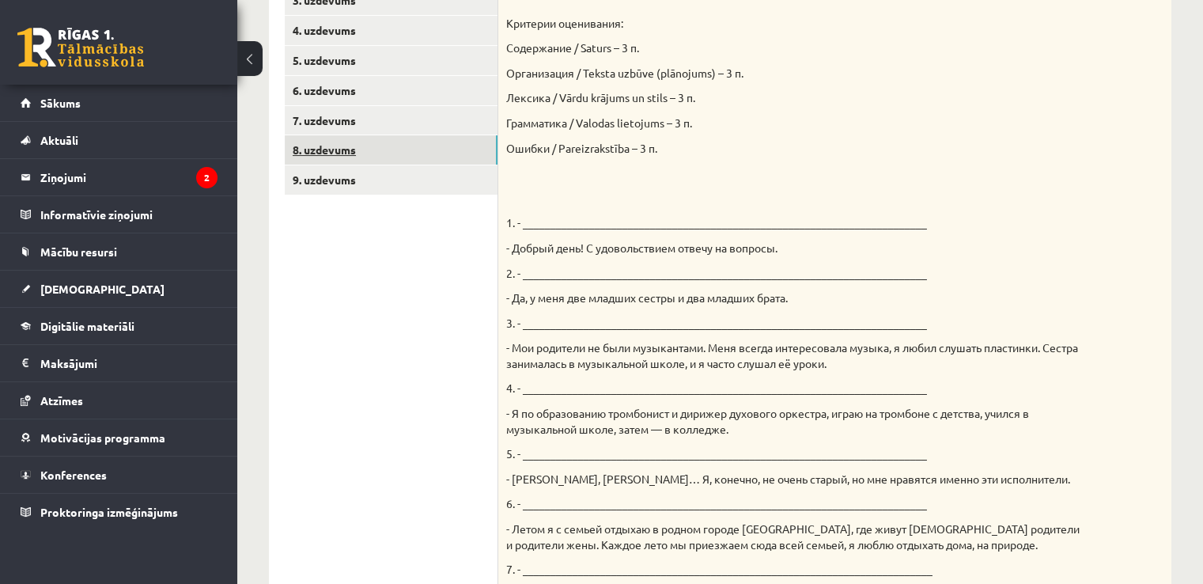
click at [371, 161] on link "8. uzdevums" at bounding box center [391, 149] width 213 height 29
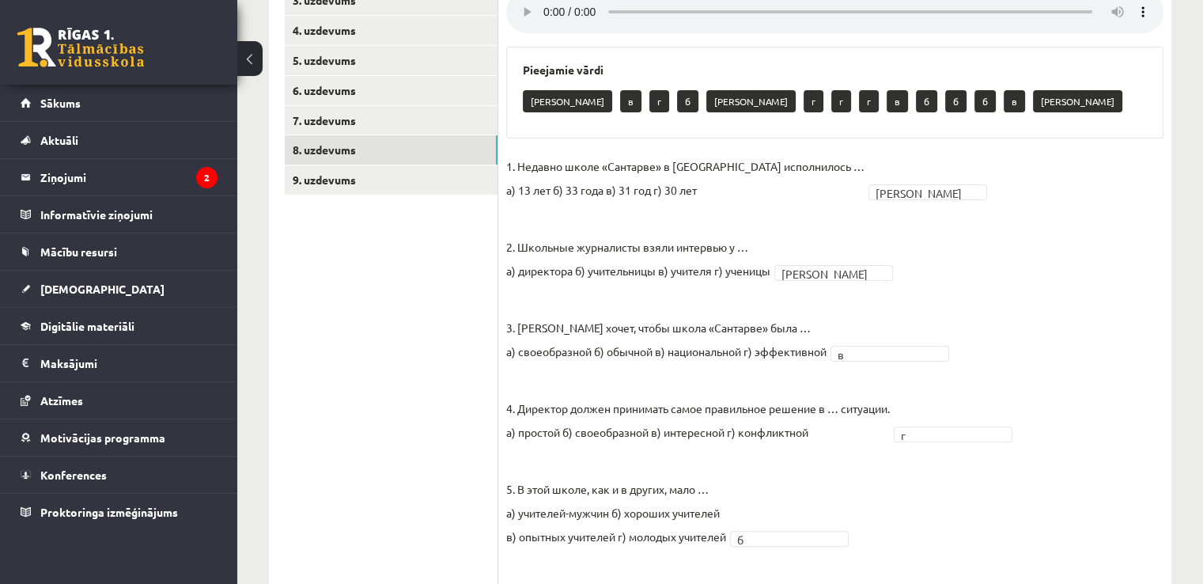
drag, startPoint x: 1113, startPoint y: 268, endPoint x: 1133, endPoint y: 259, distance: 22.3
click at [1114, 264] on fieldset "1. Недавно школе «Сантарве» в Клайпеде исполнилось … а) 13 лет б) 33 года в) 31…" at bounding box center [834, 557] width 657 height 807
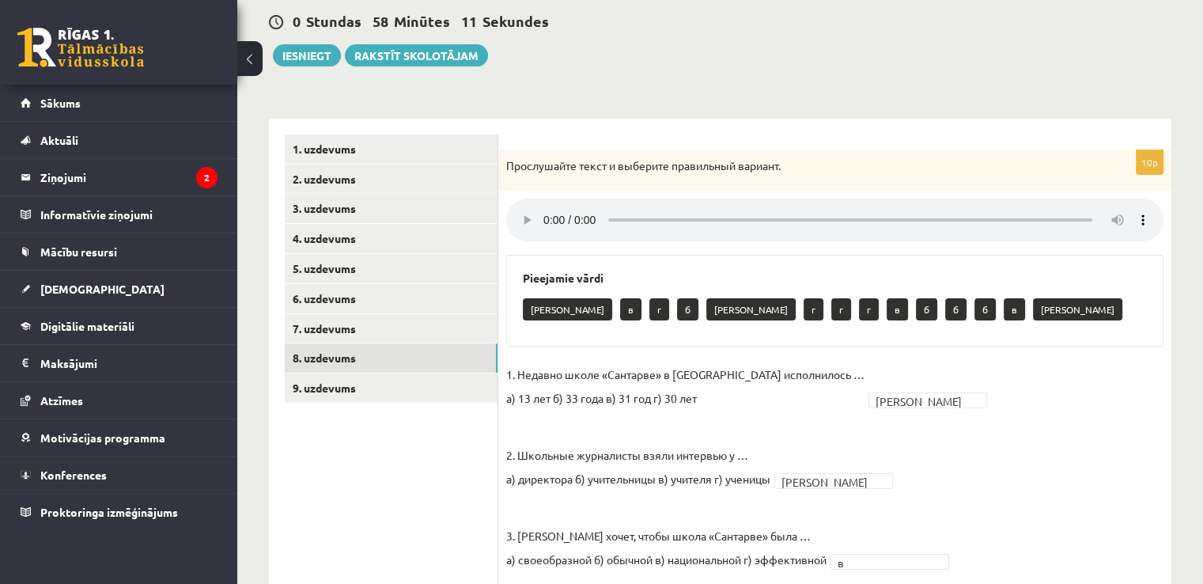
scroll to position [153, 0]
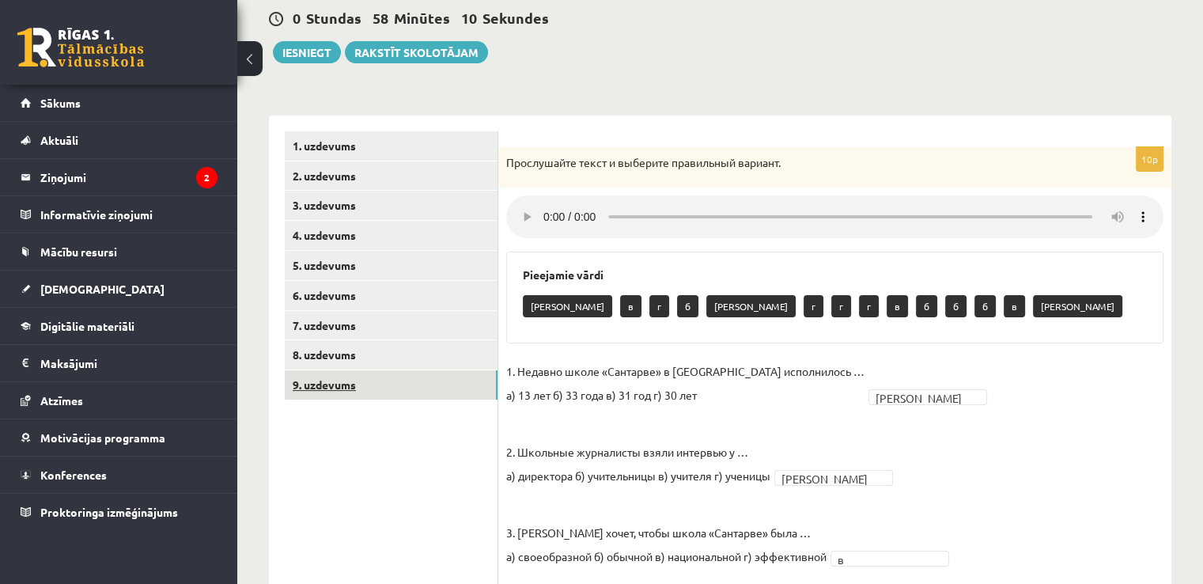
click at [341, 390] on link "9. uzdevums" at bounding box center [391, 384] width 213 height 29
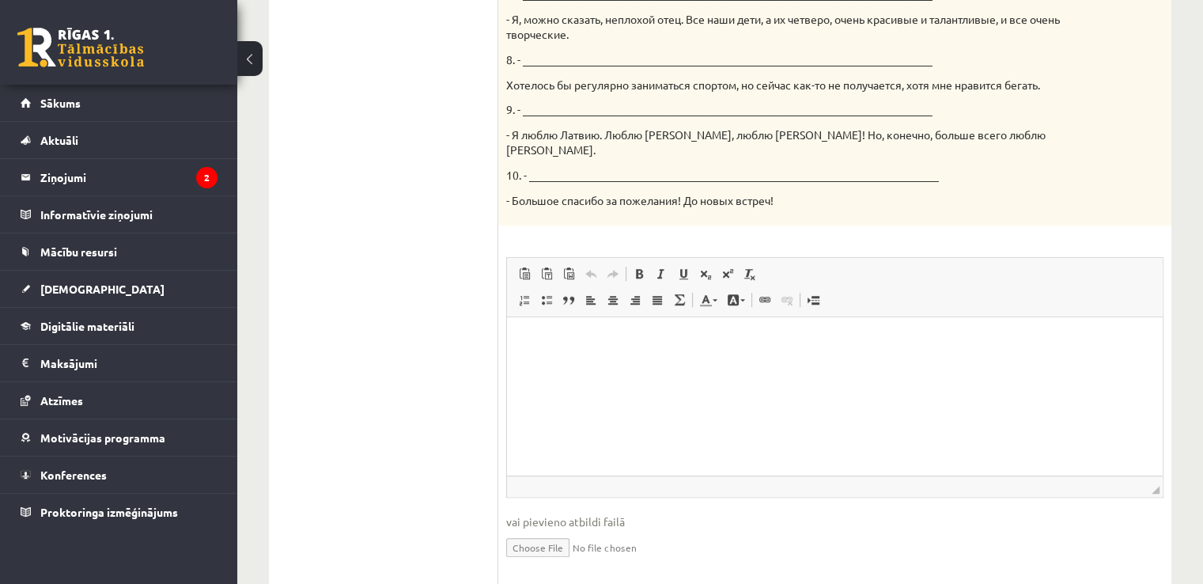
scroll to position [959, 0]
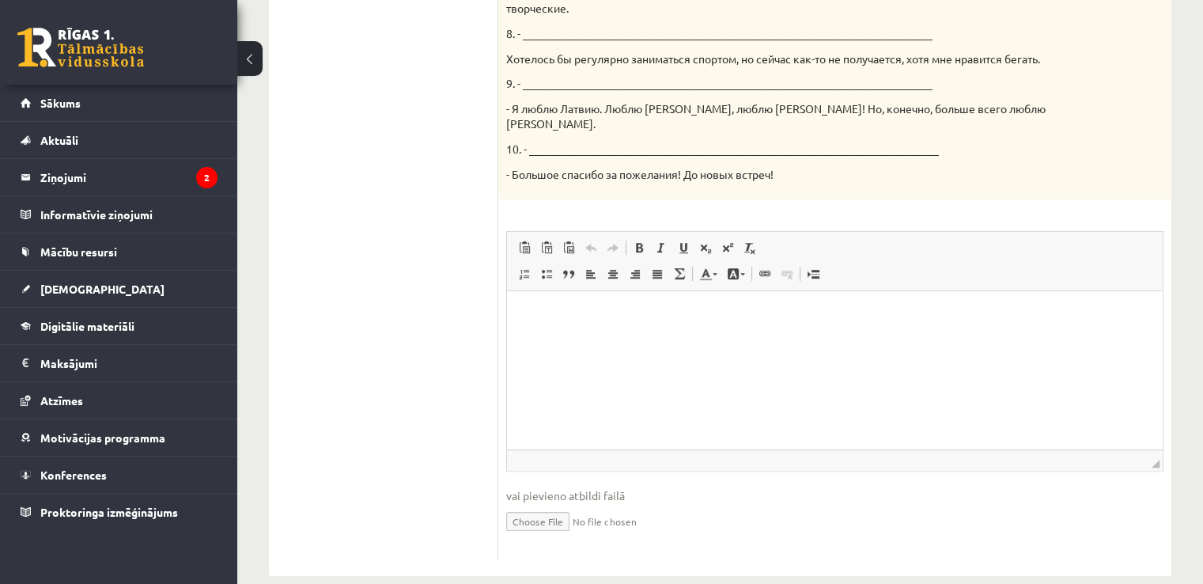
click at [651, 315] on p "Editor, wiswyg-editor-user-answer-47433852713300" at bounding box center [835, 315] width 624 height 17
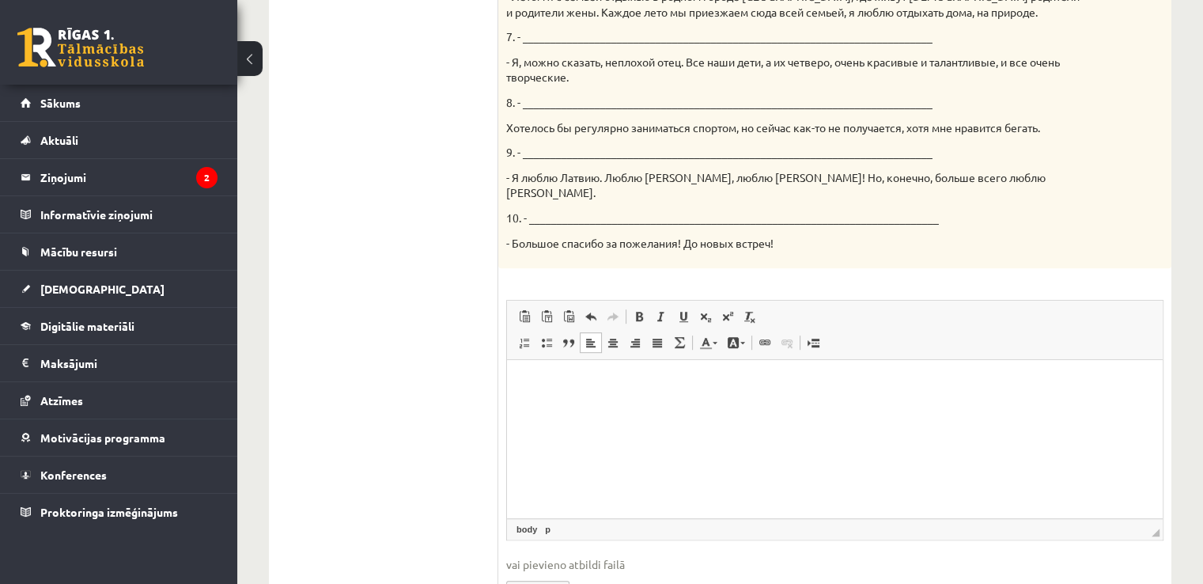
scroll to position [967, 0]
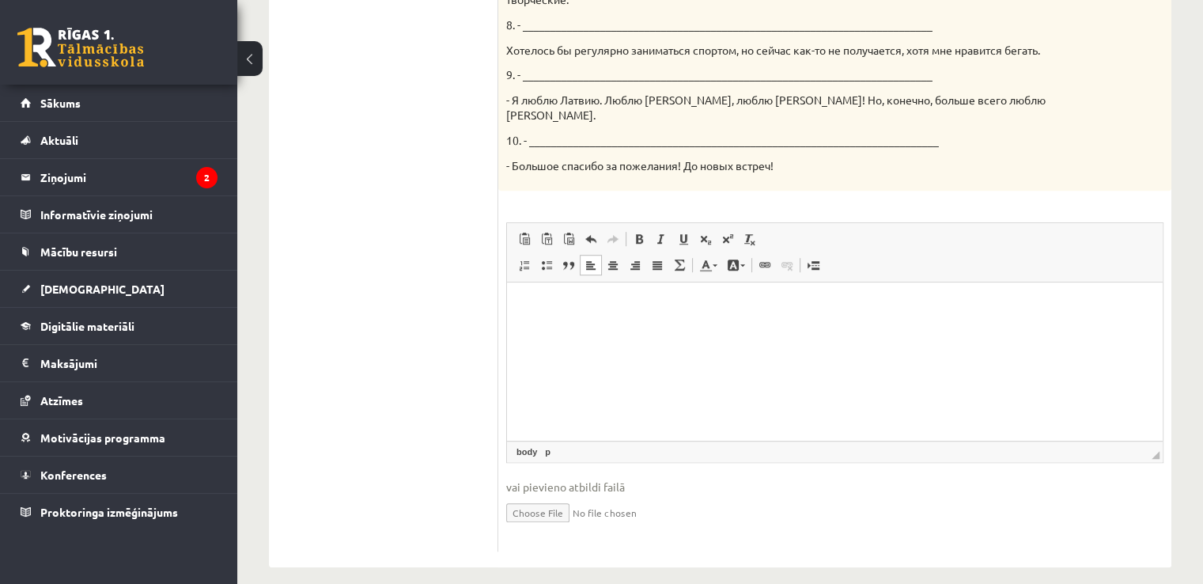
click at [530, 496] on input "file" at bounding box center [834, 511] width 657 height 32
type input "**********"
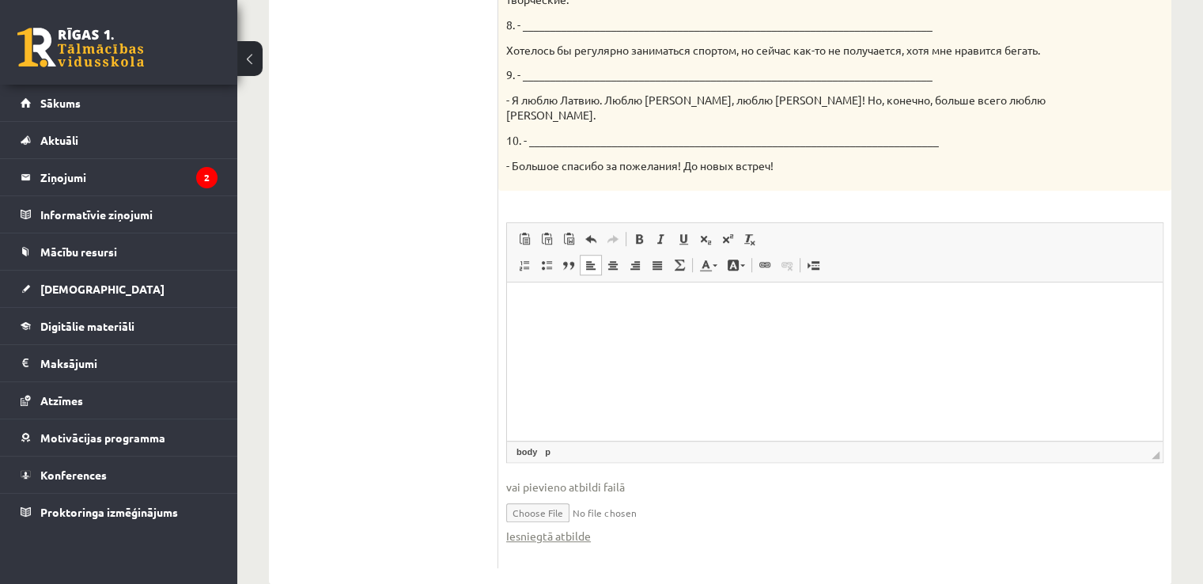
click at [632, 500] on input "file" at bounding box center [834, 511] width 657 height 32
click at [543, 331] on html at bounding box center [835, 306] width 656 height 48
click at [594, 500] on input "file" at bounding box center [834, 511] width 657 height 32
click at [539, 500] on input "file" at bounding box center [834, 511] width 657 height 32
type input "**********"
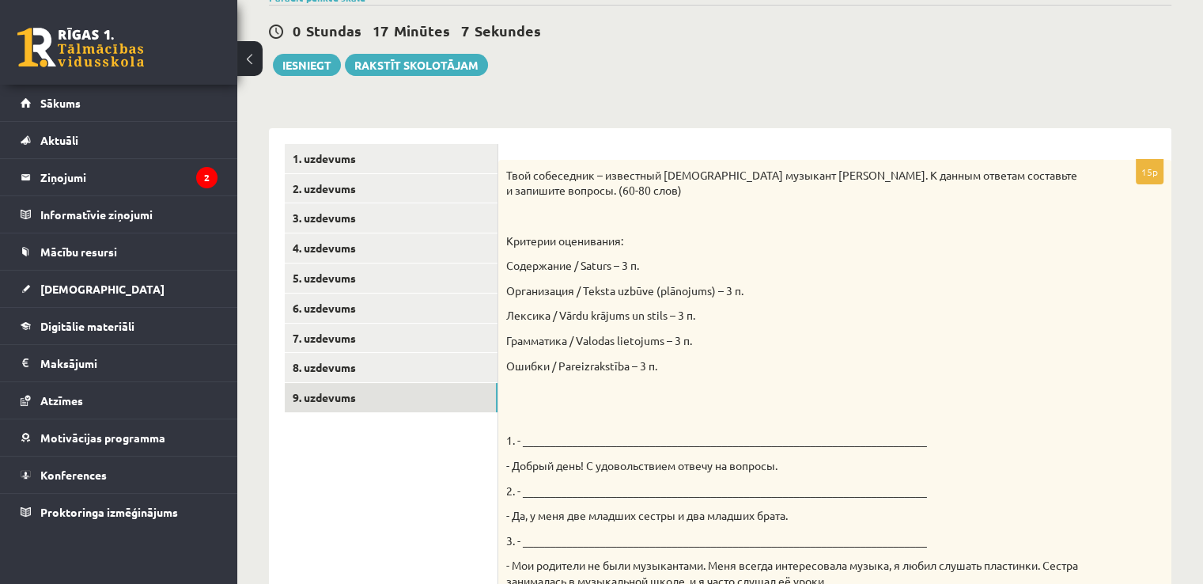
scroll to position [83, 0]
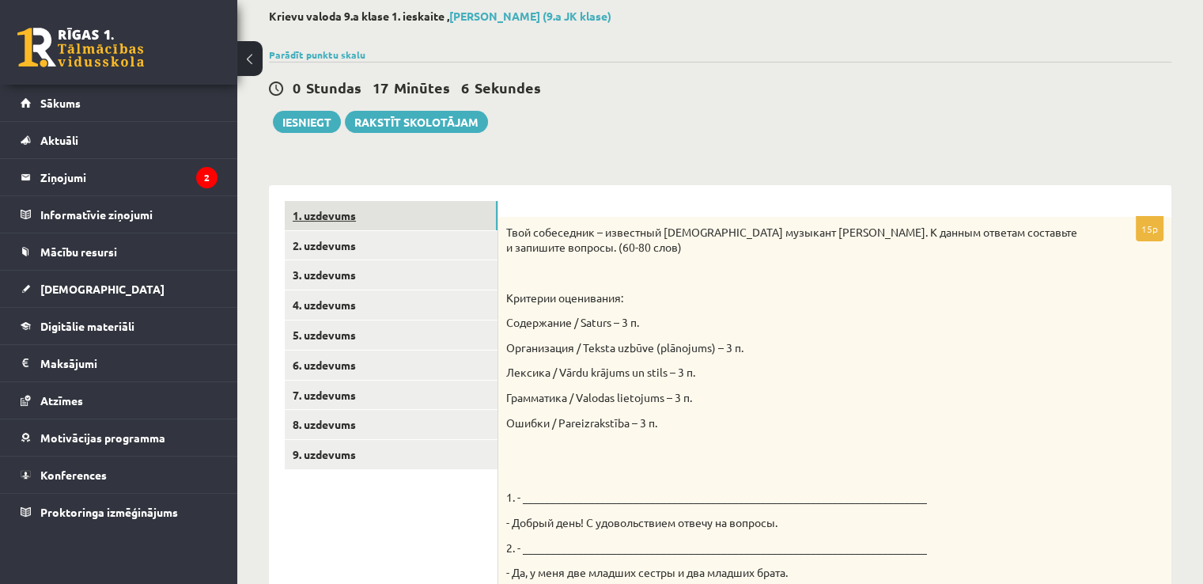
click at [330, 224] on link "1. uzdevums" at bounding box center [391, 215] width 213 height 29
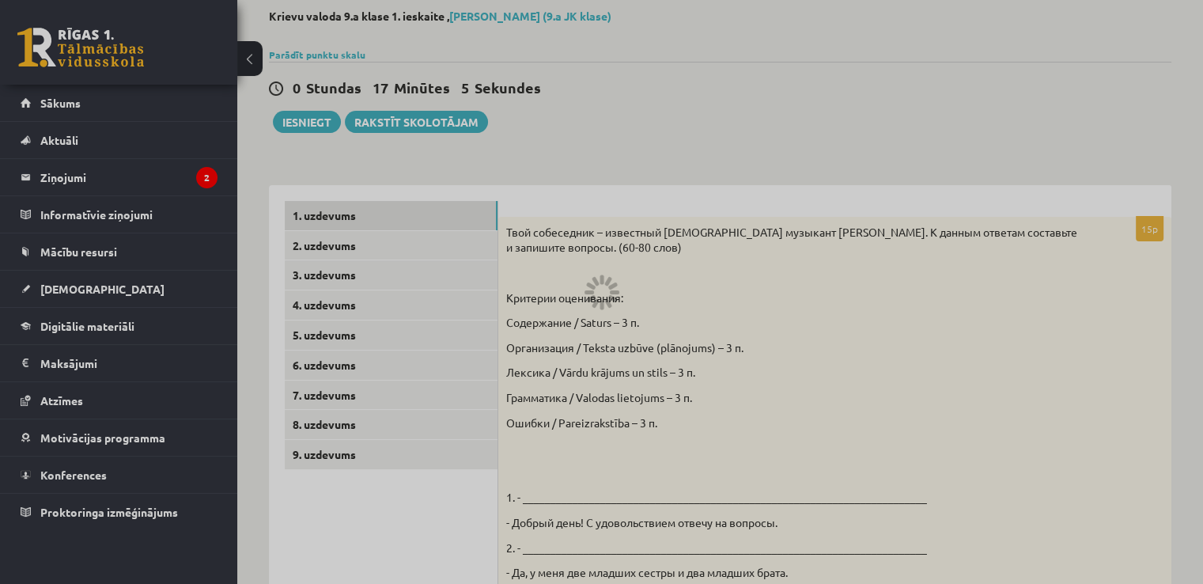
scroll to position [59, 0]
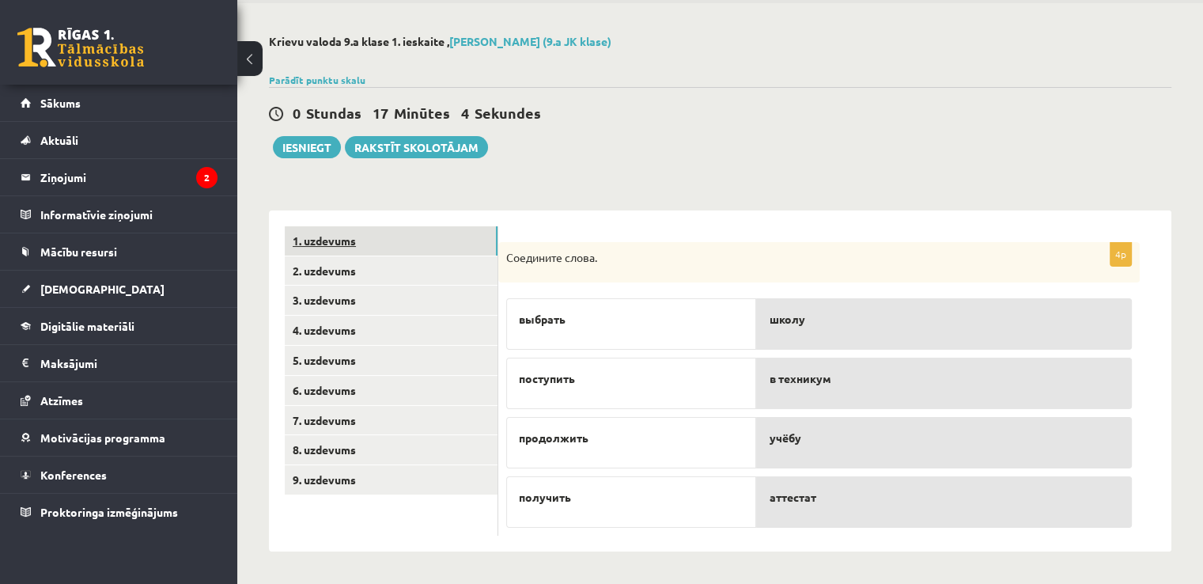
click at [330, 239] on link "1. uzdevums" at bounding box center [391, 240] width 213 height 29
click at [331, 263] on link "2. uzdevums" at bounding box center [391, 270] width 213 height 29
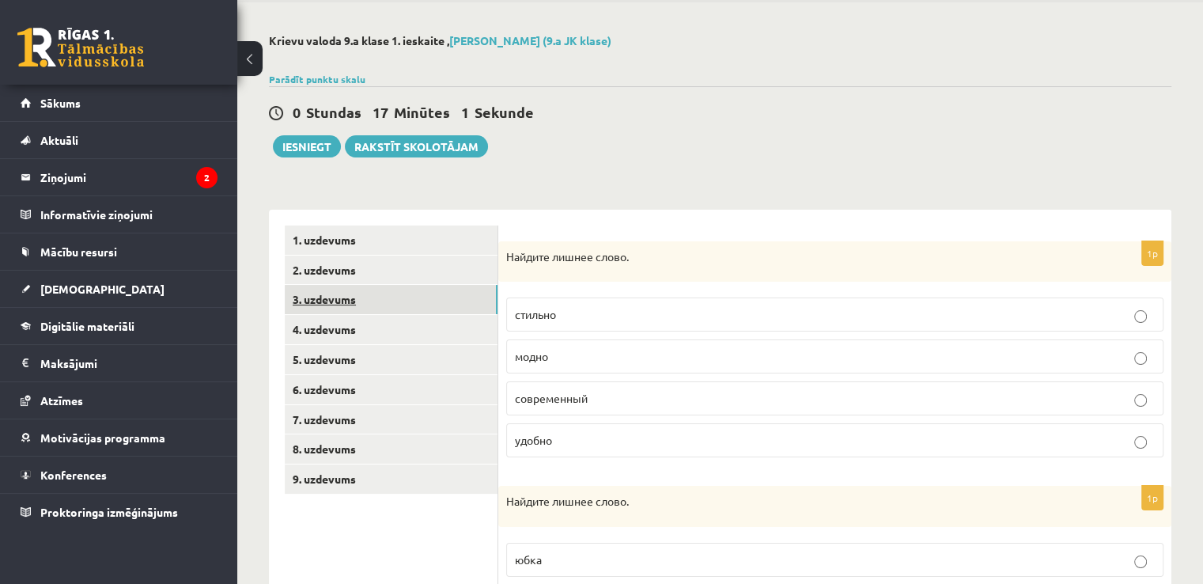
click at [337, 302] on link "3. uzdevums" at bounding box center [391, 299] width 213 height 29
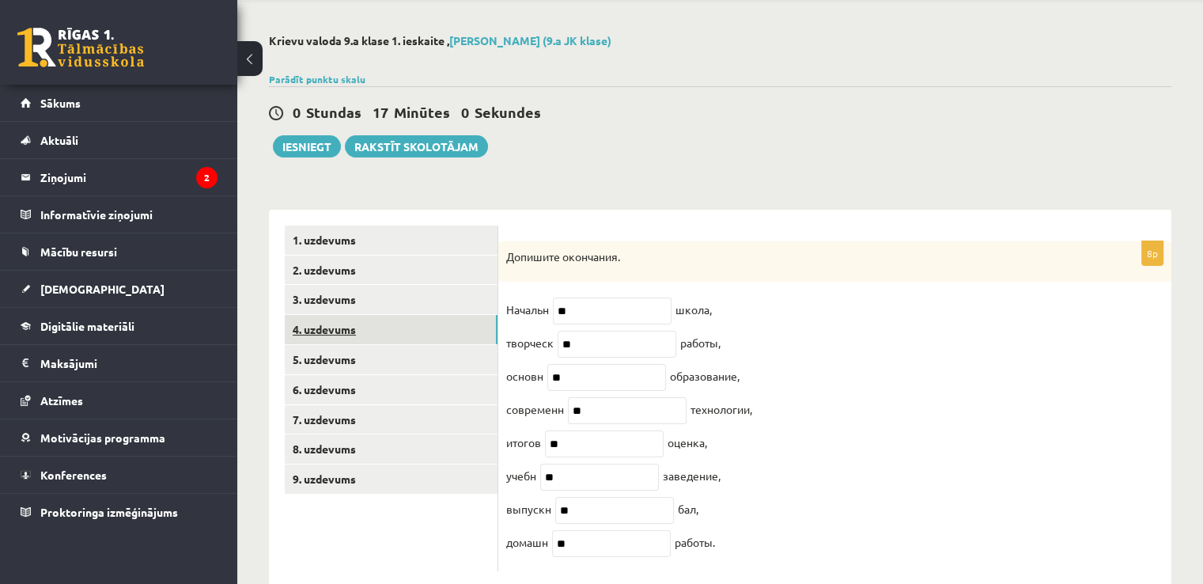
click at [338, 324] on link "4. uzdevums" at bounding box center [391, 329] width 213 height 29
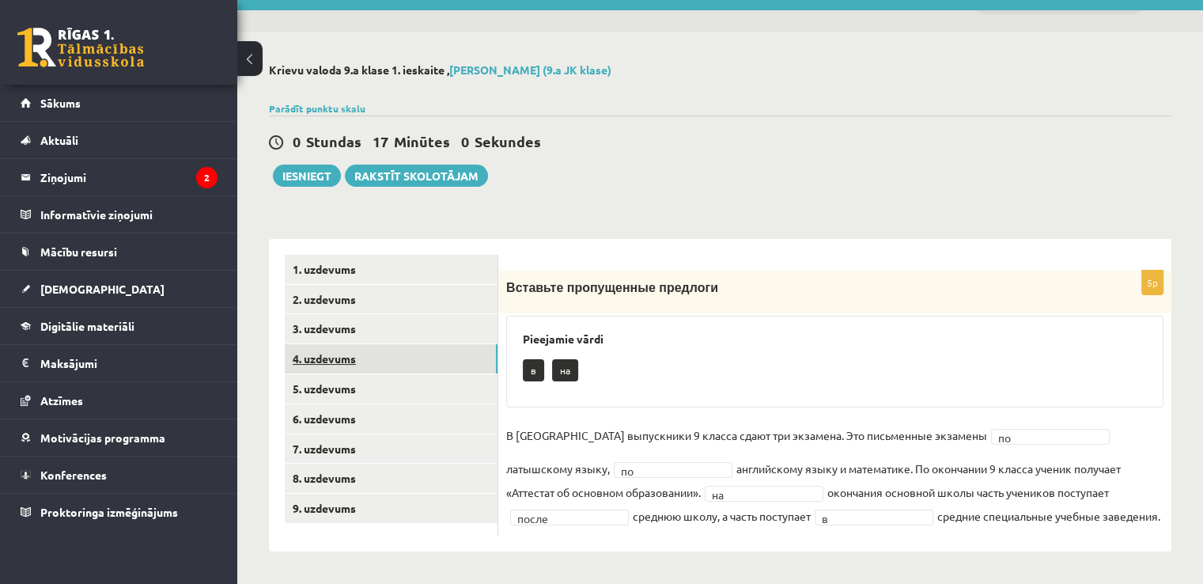
scroll to position [29, 0]
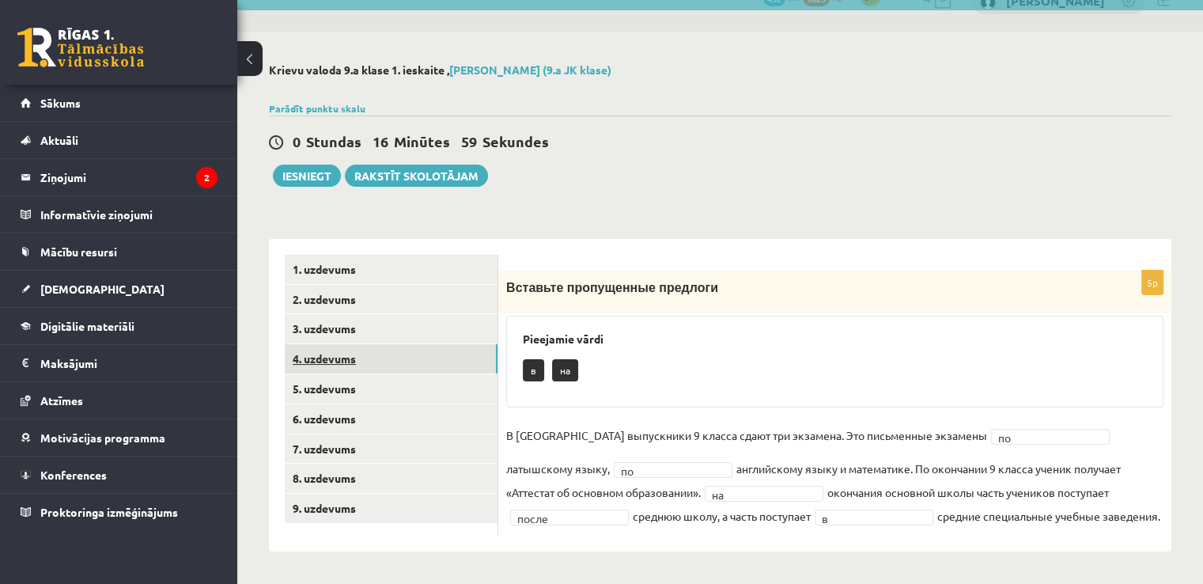
click at [338, 349] on link "4. uzdevums" at bounding box center [391, 358] width 213 height 29
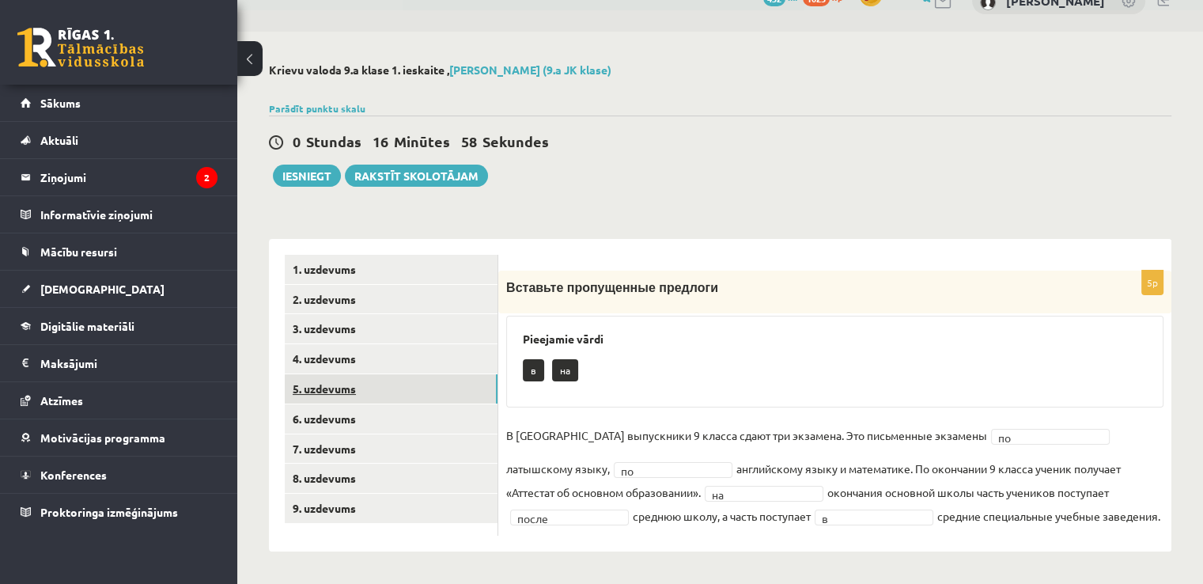
click at [334, 385] on link "5. uzdevums" at bounding box center [391, 388] width 213 height 29
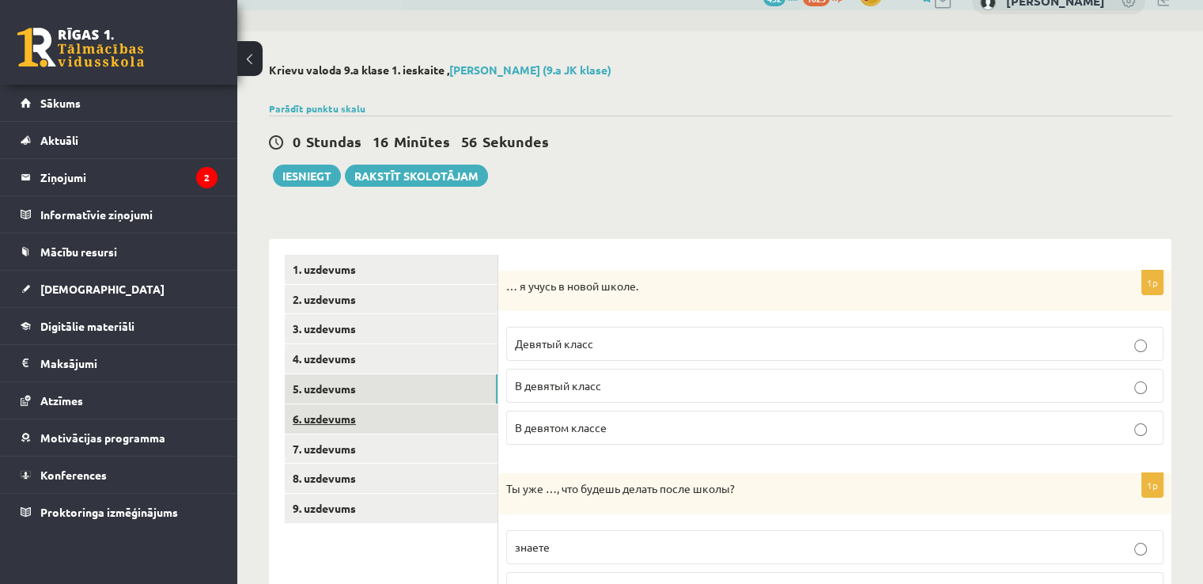
click at [337, 415] on link "6. uzdevums" at bounding box center [391, 418] width 213 height 29
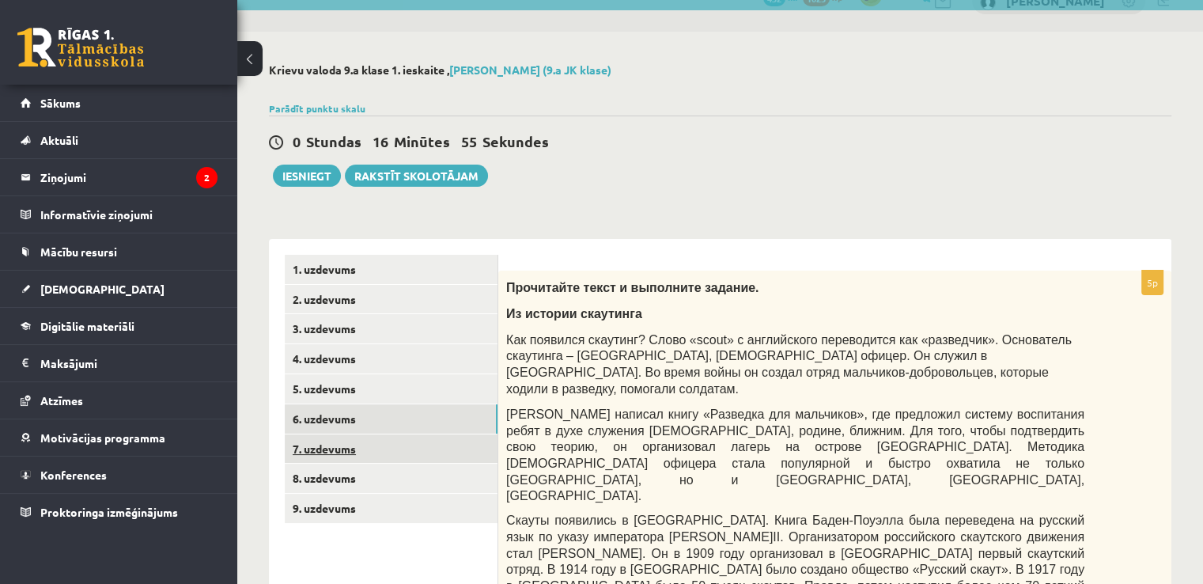
click at [342, 456] on link "7. uzdevums" at bounding box center [391, 448] width 213 height 29
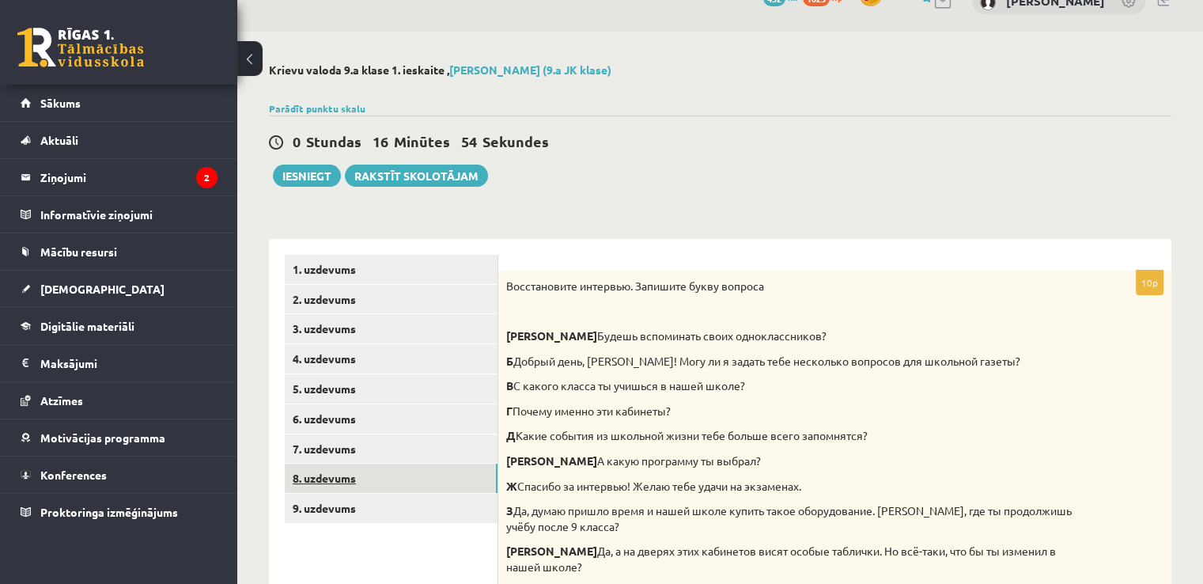
click at [345, 471] on link "8. uzdevums" at bounding box center [391, 478] width 213 height 29
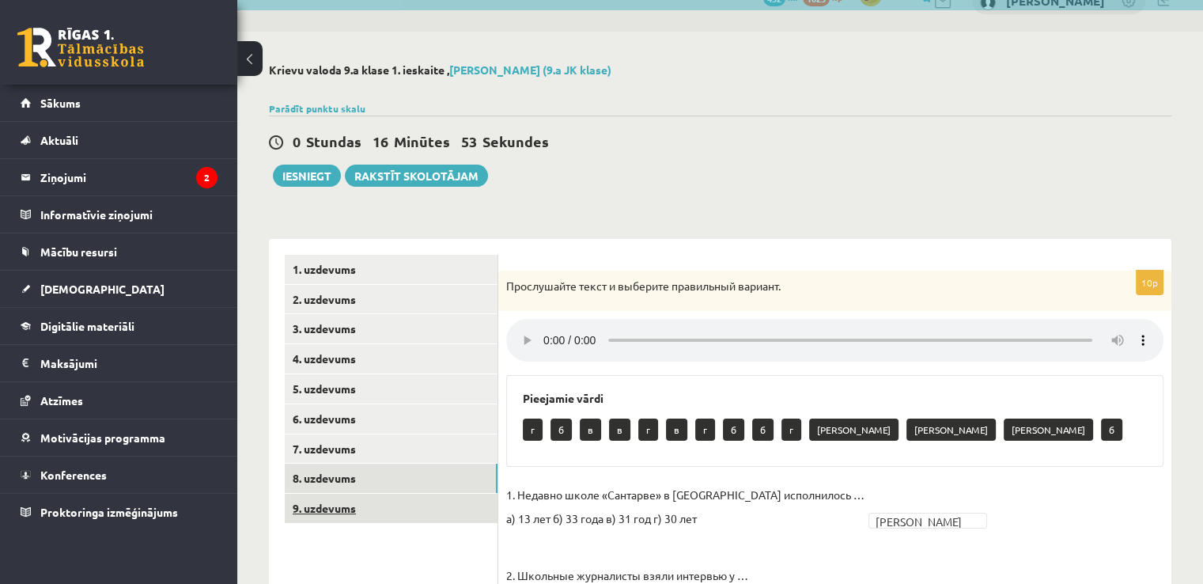
click at [351, 499] on link "9. uzdevums" at bounding box center [391, 508] width 213 height 29
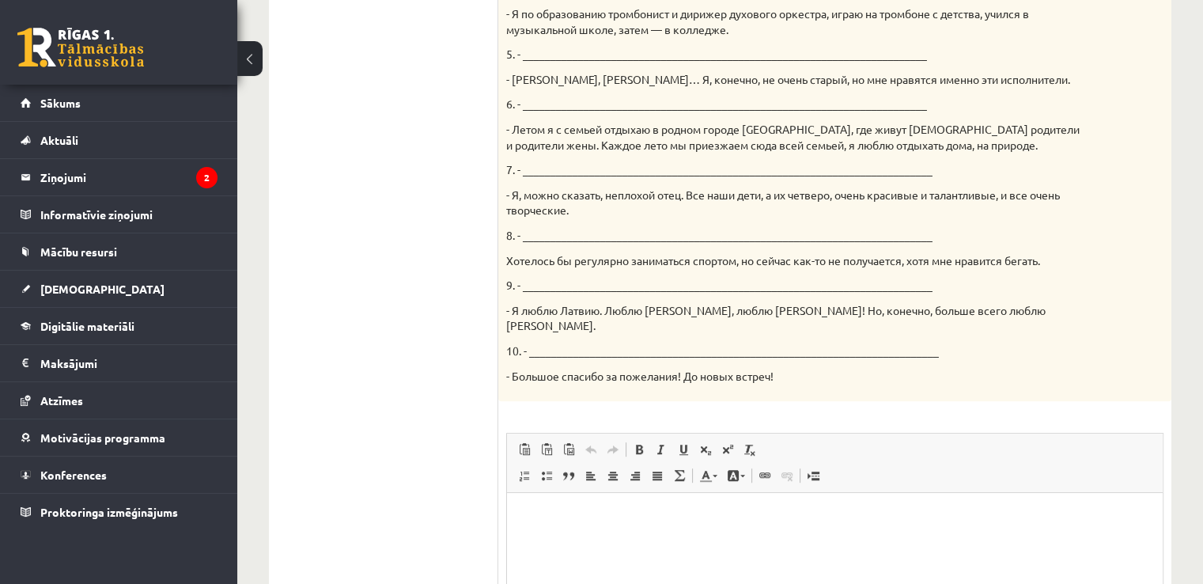
scroll to position [984, 0]
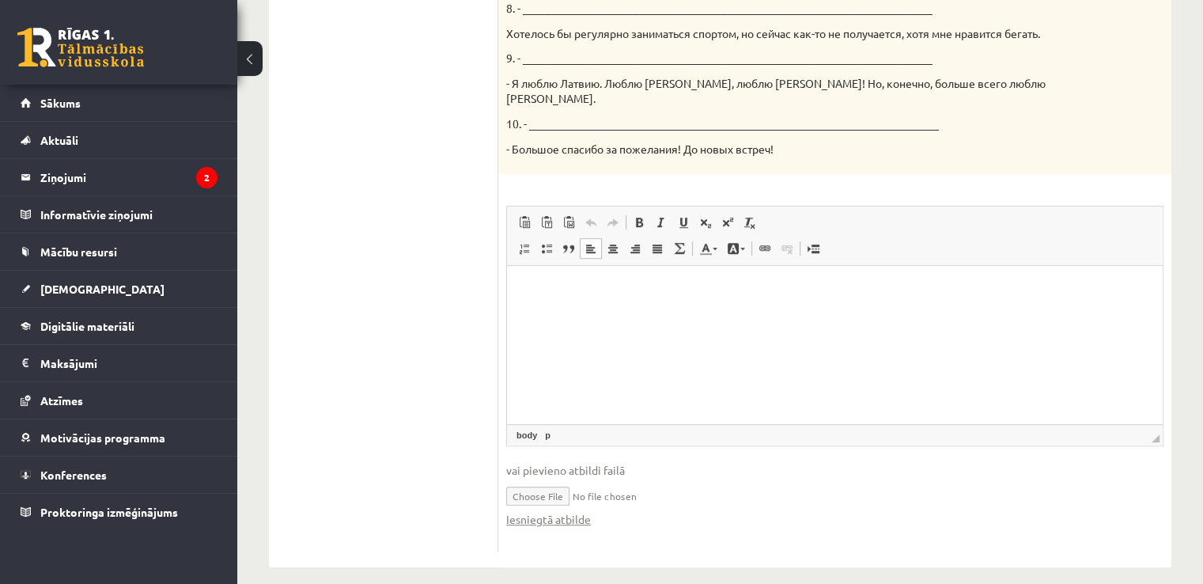
click at [808, 314] on html at bounding box center [835, 290] width 656 height 48
click at [618, 293] on p "Editor, wiswyg-editor-user-answer-47433885302740" at bounding box center [835, 290] width 624 height 17
click at [638, 286] on span "Paste" at bounding box center [661, 289] width 49 height 23
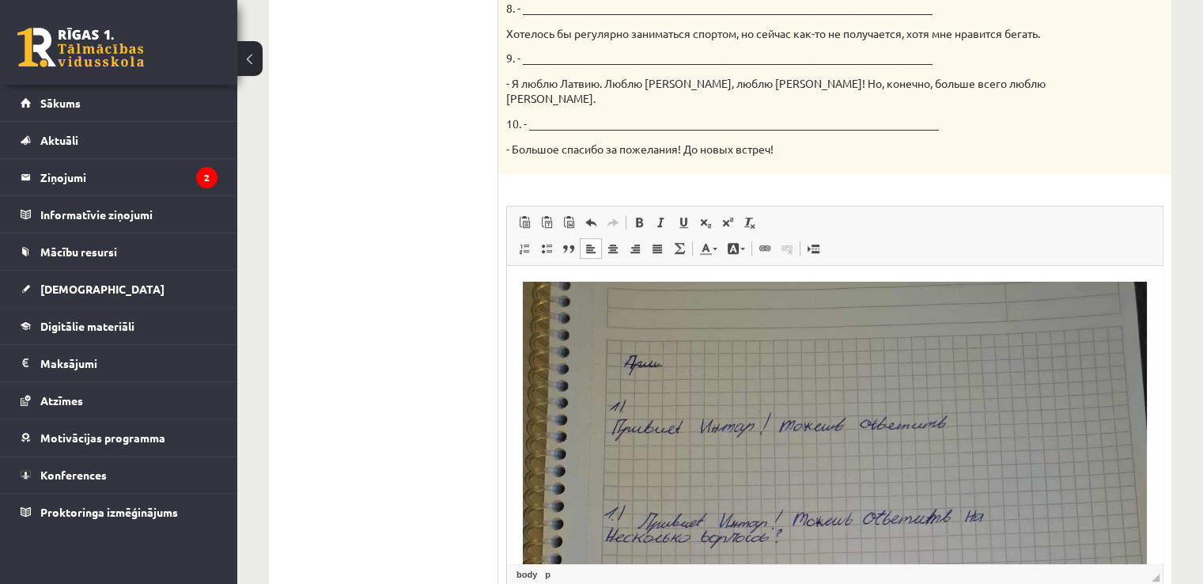
drag, startPoint x: 352, startPoint y: 422, endPoint x: 1164, endPoint y: 558, distance: 823.6
click at [1164, 558] on div "15p Твой собеседник – известный латвийский музыкант Интарс Бусулис. К данным от…" at bounding box center [834, 3] width 673 height 1375
drag, startPoint x: 1155, startPoint y: 346, endPoint x: 1633, endPoint y: 505, distance: 504.0
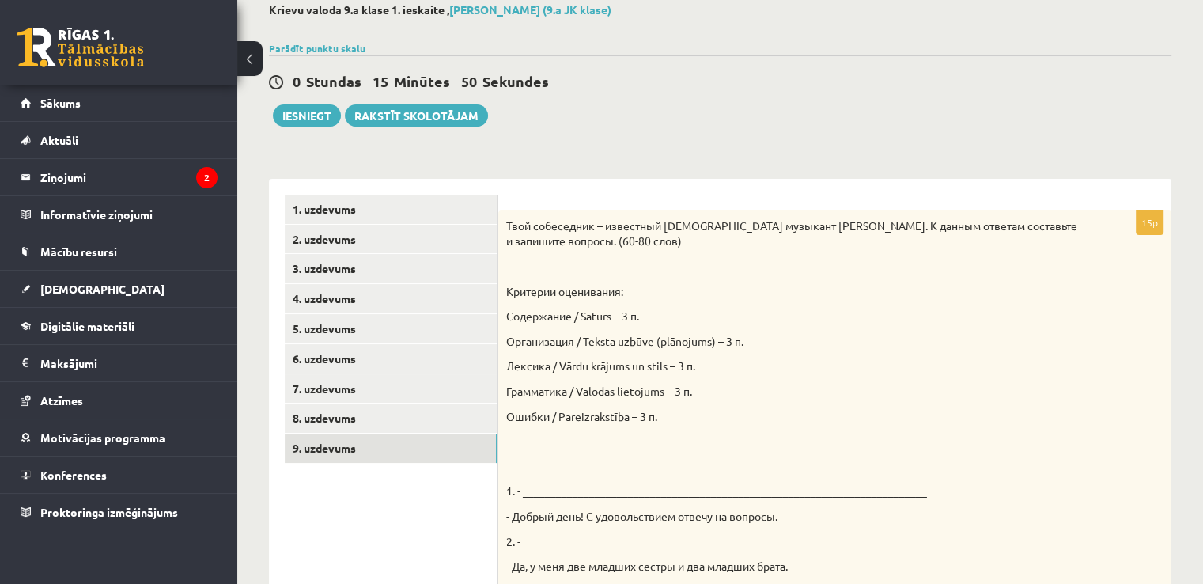
scroll to position [85, 0]
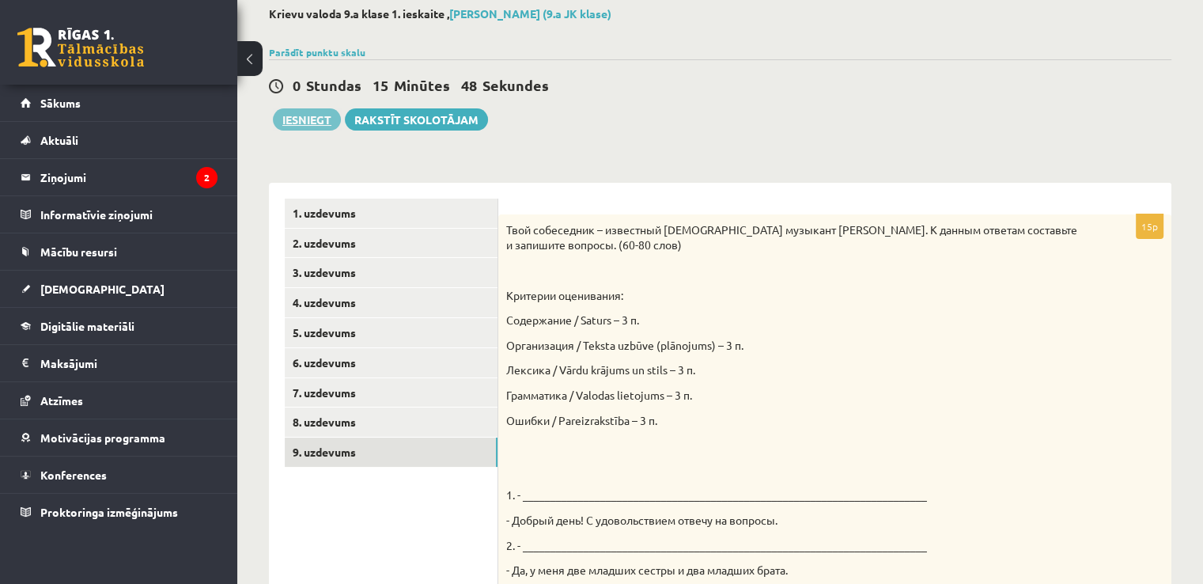
click at [322, 119] on button "Iesniegt" at bounding box center [307, 119] width 68 height 22
click at [399, 336] on link "5. uzdevums" at bounding box center [391, 332] width 213 height 29
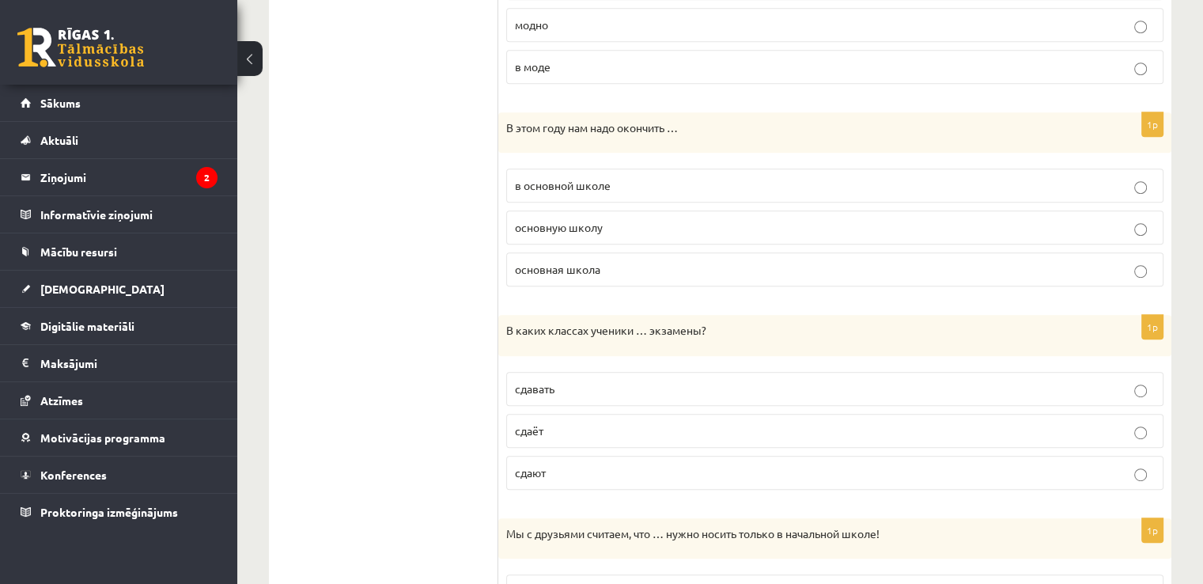
scroll to position [807, 0]
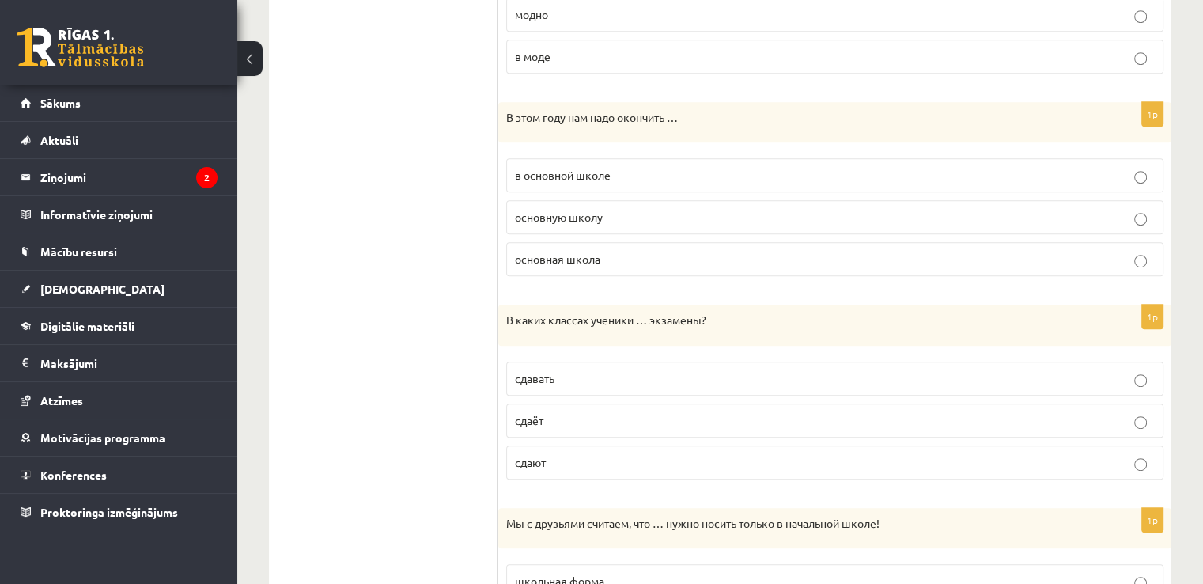
click at [1103, 222] on label "основную школу" at bounding box center [834, 217] width 657 height 34
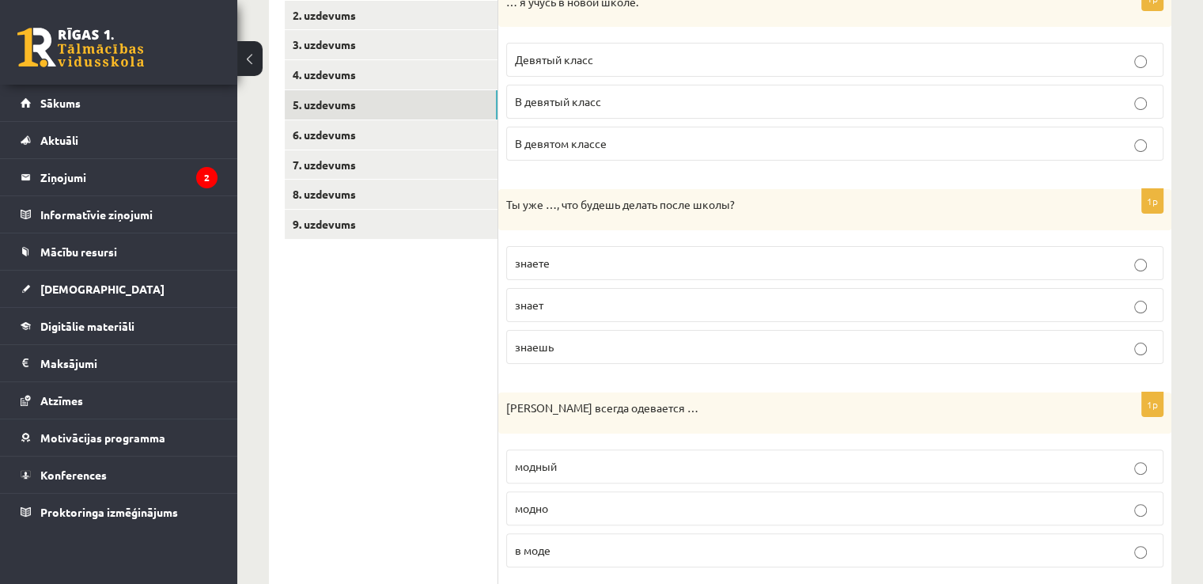
scroll to position [278, 0]
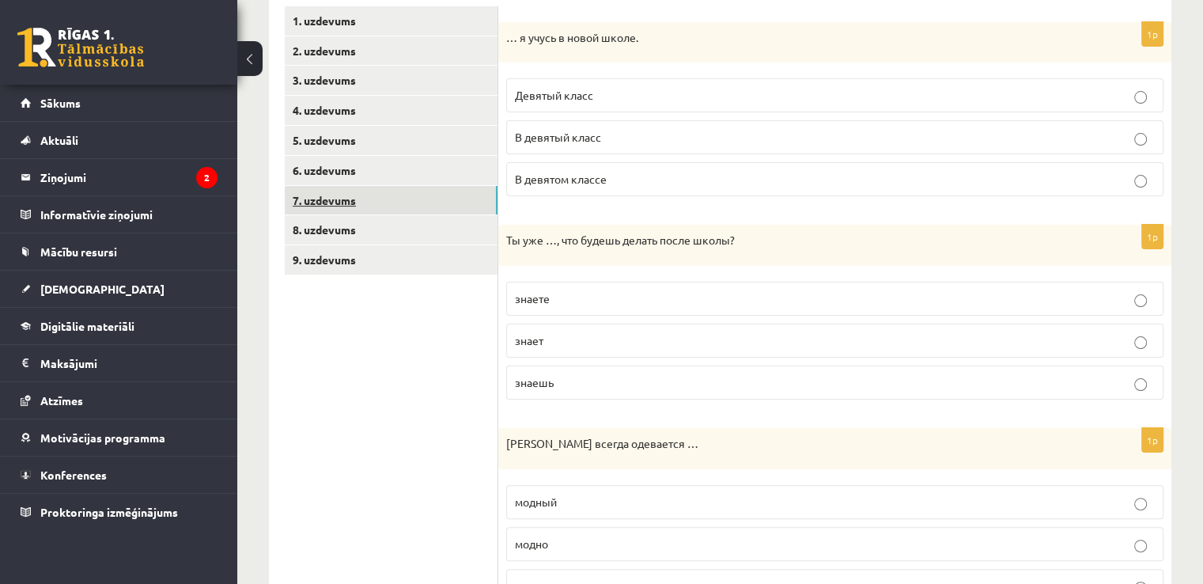
click at [408, 200] on link "7. uzdevums" at bounding box center [391, 200] width 213 height 29
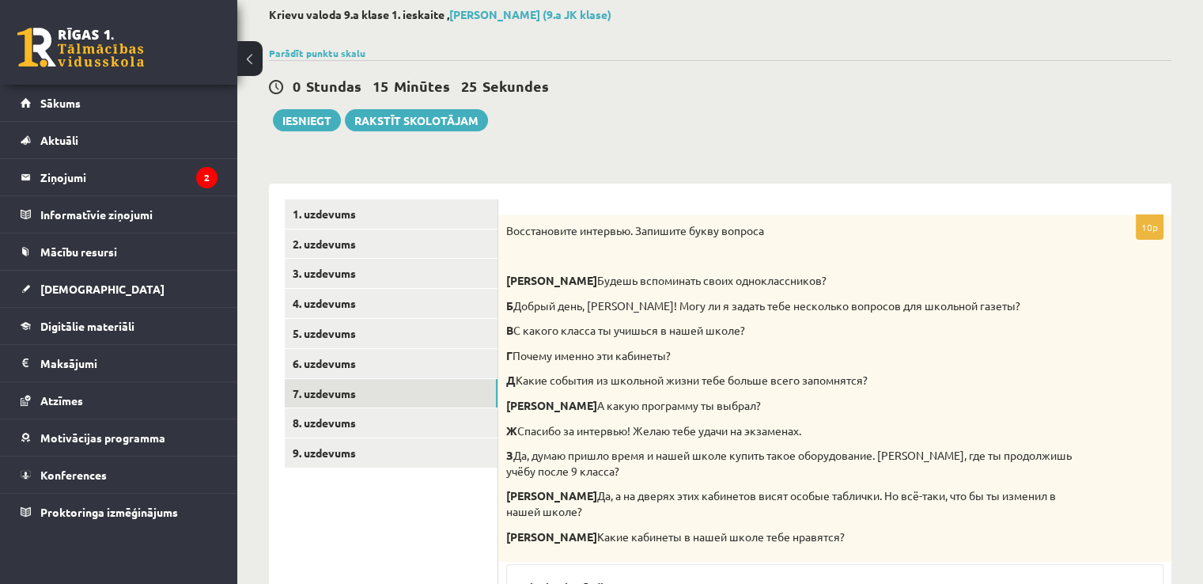
scroll to position [81, 0]
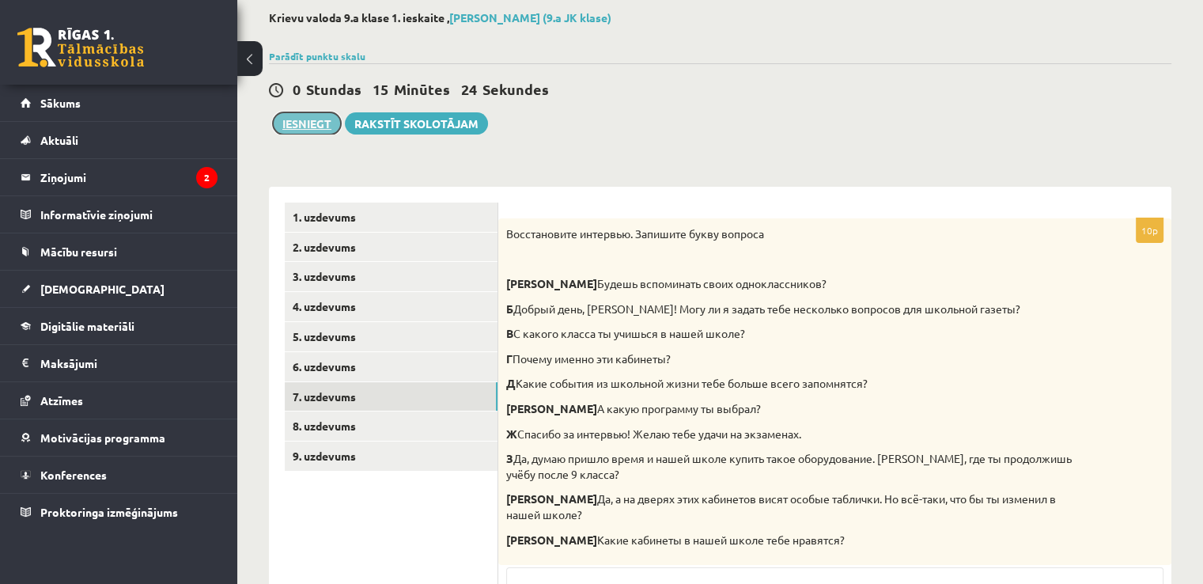
click at [286, 123] on button "Iesniegt" at bounding box center [307, 123] width 68 height 22
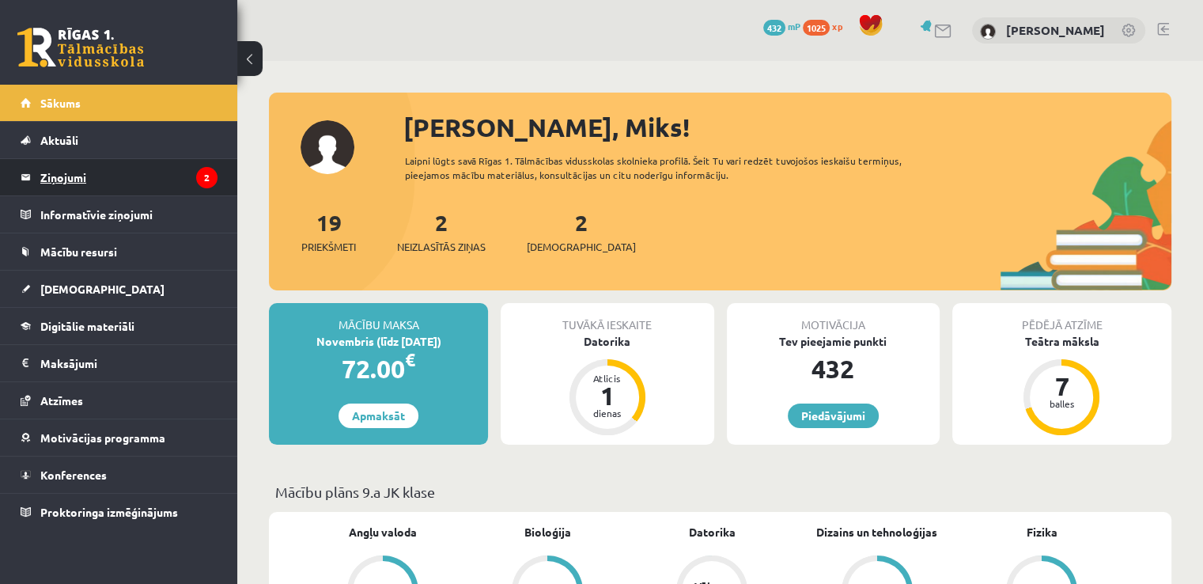
click at [113, 185] on legend "Ziņojumi 2" at bounding box center [128, 177] width 177 height 36
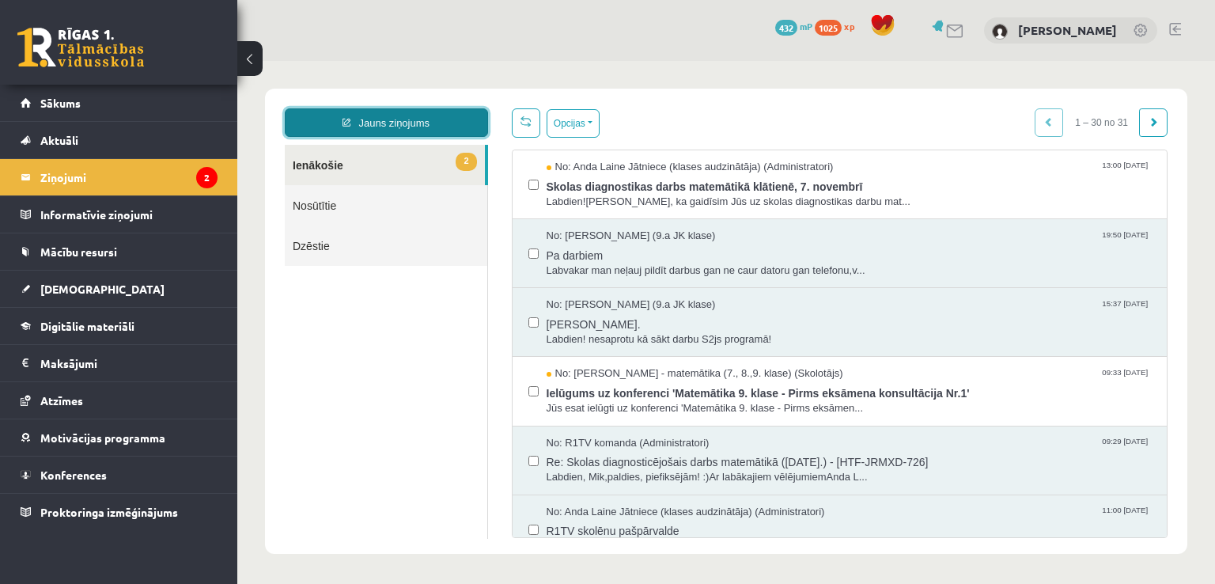
click at [389, 120] on link "Jauns ziņojums" at bounding box center [386, 122] width 203 height 28
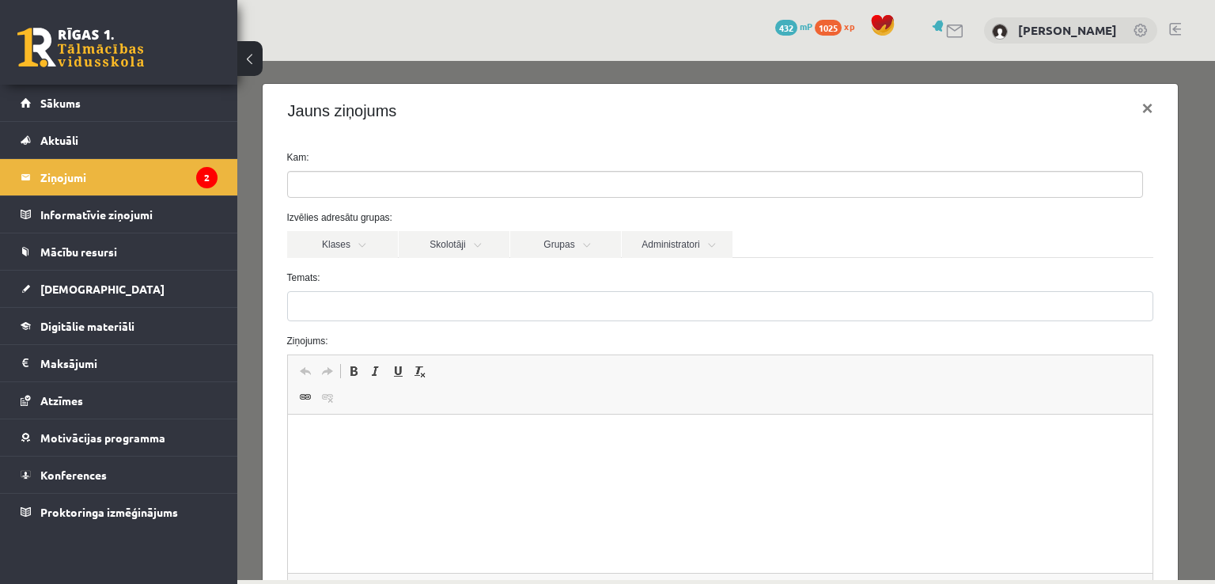
click at [449, 260] on form "Kam: Izvēlies adresātu grupas: Klases Skolotāji Grupas Administratori 9.a JK kl…" at bounding box center [720, 398] width 891 height 497
click at [455, 254] on link "Skolotāji" at bounding box center [454, 244] width 111 height 27
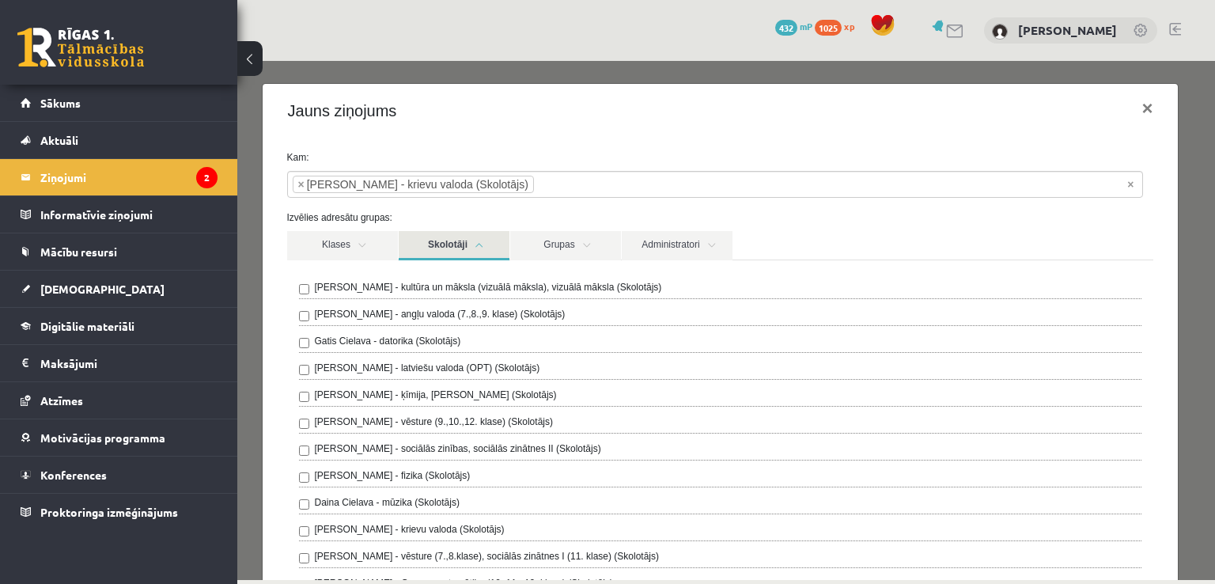
click at [505, 247] on link "Skolotāji" at bounding box center [454, 245] width 111 height 29
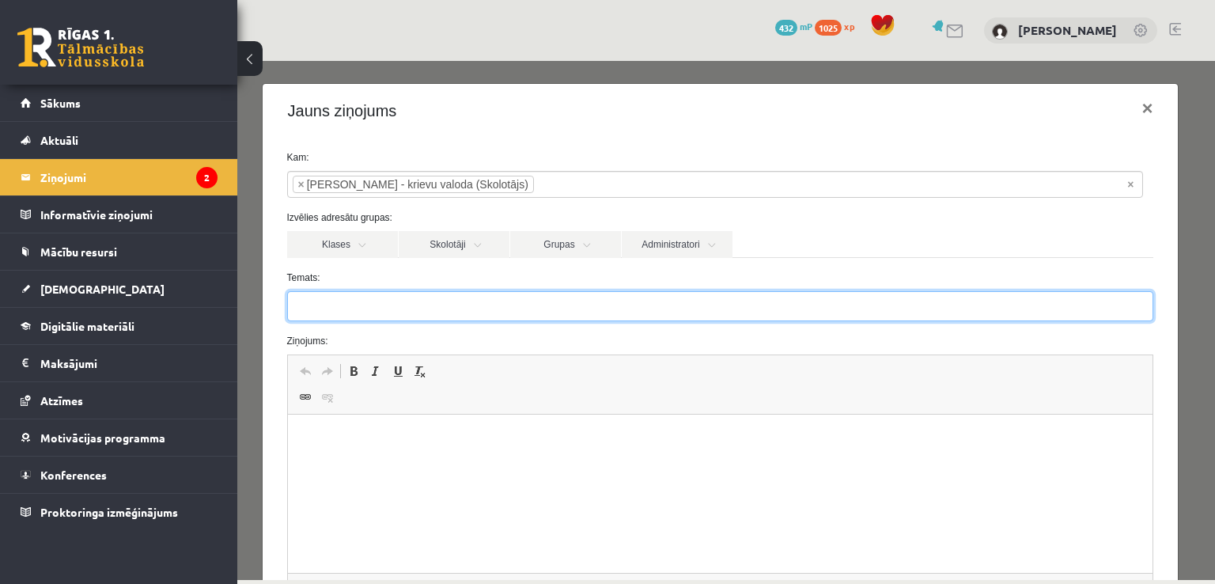
click at [438, 310] on input "Temats:" at bounding box center [720, 306] width 867 height 30
type input "**"
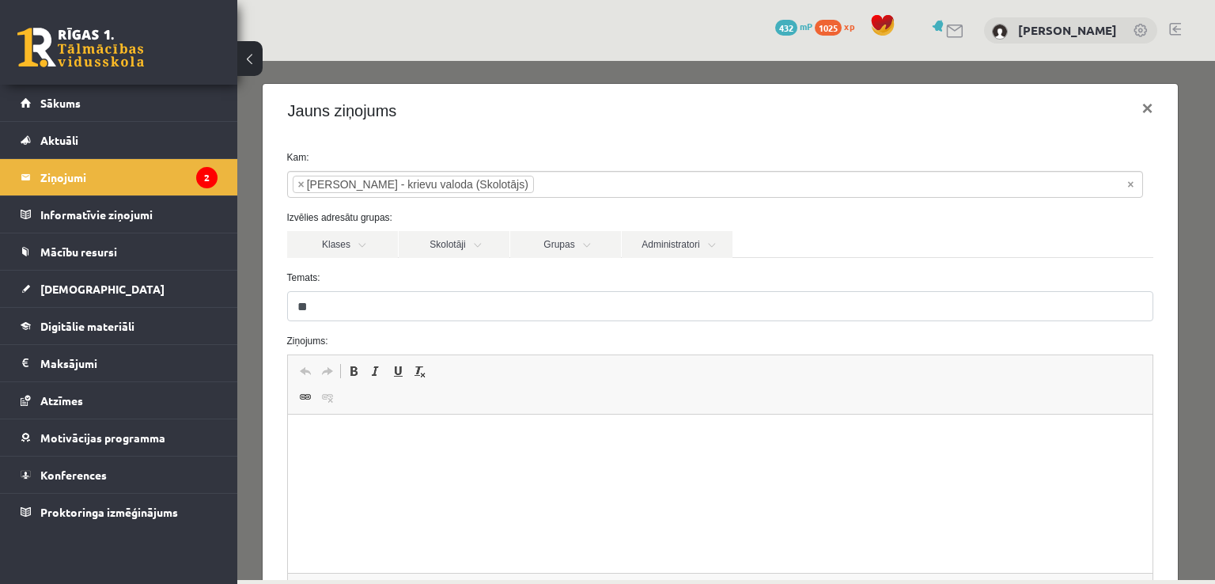
click at [391, 422] on html at bounding box center [719, 438] width 865 height 48
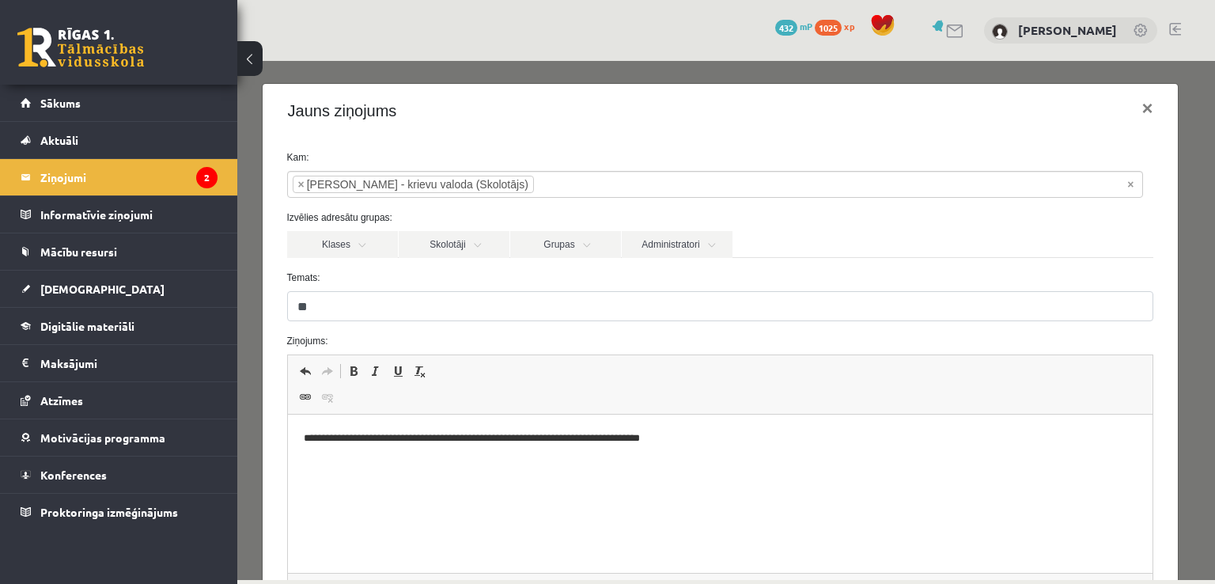
scroll to position [179, 0]
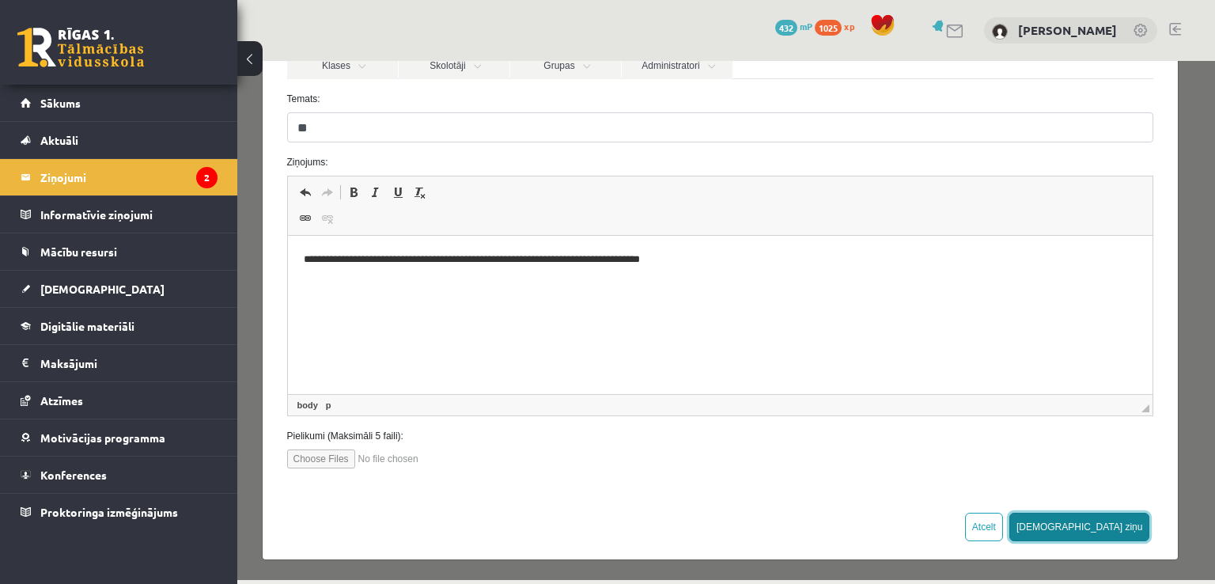
click at [1086, 525] on button "Sūtīt ziņu" at bounding box center [1079, 527] width 141 height 28
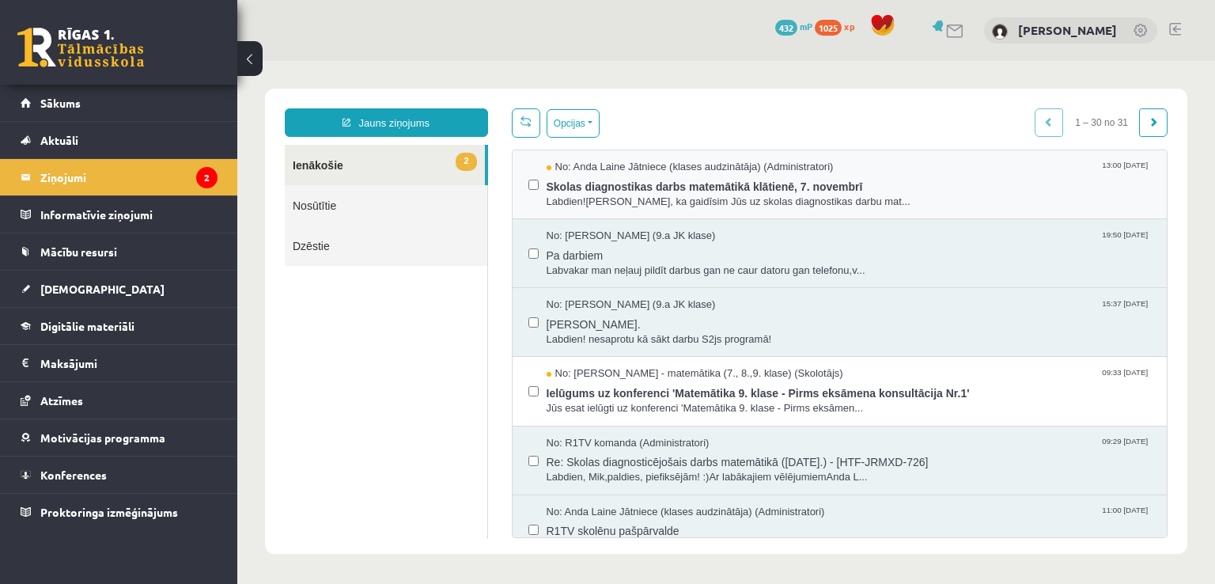
scroll to position [0, 0]
click at [200, 97] on link "Sākums" at bounding box center [119, 103] width 197 height 36
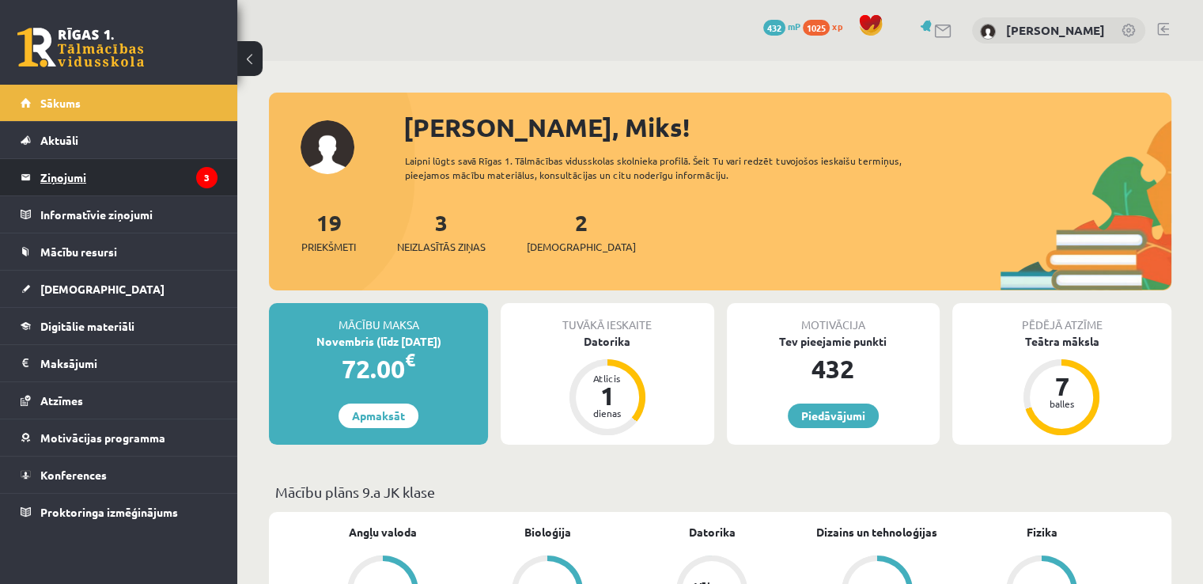
click at [126, 172] on legend "Ziņojumi 3" at bounding box center [128, 177] width 177 height 36
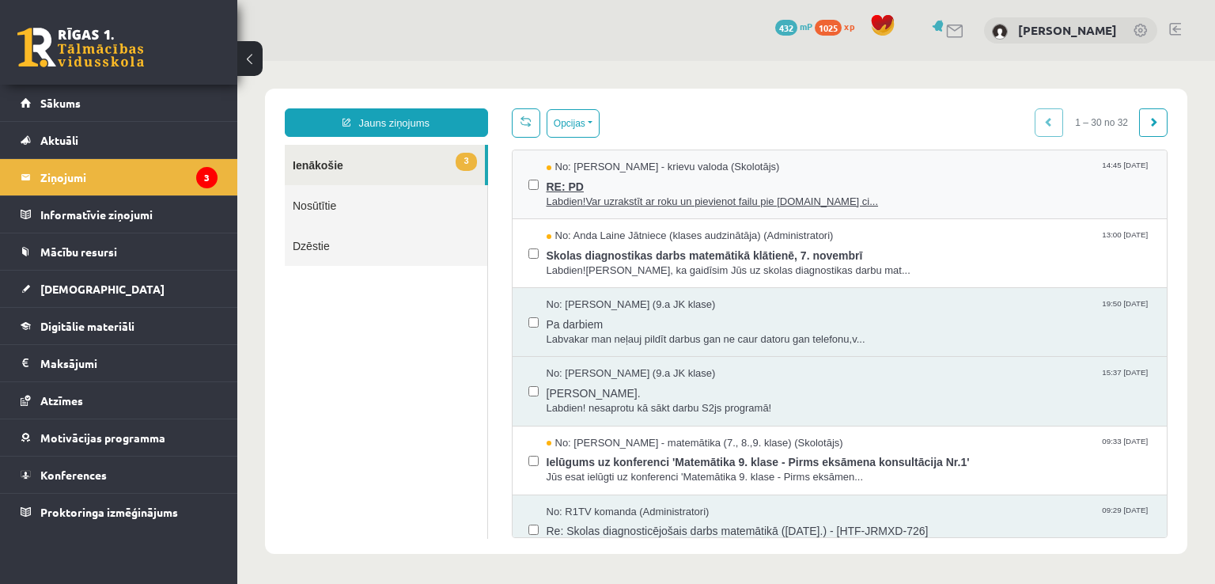
click at [585, 198] on span "Labdien!Var uzrakstīt ar roku un pievienot failu pie uzdevuma.Ar ci..." at bounding box center [849, 202] width 605 height 15
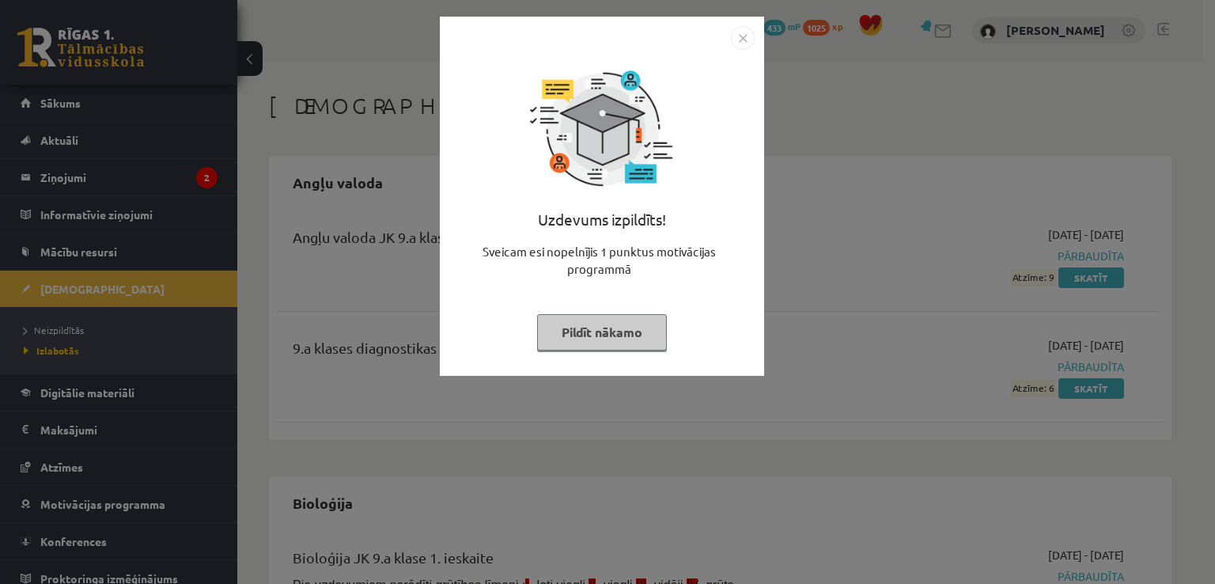
click at [733, 39] on img "Close" at bounding box center [743, 38] width 24 height 24
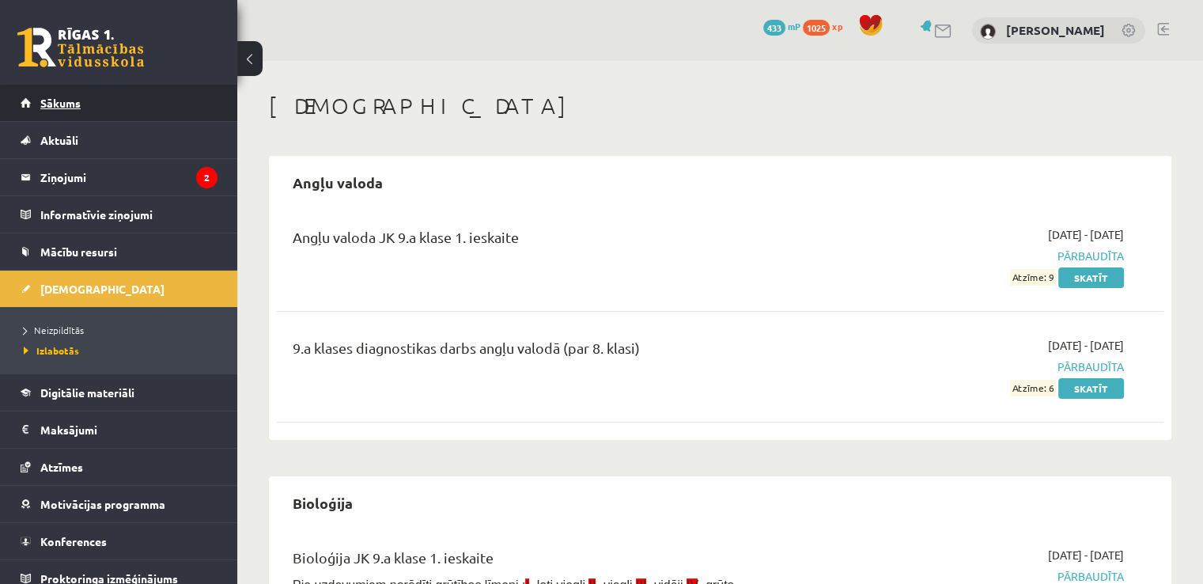
click at [50, 112] on link "Sākums" at bounding box center [119, 103] width 197 height 36
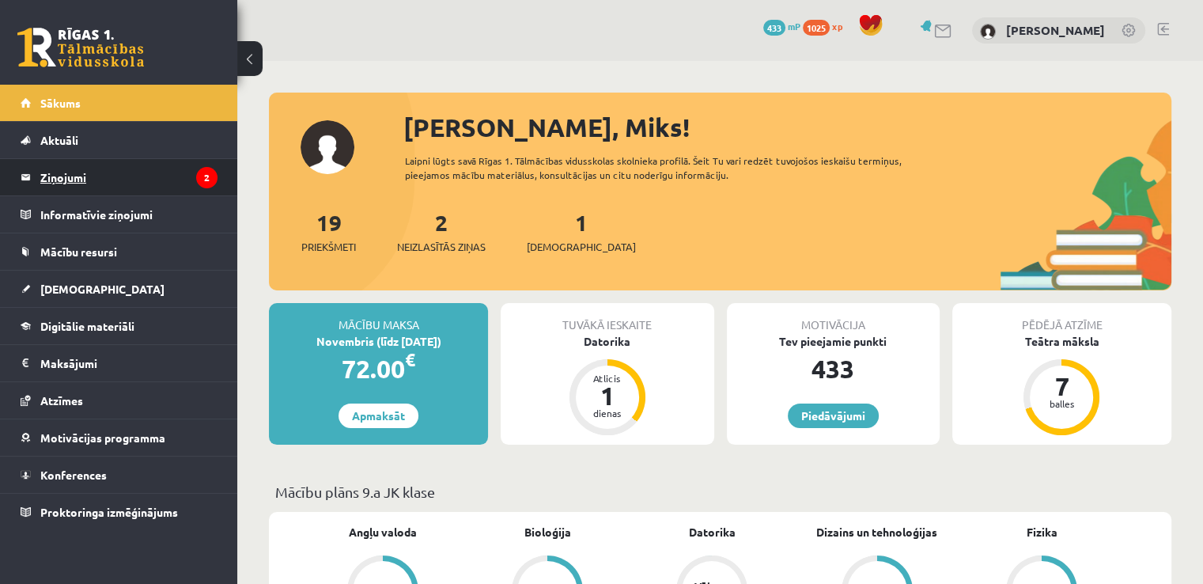
click at [61, 171] on legend "Ziņojumi 2" at bounding box center [128, 177] width 177 height 36
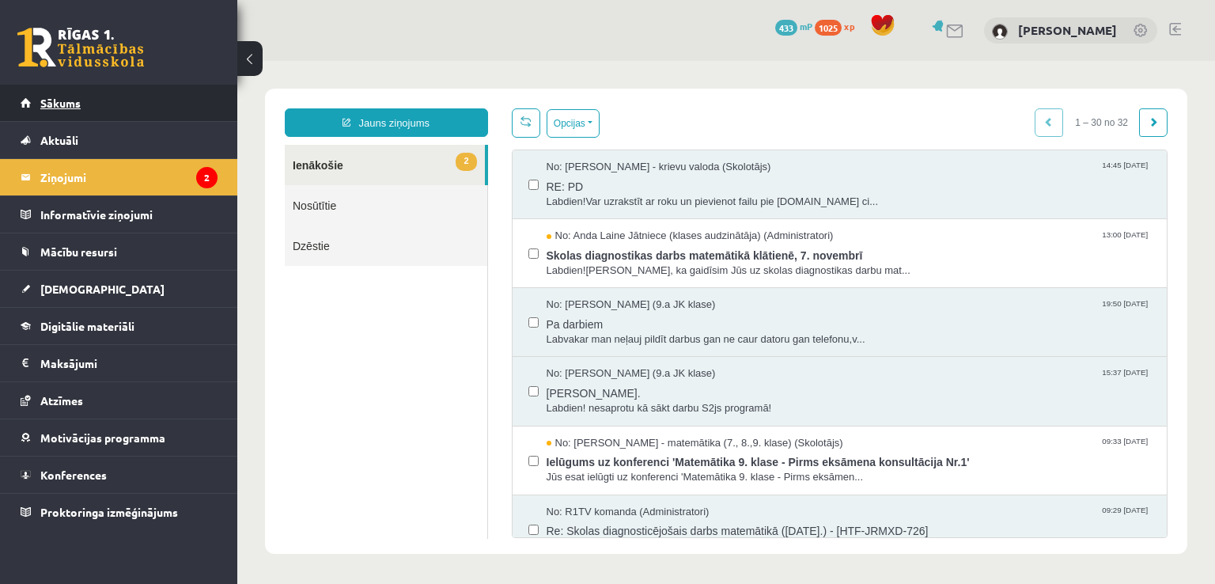
click at [58, 96] on link "Sākums" at bounding box center [119, 103] width 197 height 36
